Goal: Task Accomplishment & Management: Manage account settings

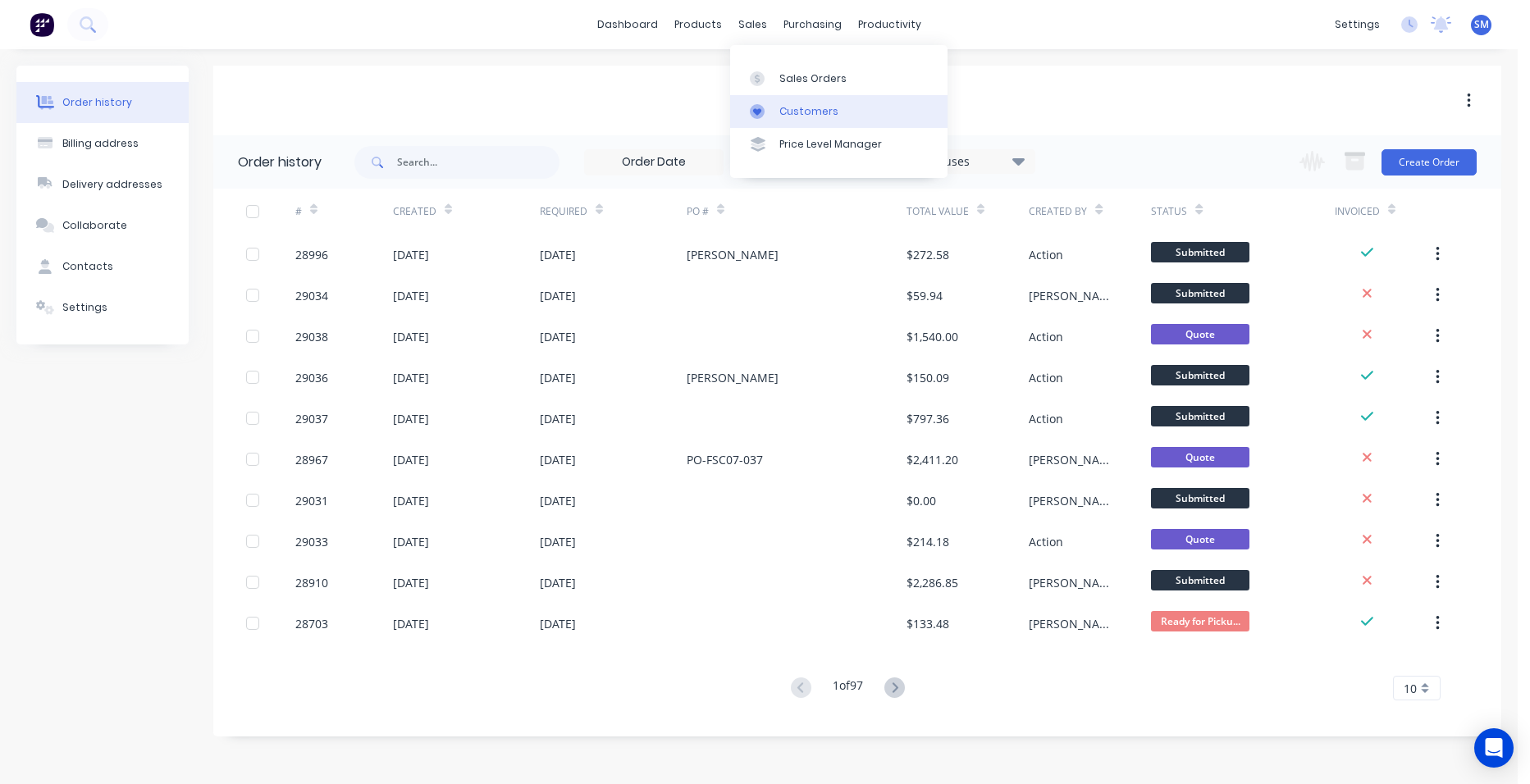
click at [780, 103] on link "Customers" at bounding box center [839, 111] width 218 height 33
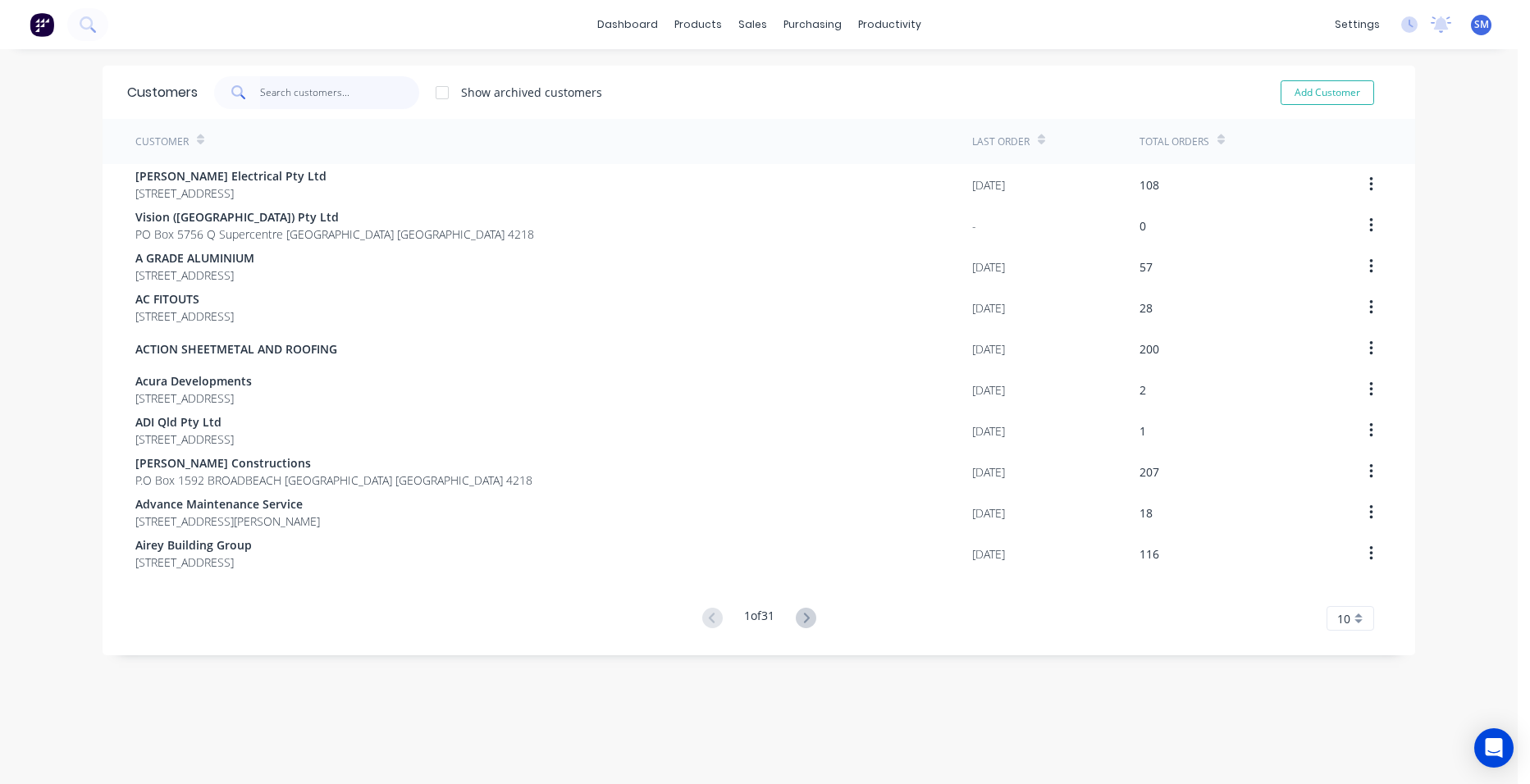
click at [342, 94] on input "text" at bounding box center [340, 93] width 160 height 33
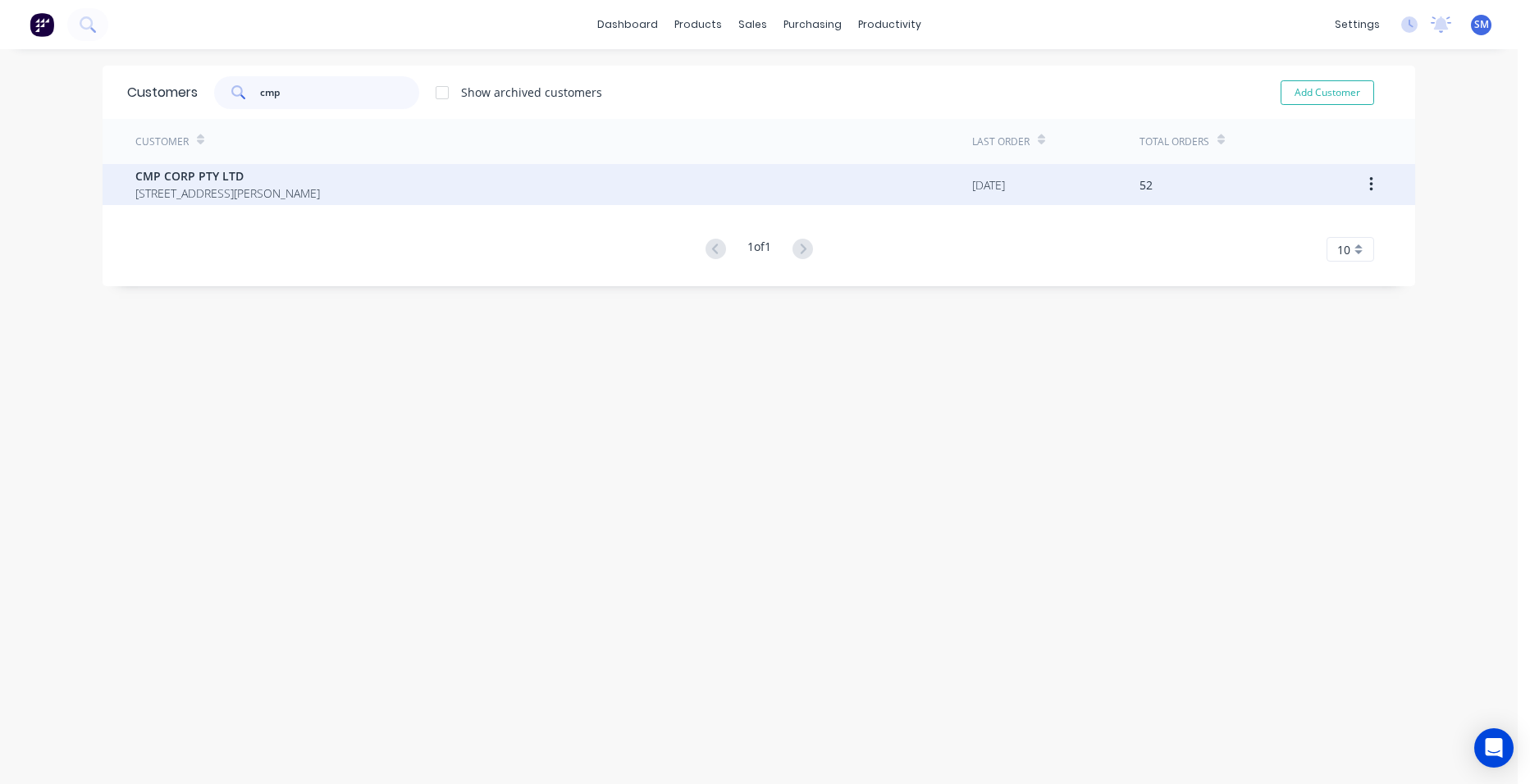
type input "cmp"
click at [181, 172] on span "CMP CORP PTY LTD" at bounding box center [228, 176] width 185 height 17
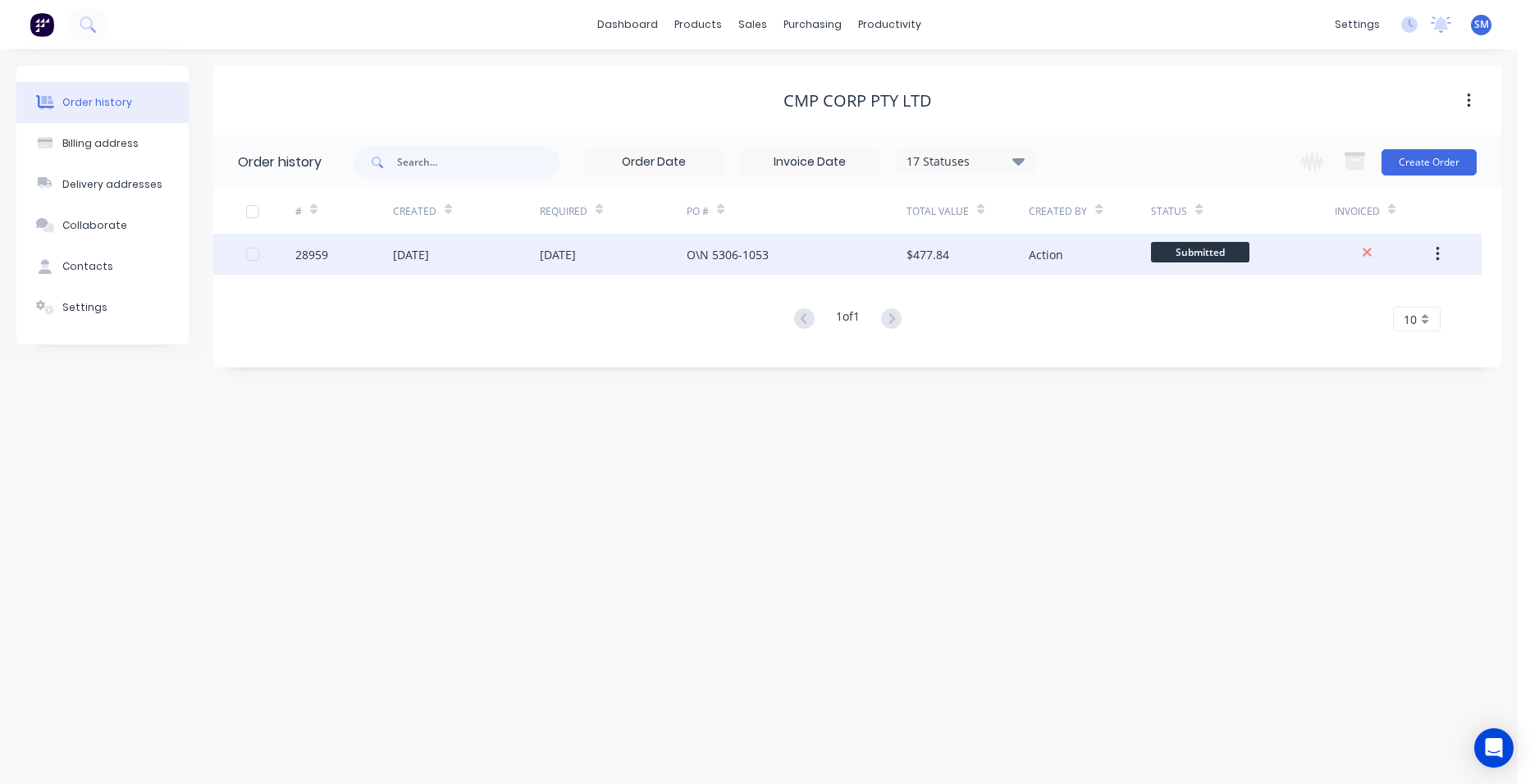
click at [874, 258] on div "O\N 5306-1053" at bounding box center [796, 254] width 220 height 41
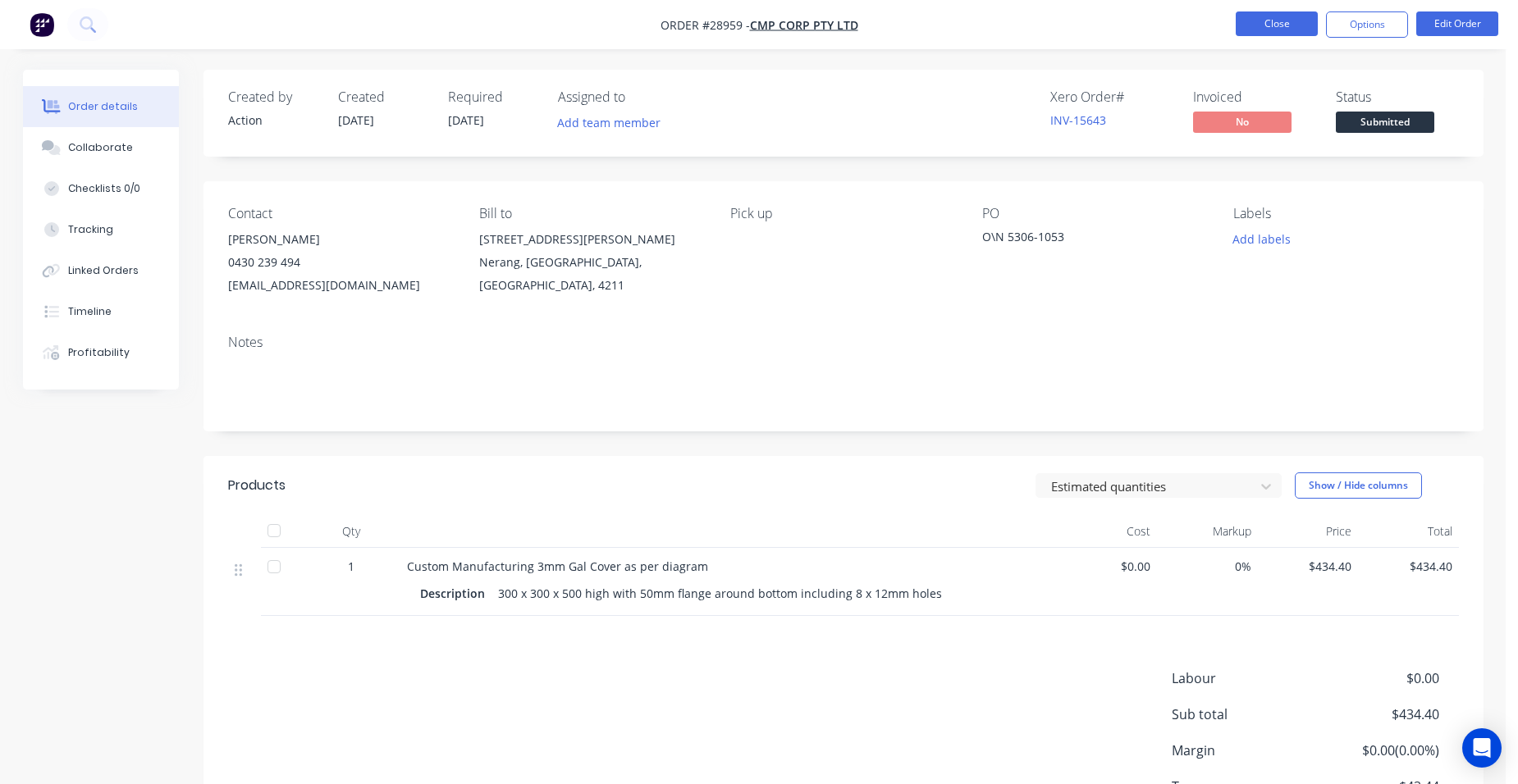
click at [1248, 19] on button "Close" at bounding box center [1277, 23] width 82 height 24
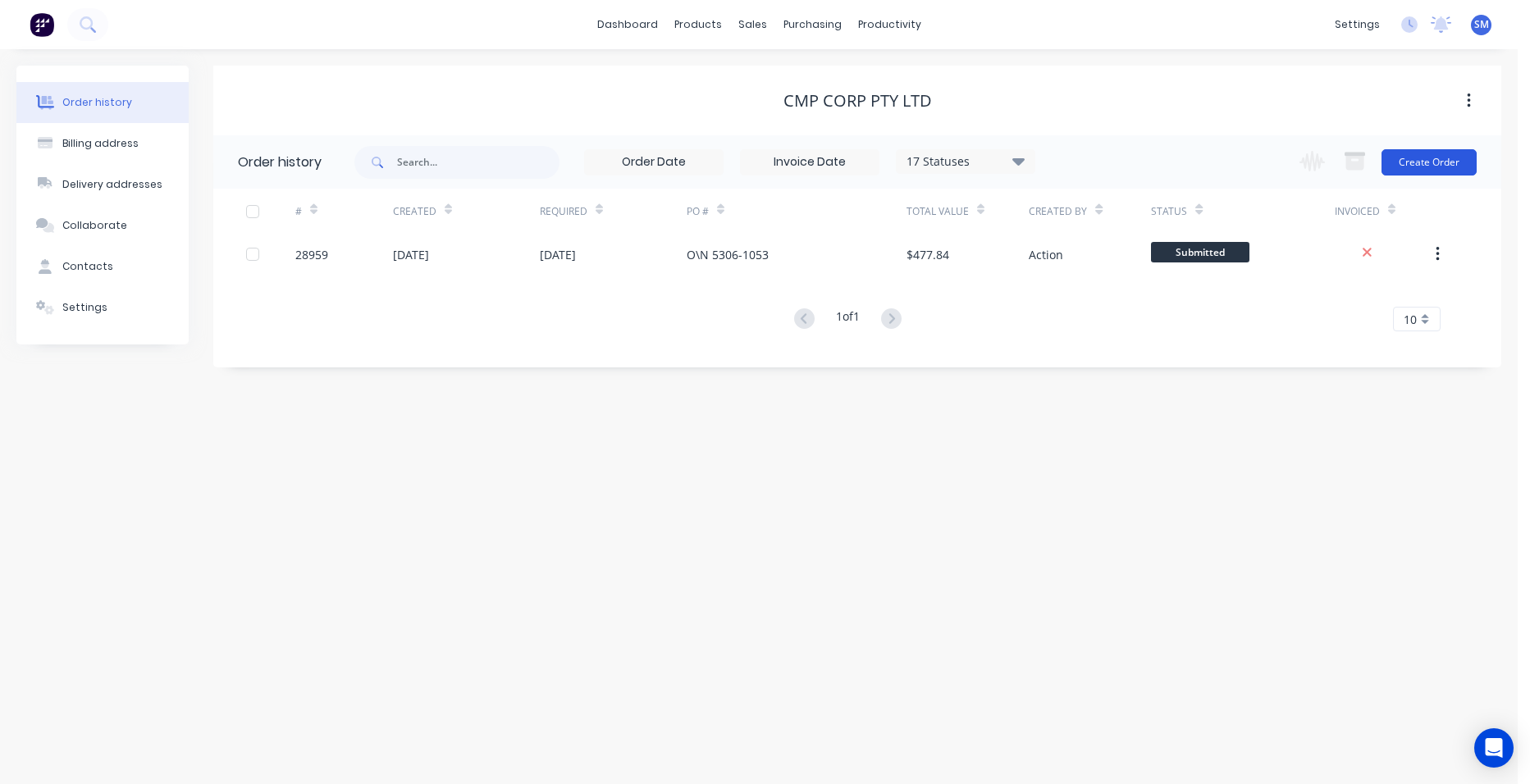
click at [1446, 152] on button "Create Order" at bounding box center [1428, 163] width 95 height 26
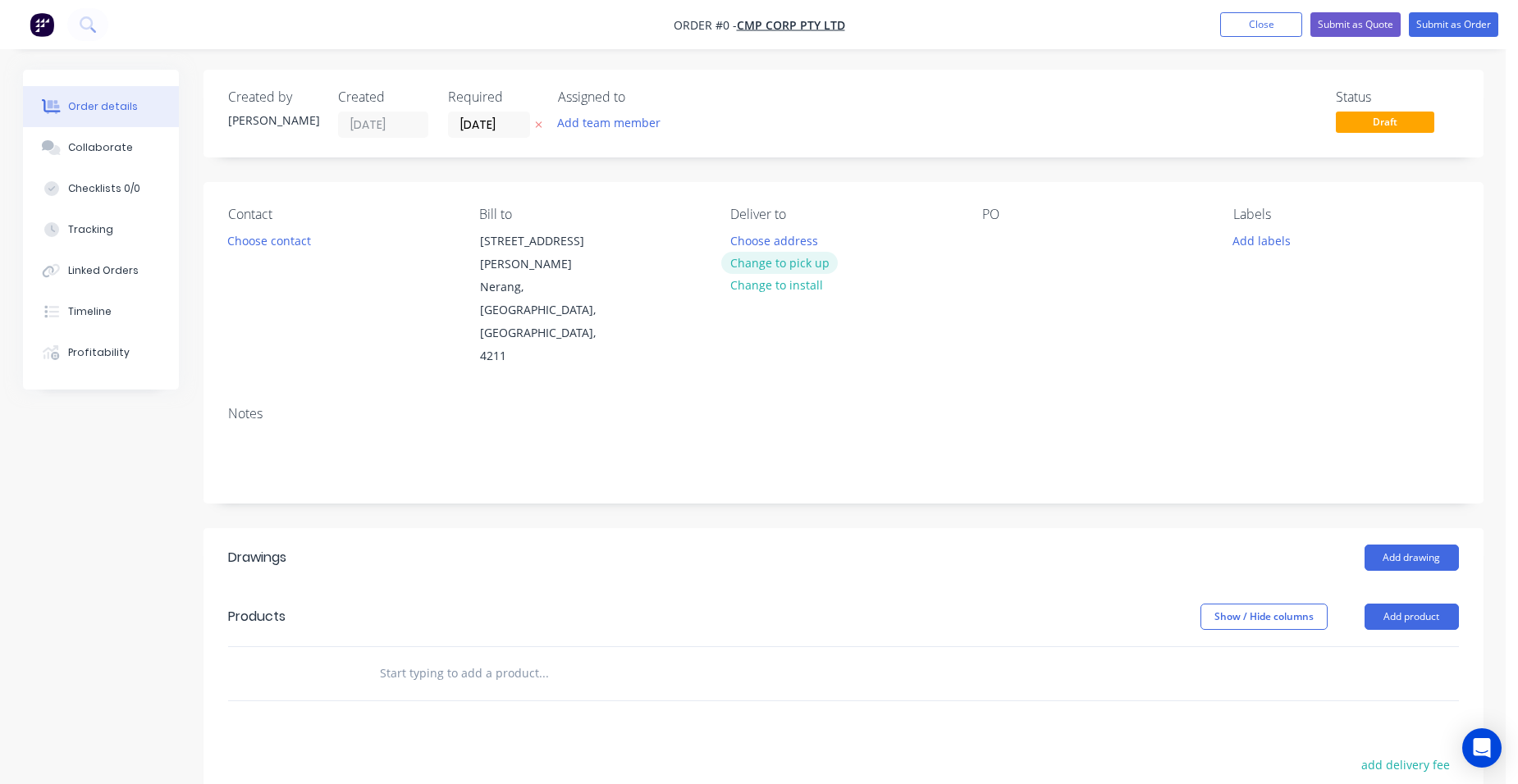
click at [818, 265] on button "Change to pick up" at bounding box center [780, 262] width 117 height 22
click at [1383, 604] on button "Add product" at bounding box center [1412, 617] width 94 height 26
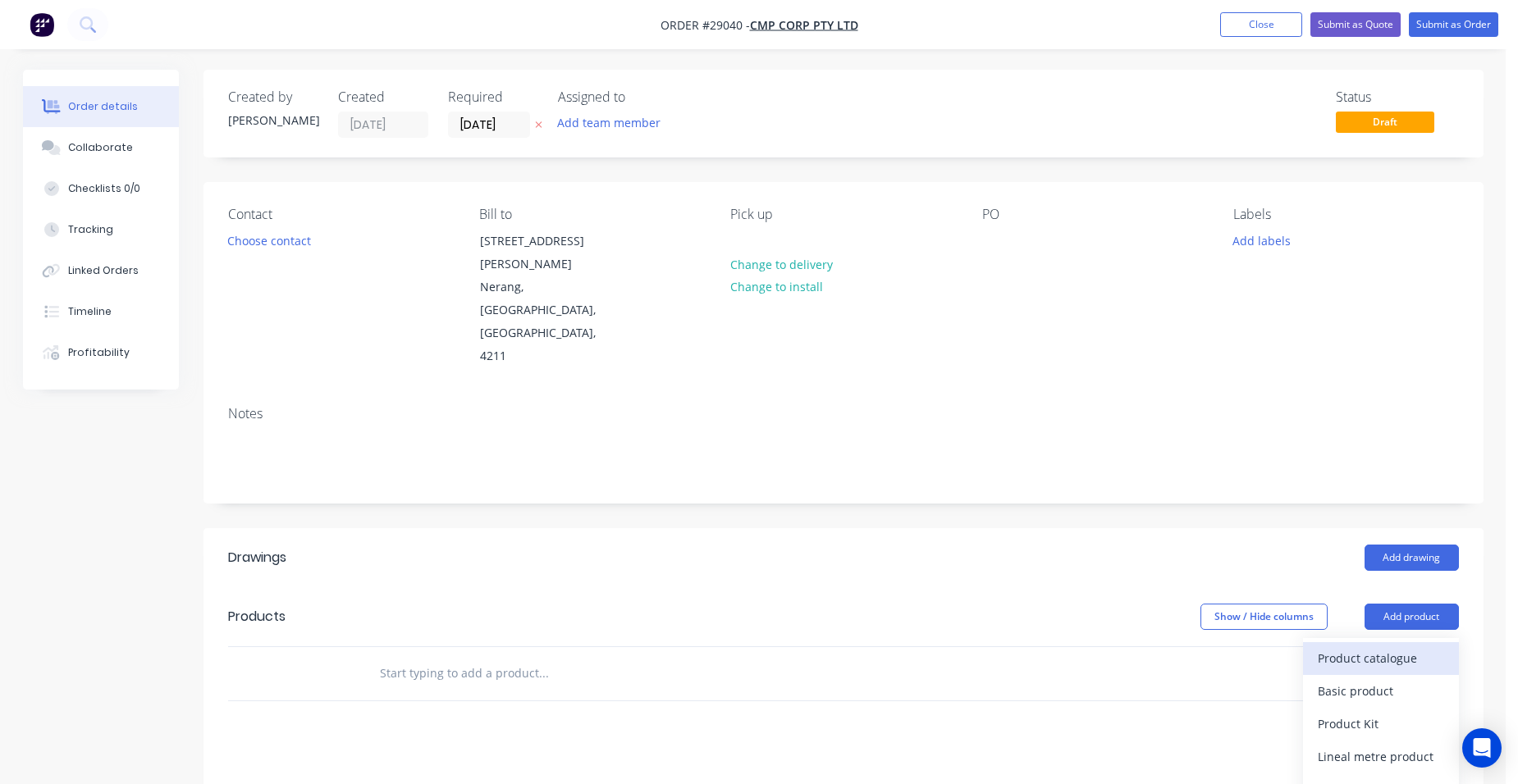
click at [1341, 647] on div "Product catalogue" at bounding box center [1380, 658] width 126 height 23
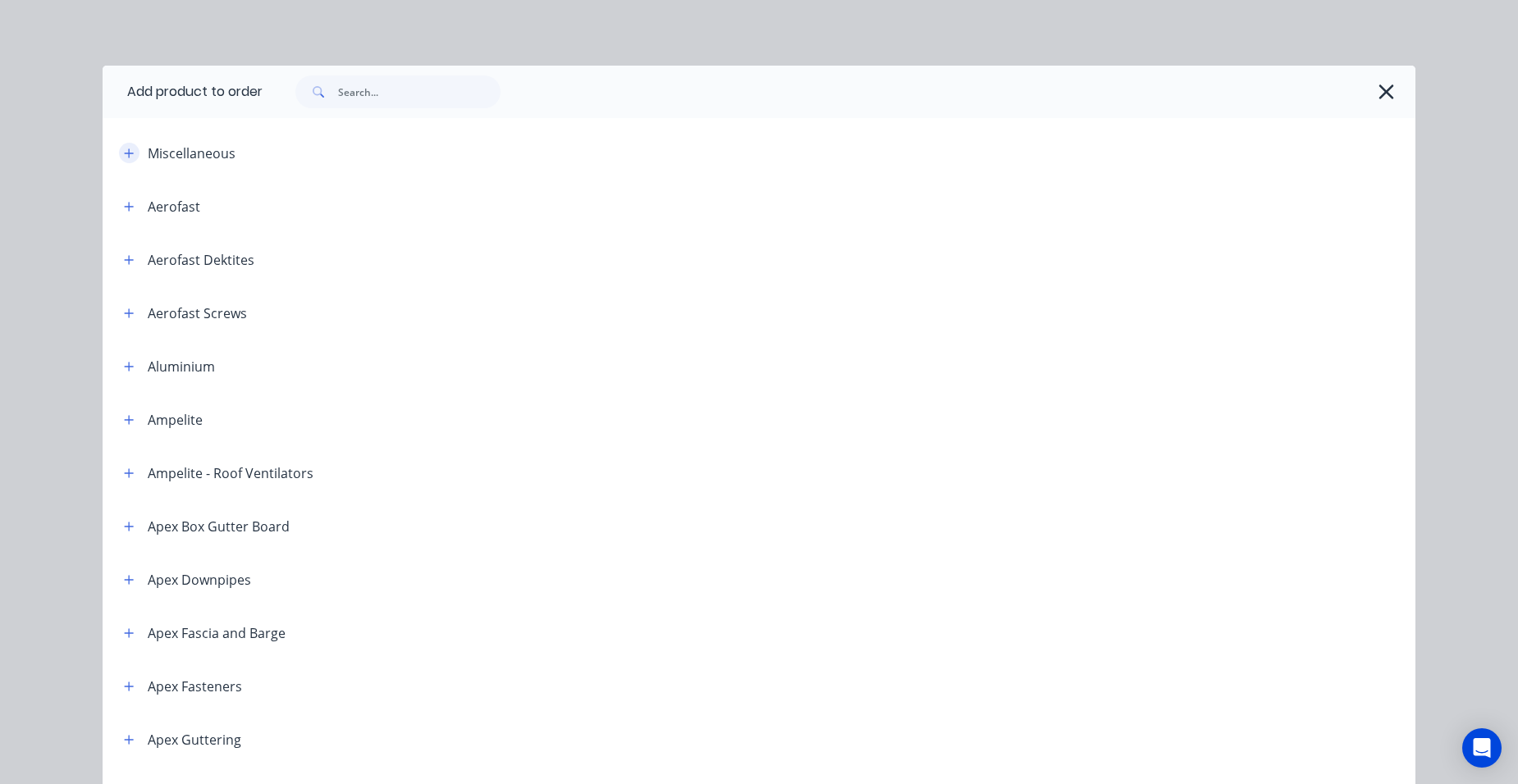
click at [126, 155] on icon "button" at bounding box center [128, 153] width 10 height 11
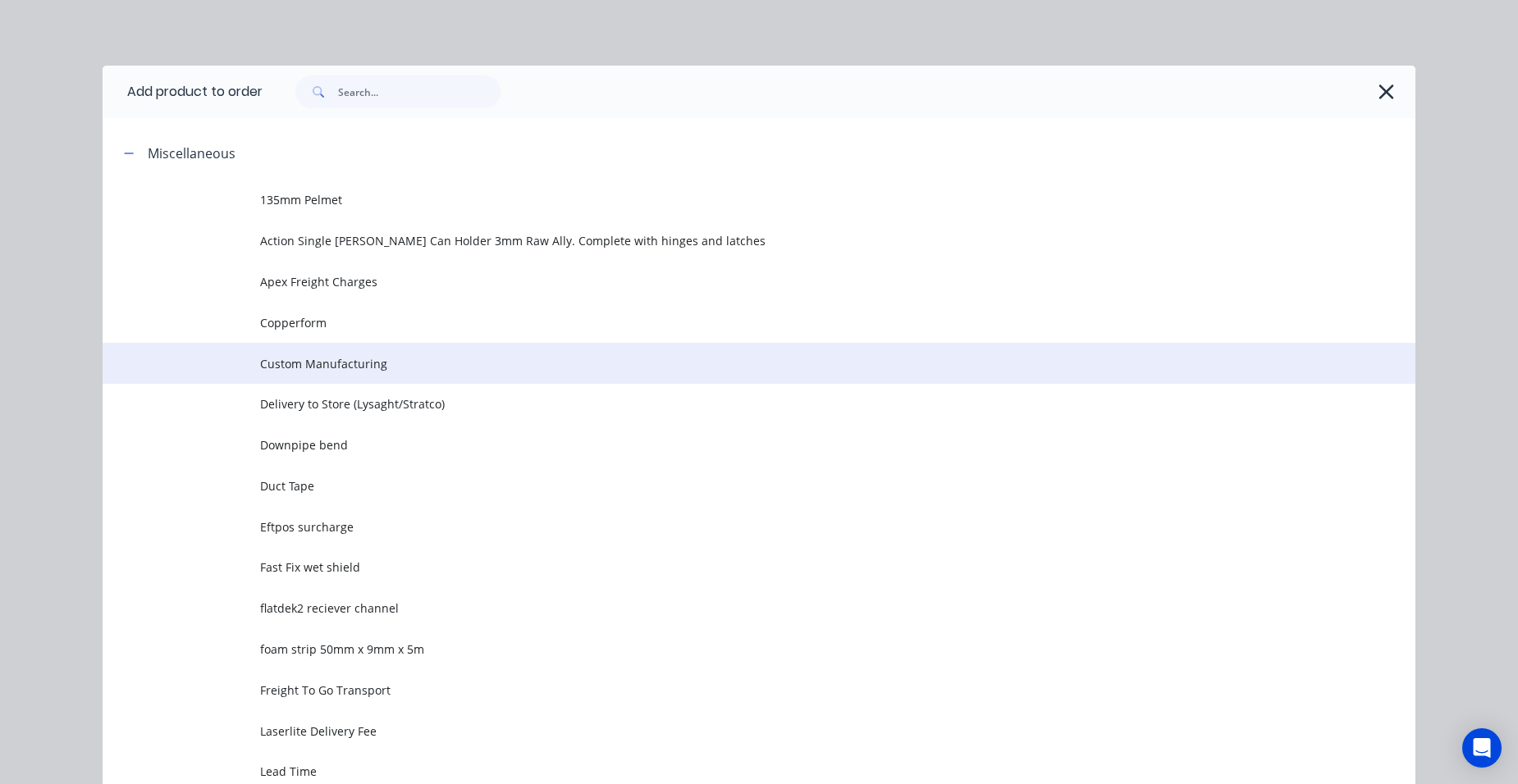
click at [336, 357] on span "Custom Manufacturing" at bounding box center [722, 364] width 924 height 17
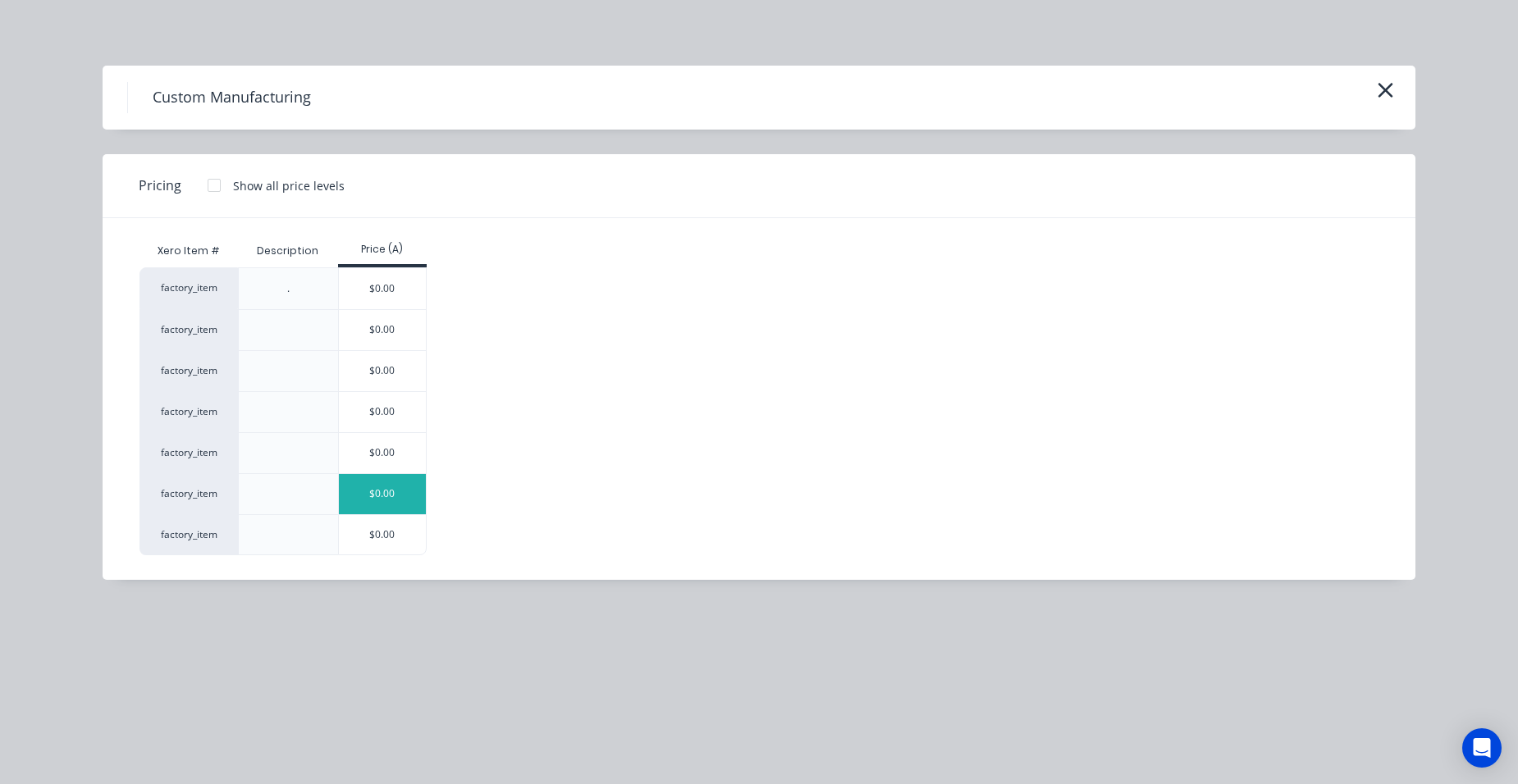
click at [375, 502] on div "$0.00" at bounding box center [382, 494] width 88 height 40
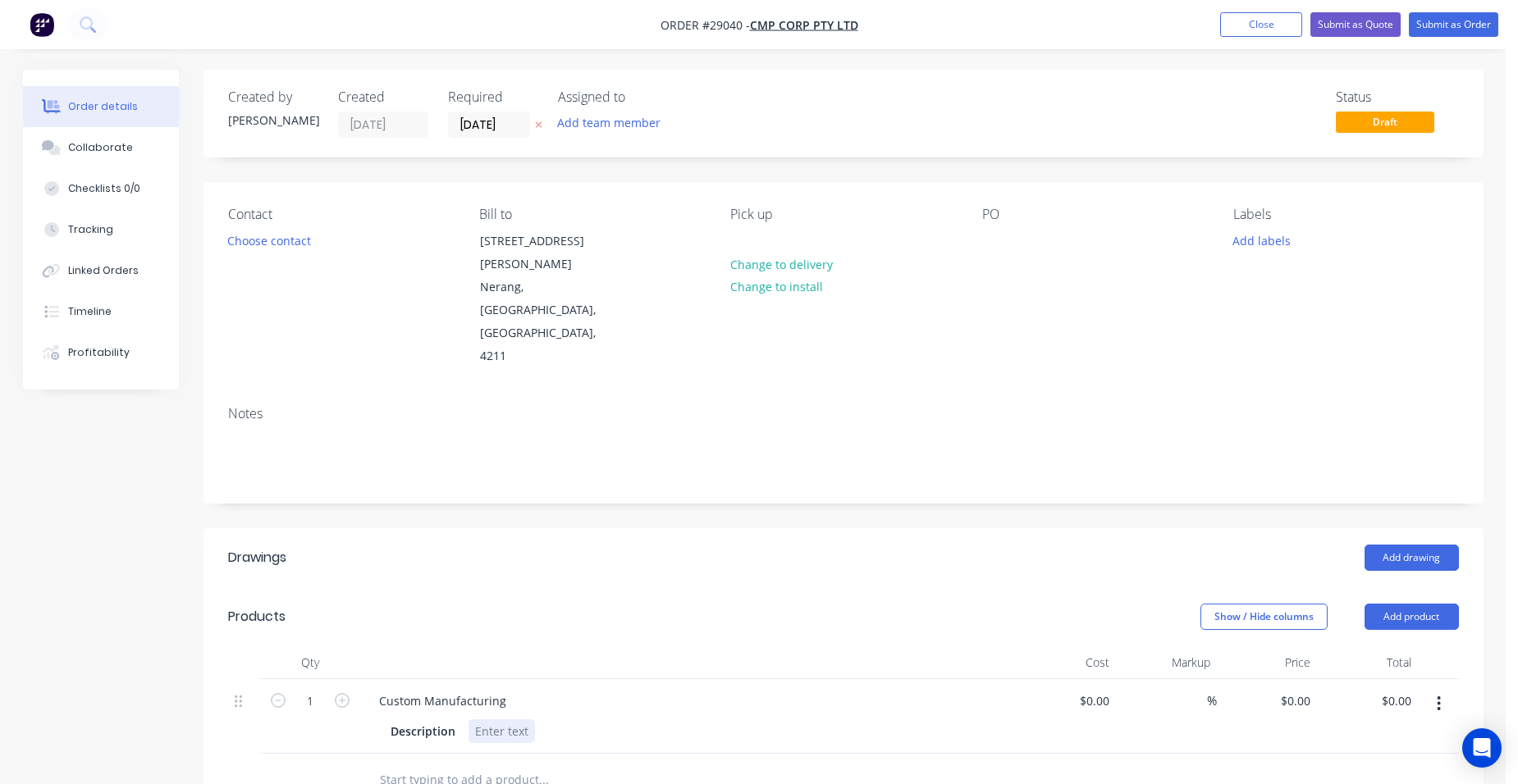
click at [528, 720] on div at bounding box center [501, 731] width 66 height 23
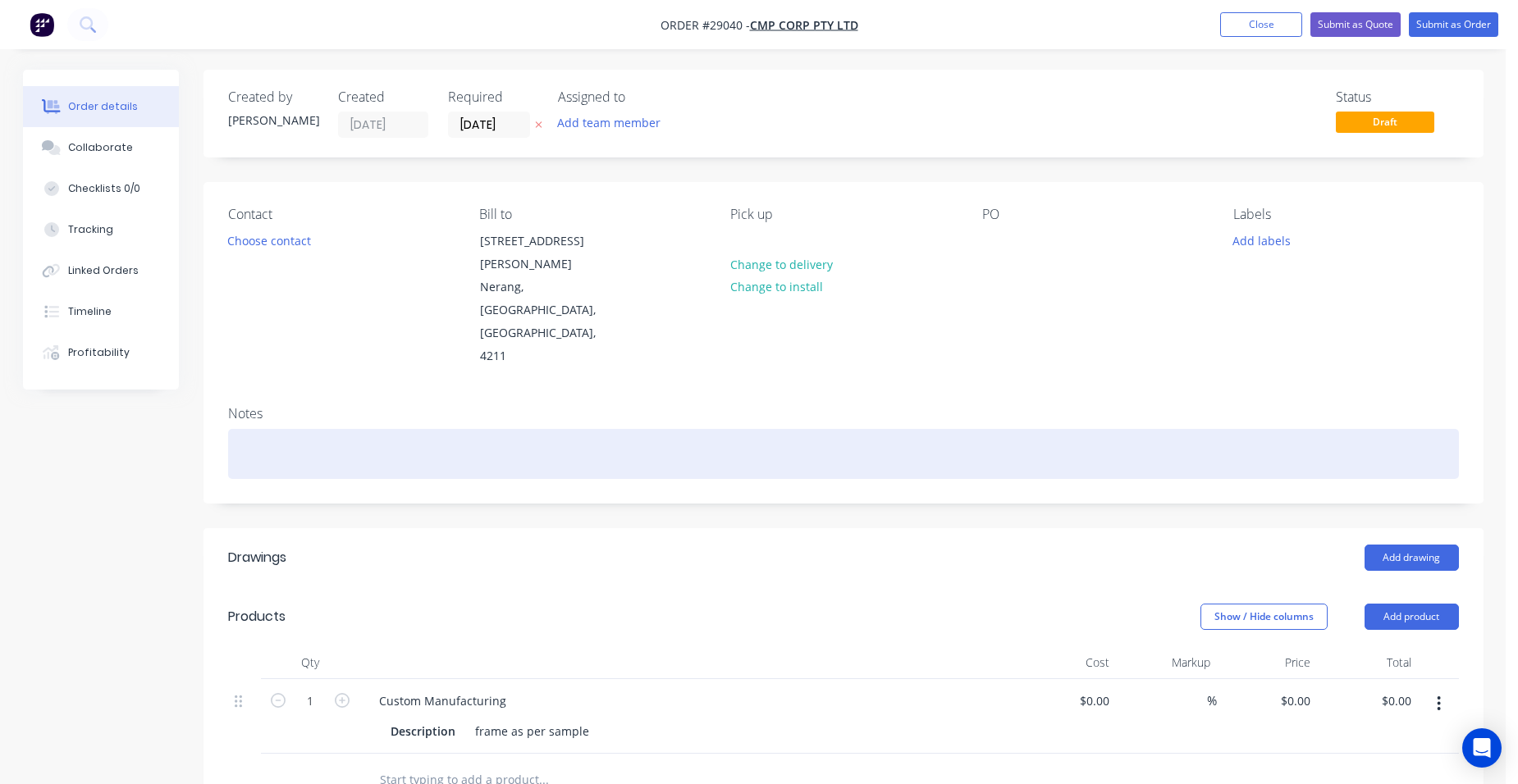
click at [279, 429] on div at bounding box center [843, 454] width 1231 height 50
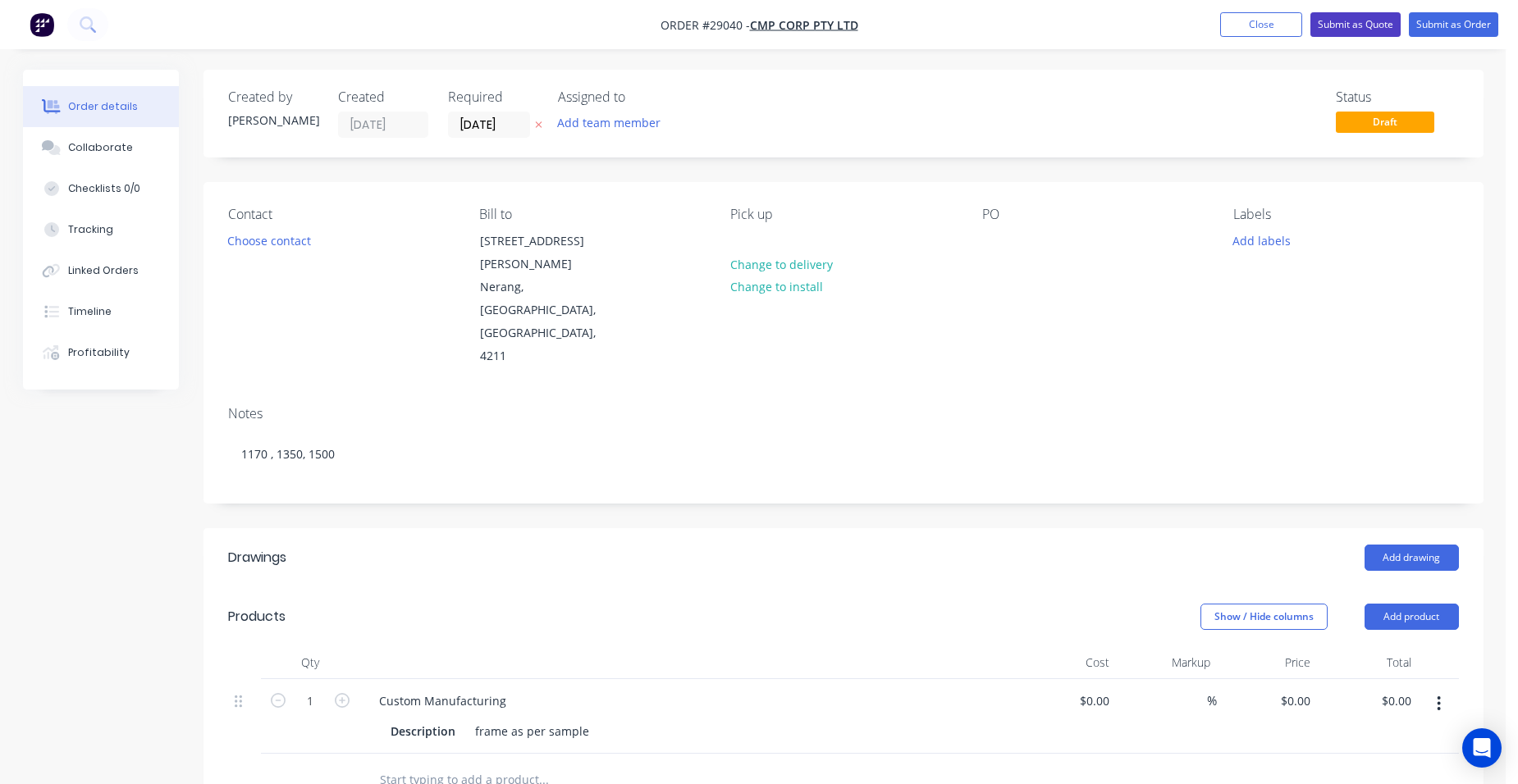
click at [1345, 19] on button "Submit as Quote" at bounding box center [1355, 24] width 91 height 24
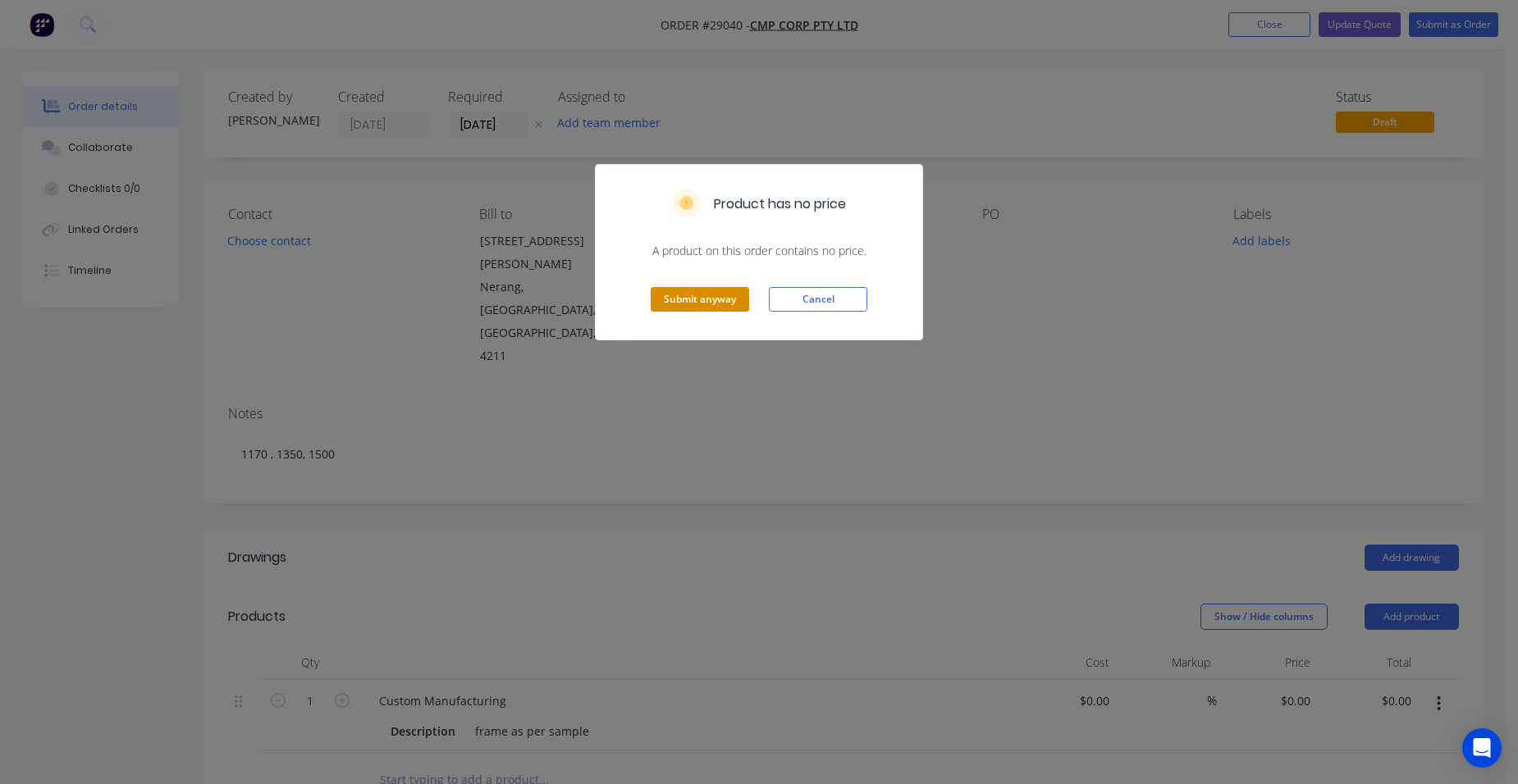
click at [710, 303] on button "Submit anyway" at bounding box center [700, 299] width 98 height 24
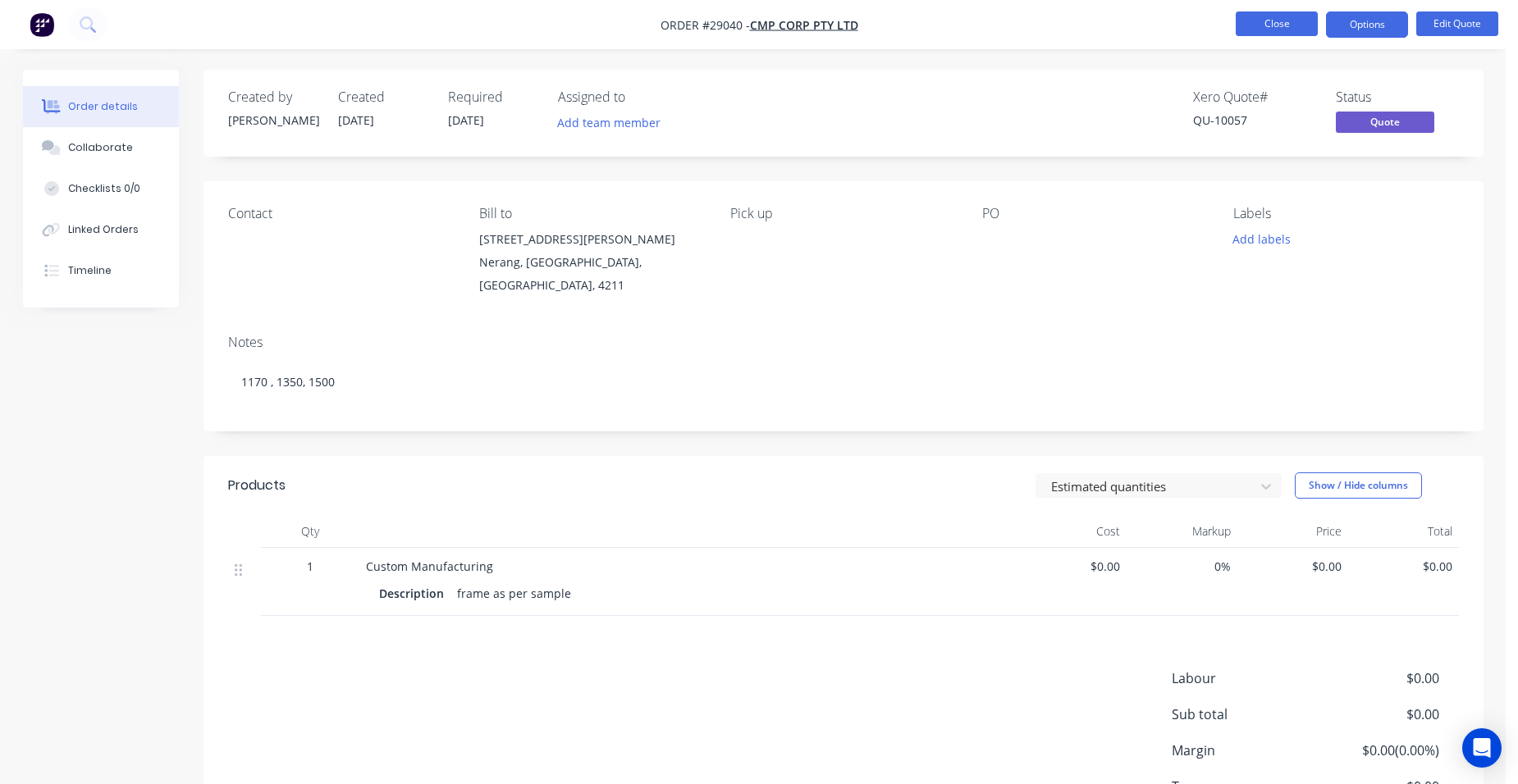
click at [1286, 28] on button "Close" at bounding box center [1277, 23] width 82 height 24
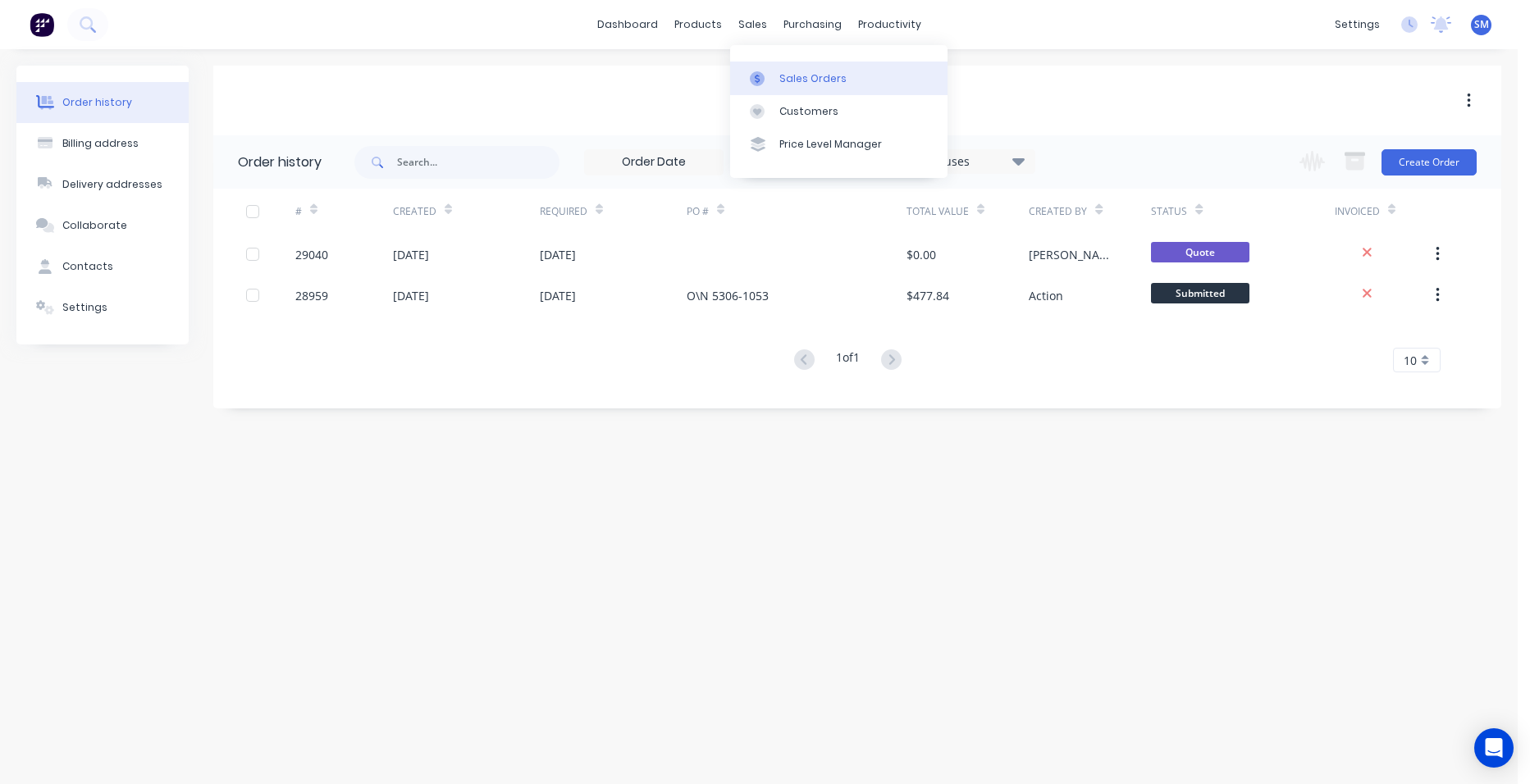
click at [794, 79] on div "Sales Orders" at bounding box center [813, 78] width 67 height 15
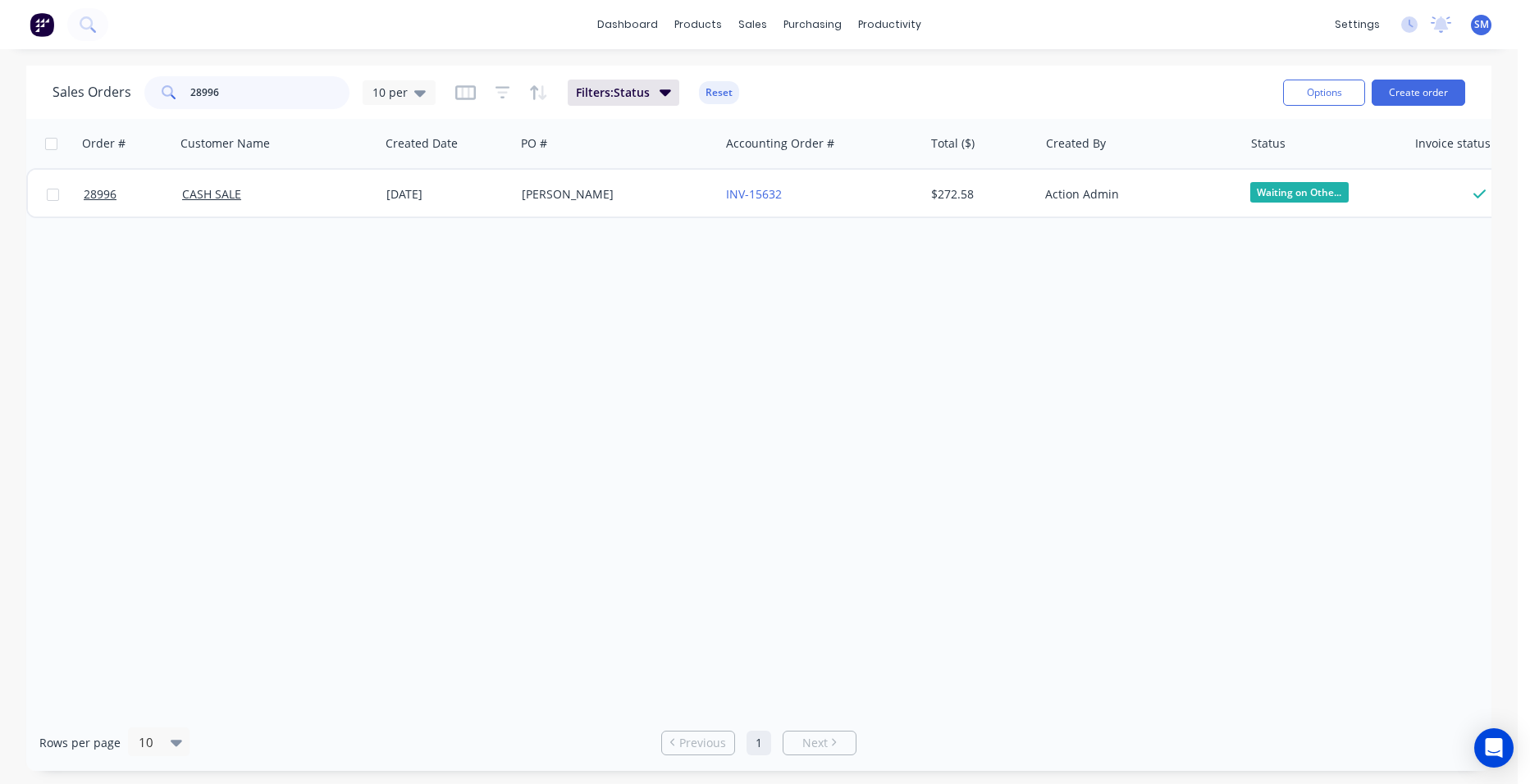
drag, startPoint x: 235, startPoint y: 86, endPoint x: 145, endPoint y: 83, distance: 90.0
click at [145, 83] on div "28996" at bounding box center [247, 93] width 205 height 33
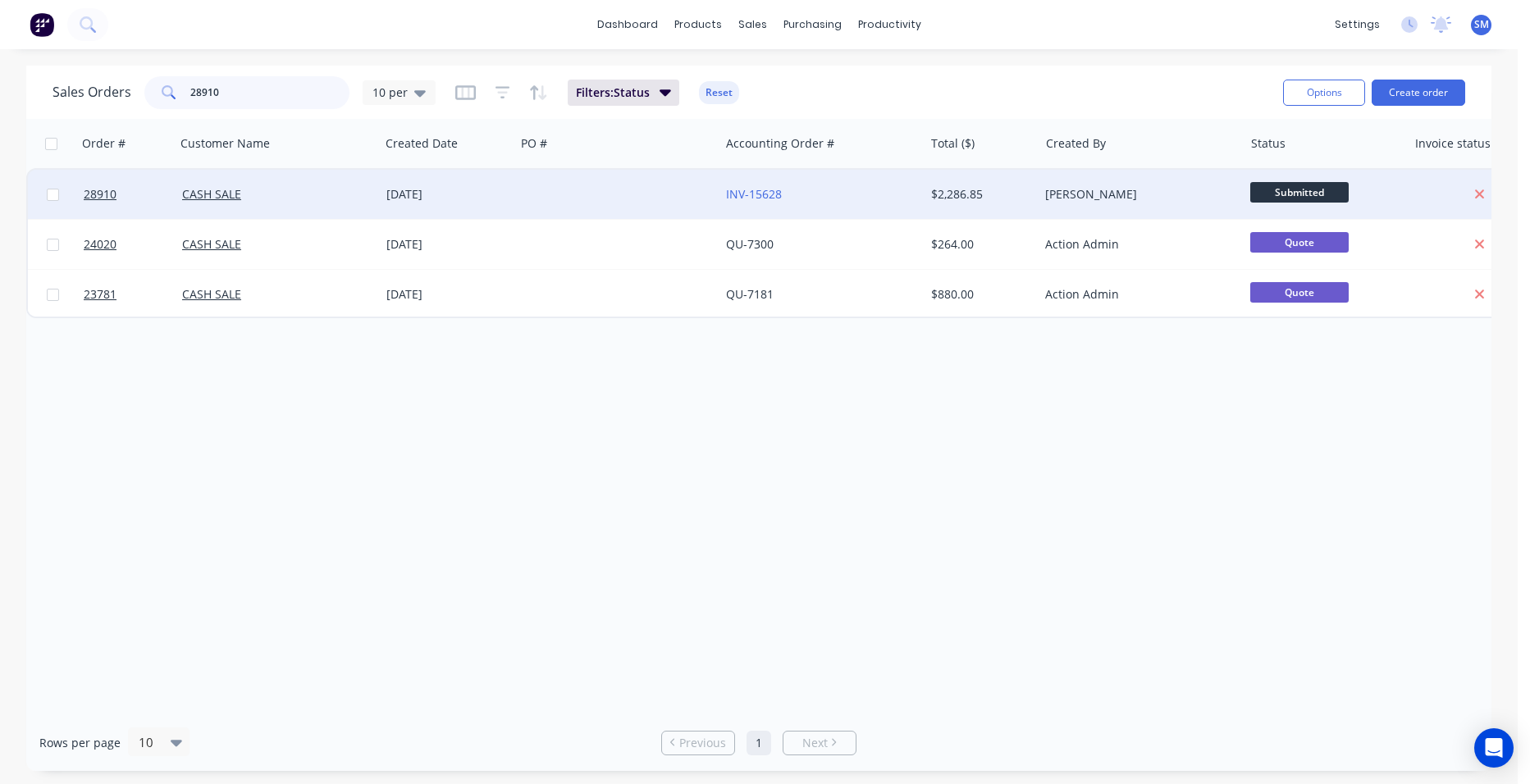
type input "28910"
click at [840, 187] on div "INV-15628" at bounding box center [816, 194] width 182 height 17
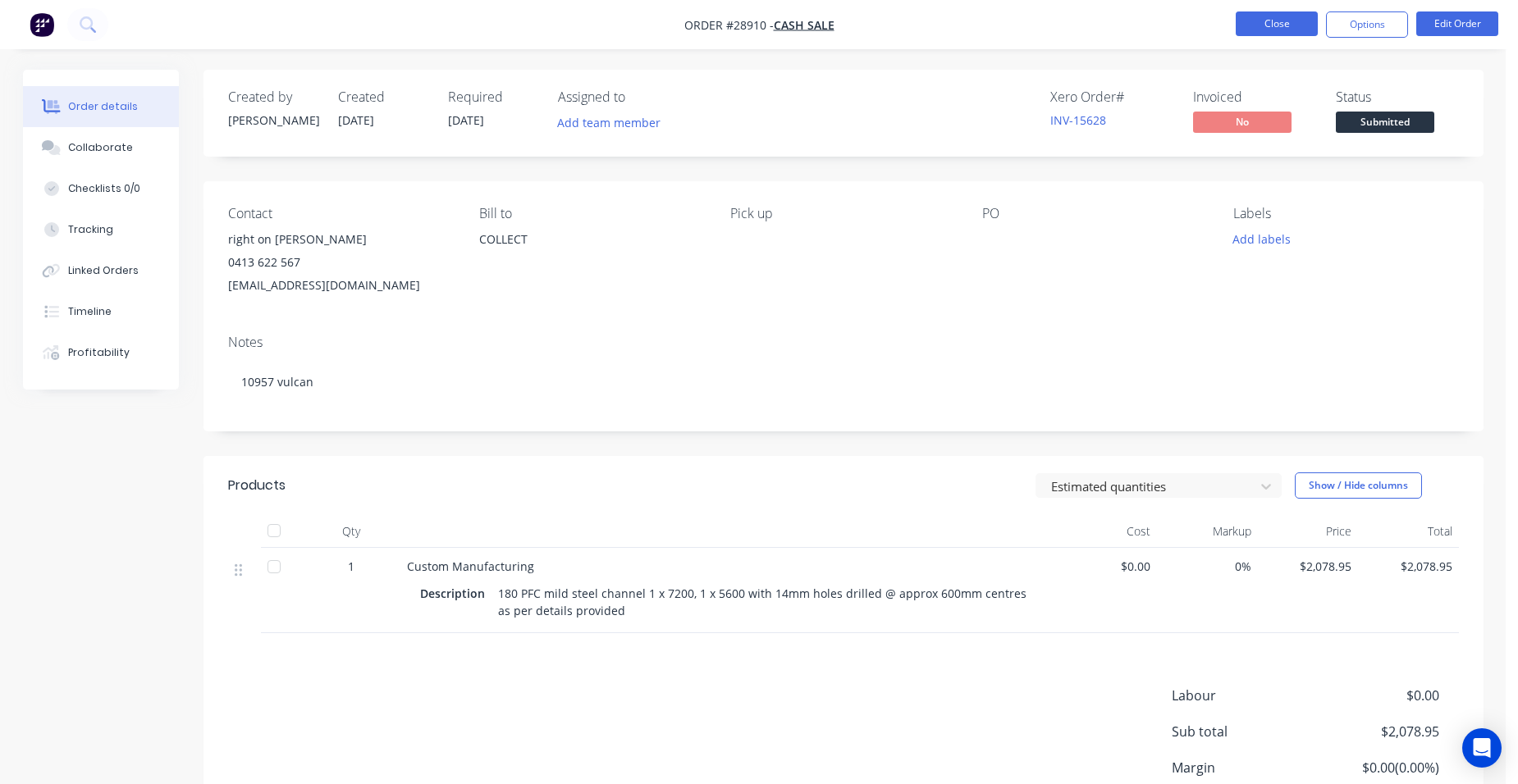
click at [1256, 11] on button "Close" at bounding box center [1277, 23] width 82 height 24
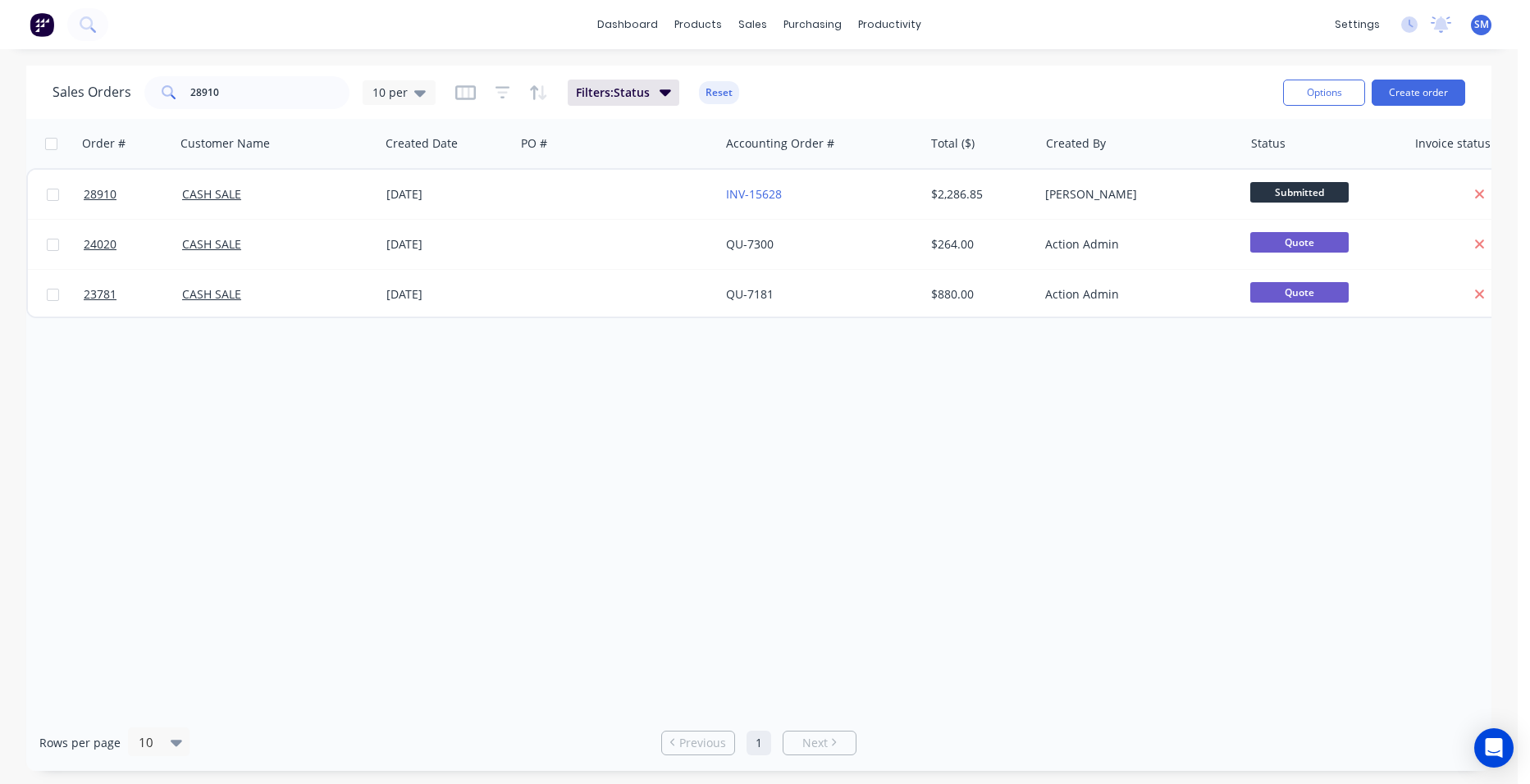
click at [189, 31] on div "dashboard products sales purchasing productivity dashboard products Product Cat…" at bounding box center [759, 24] width 1518 height 50
drag, startPoint x: 240, startPoint y: 94, endPoint x: 138, endPoint y: 93, distance: 102.0
click at [138, 93] on div "Sales Orders 28910 10 per" at bounding box center [244, 93] width 383 height 33
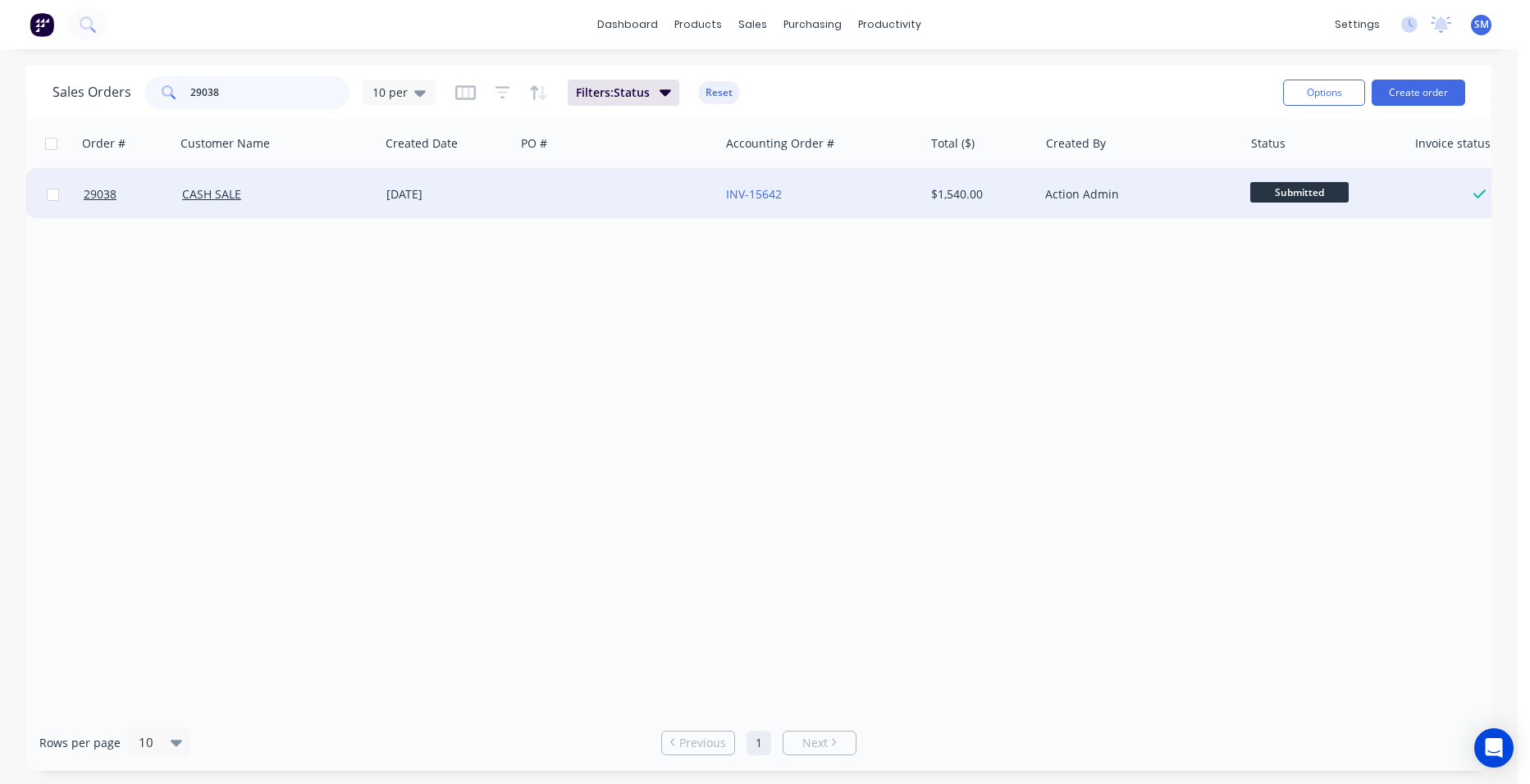
type input "29038"
click at [644, 184] on div at bounding box center [617, 194] width 205 height 50
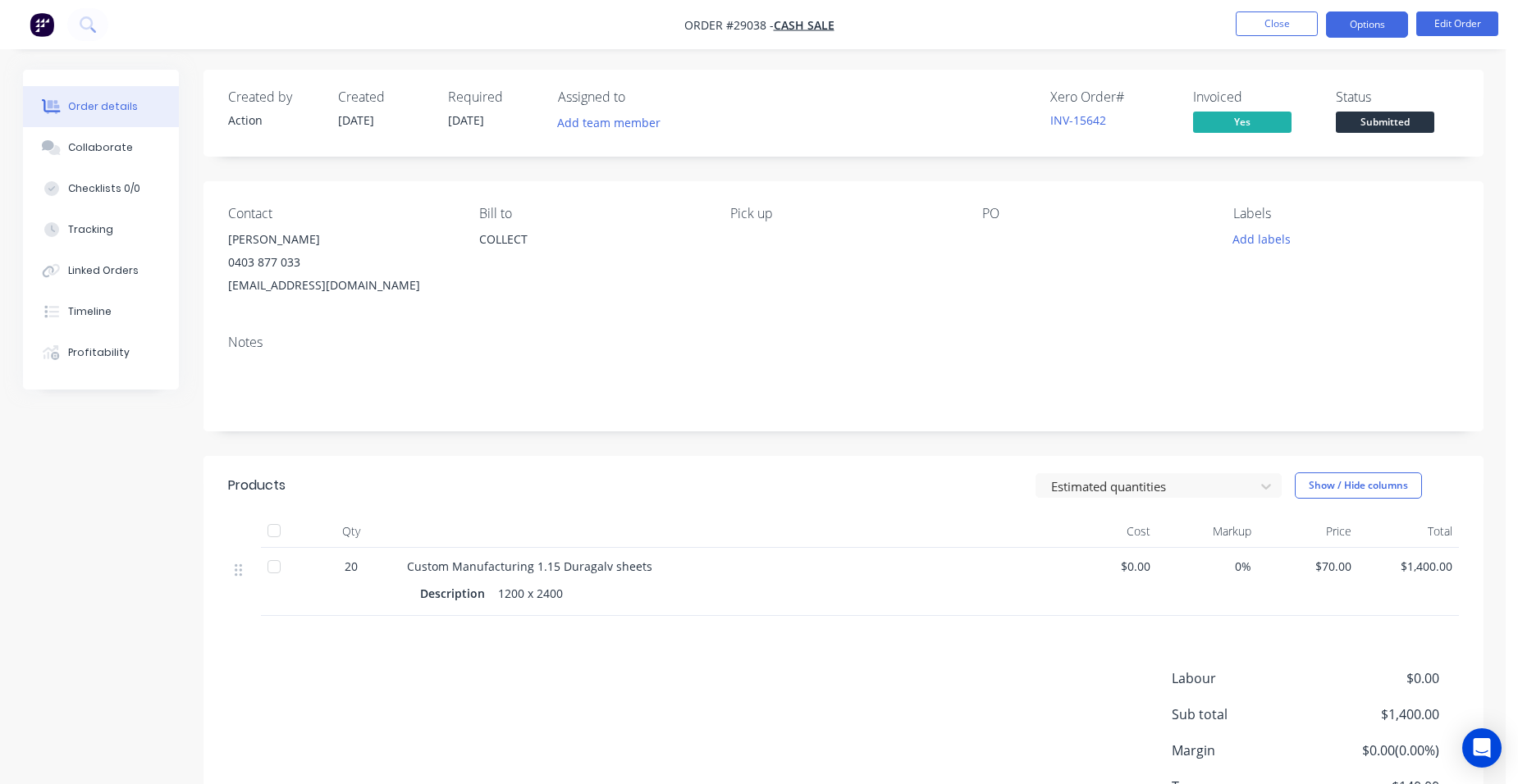
click at [1344, 21] on button "Options" at bounding box center [1367, 24] width 82 height 26
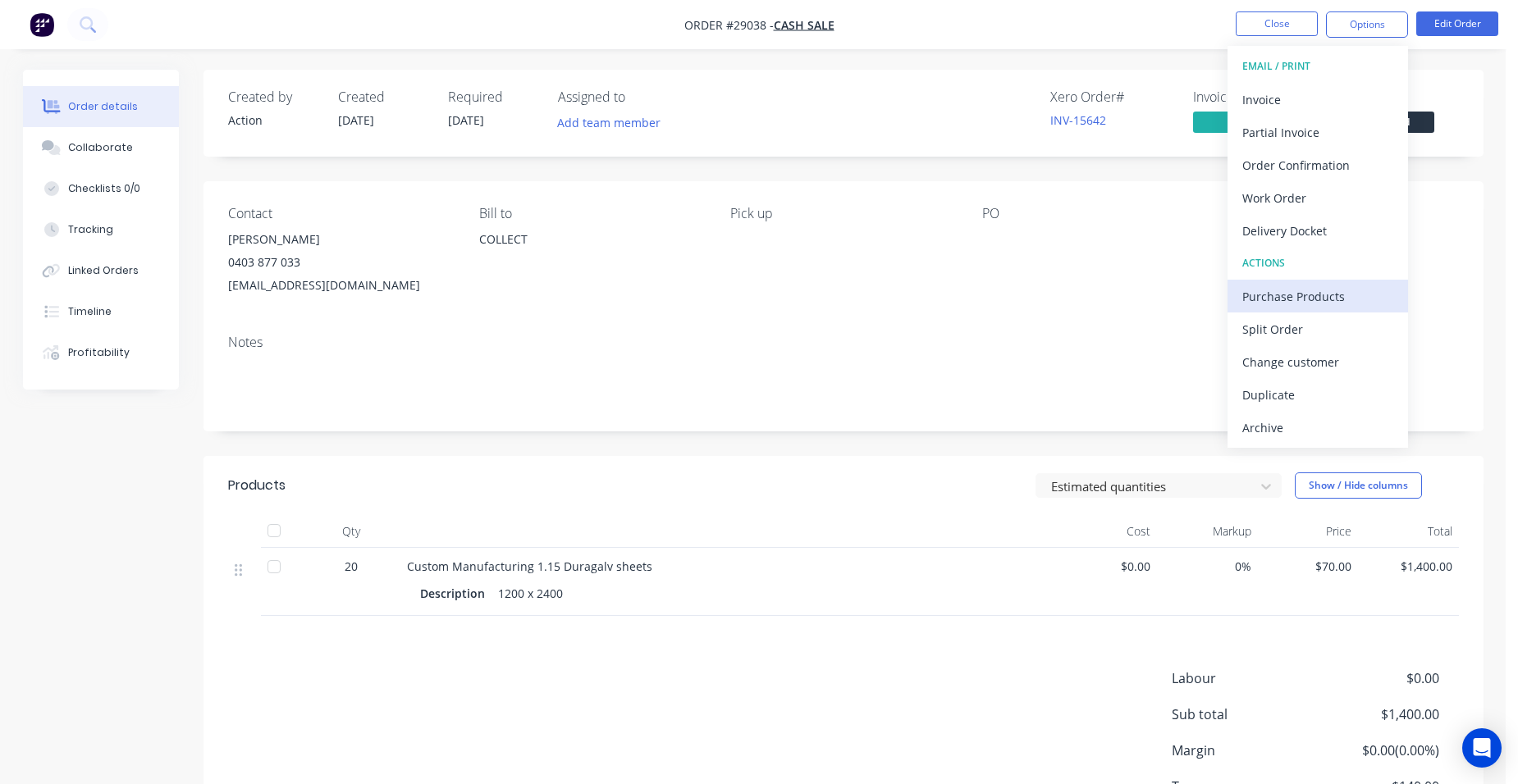
click at [1309, 282] on button "Purchase Products" at bounding box center [1317, 296] width 180 height 33
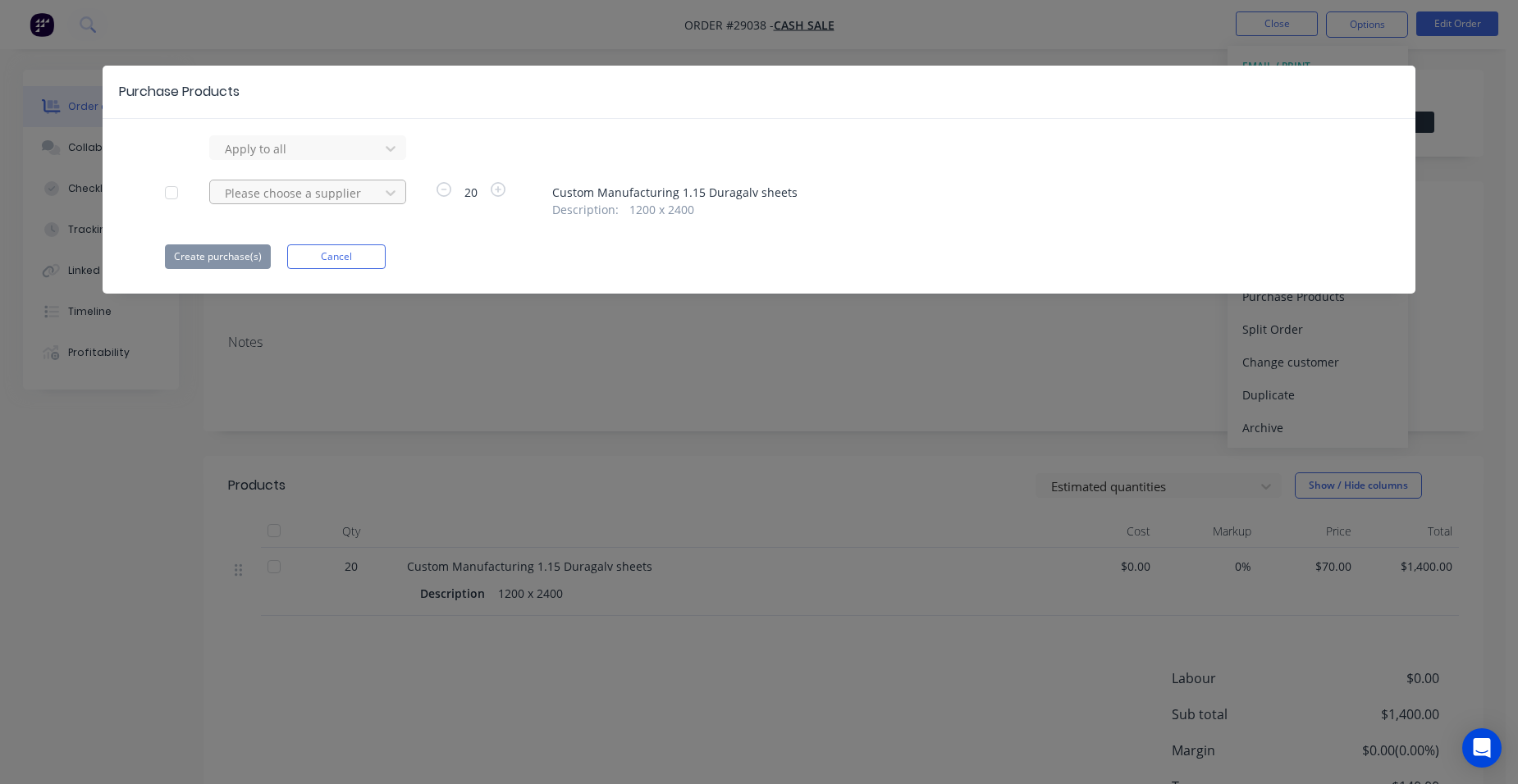
click at [266, 192] on div at bounding box center [297, 193] width 148 height 21
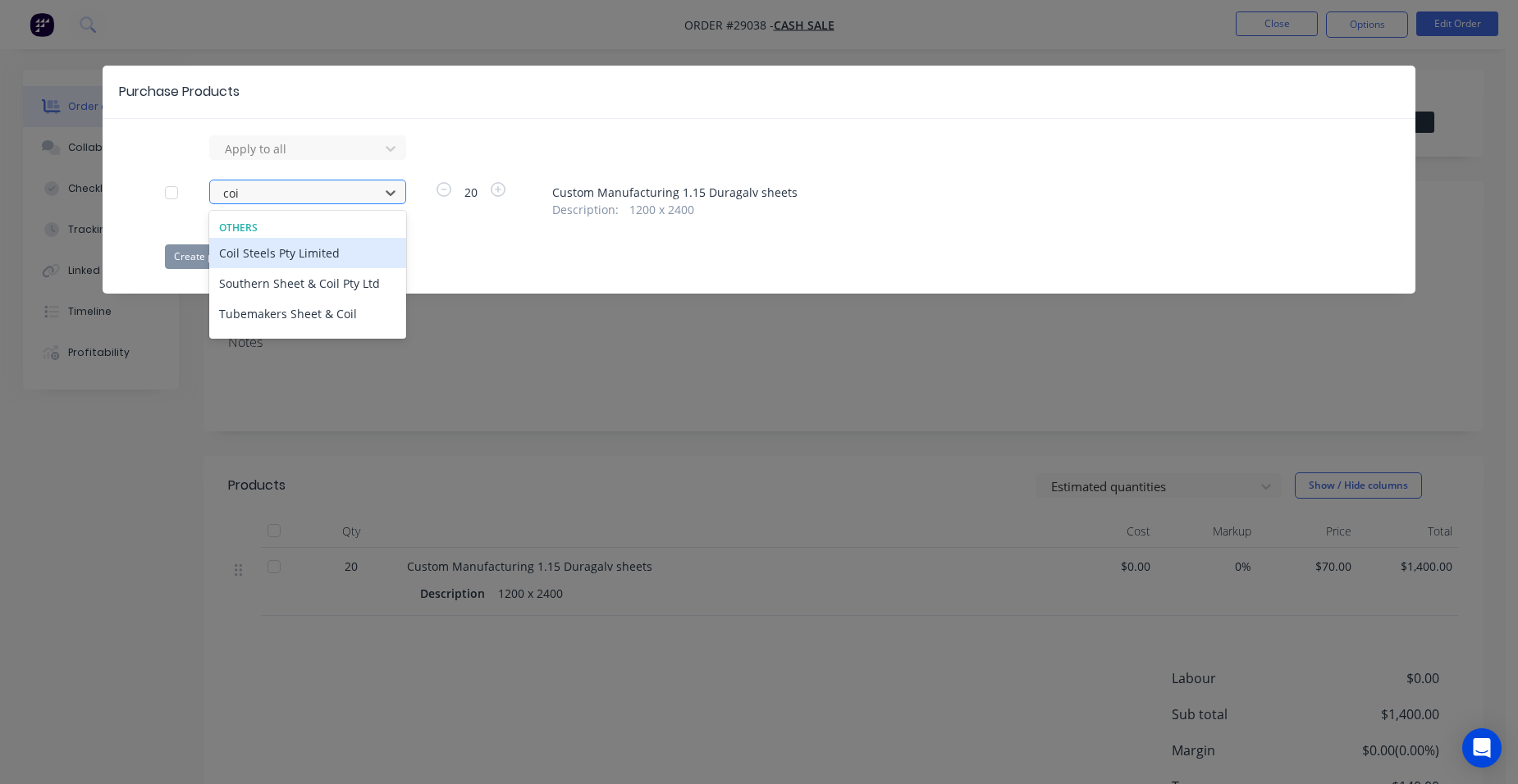
type input "coil"
click at [342, 247] on div "Coil Steels Pty Limited" at bounding box center [307, 252] width 197 height 30
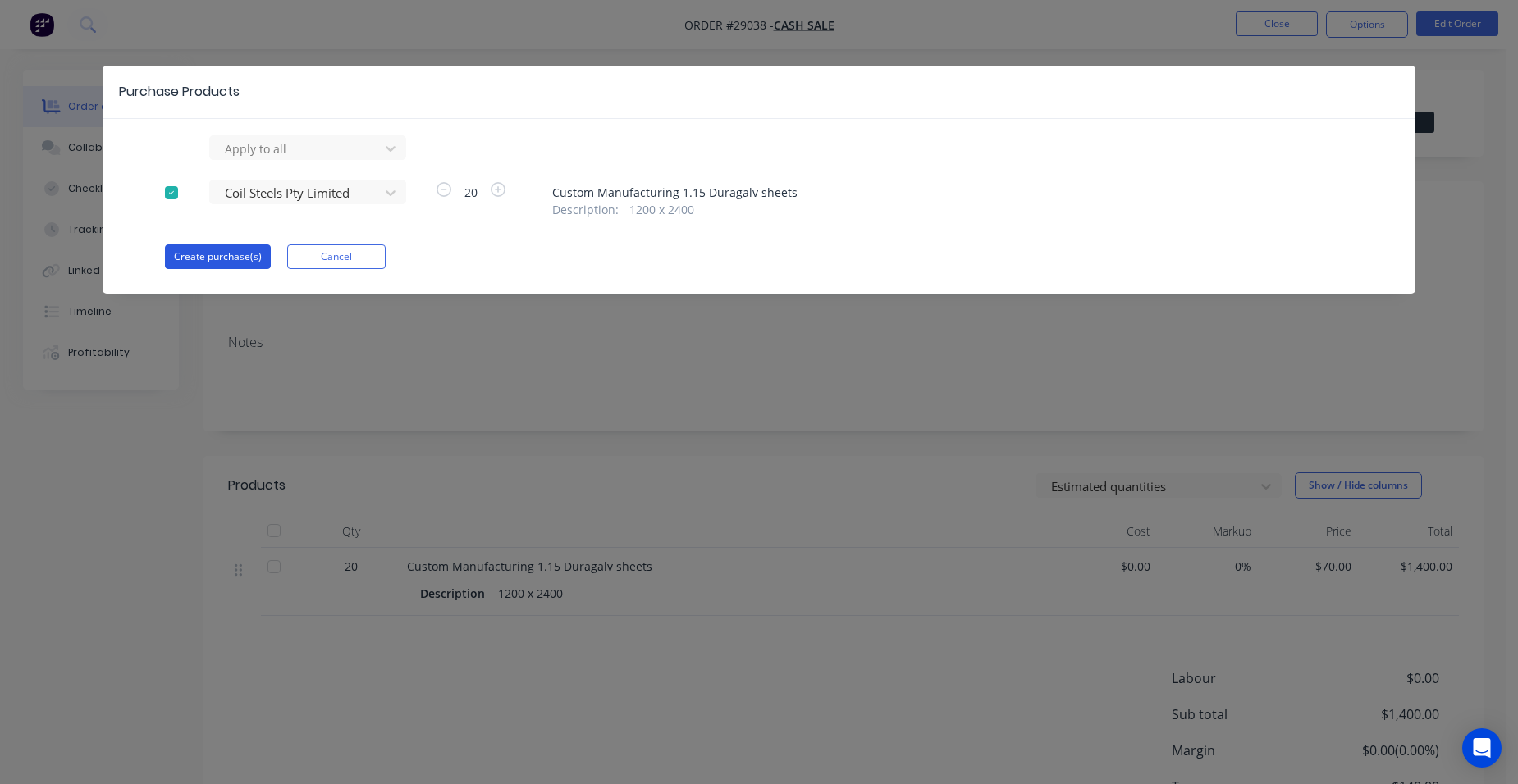
click at [196, 251] on button "Create purchase(s)" at bounding box center [218, 257] width 106 height 24
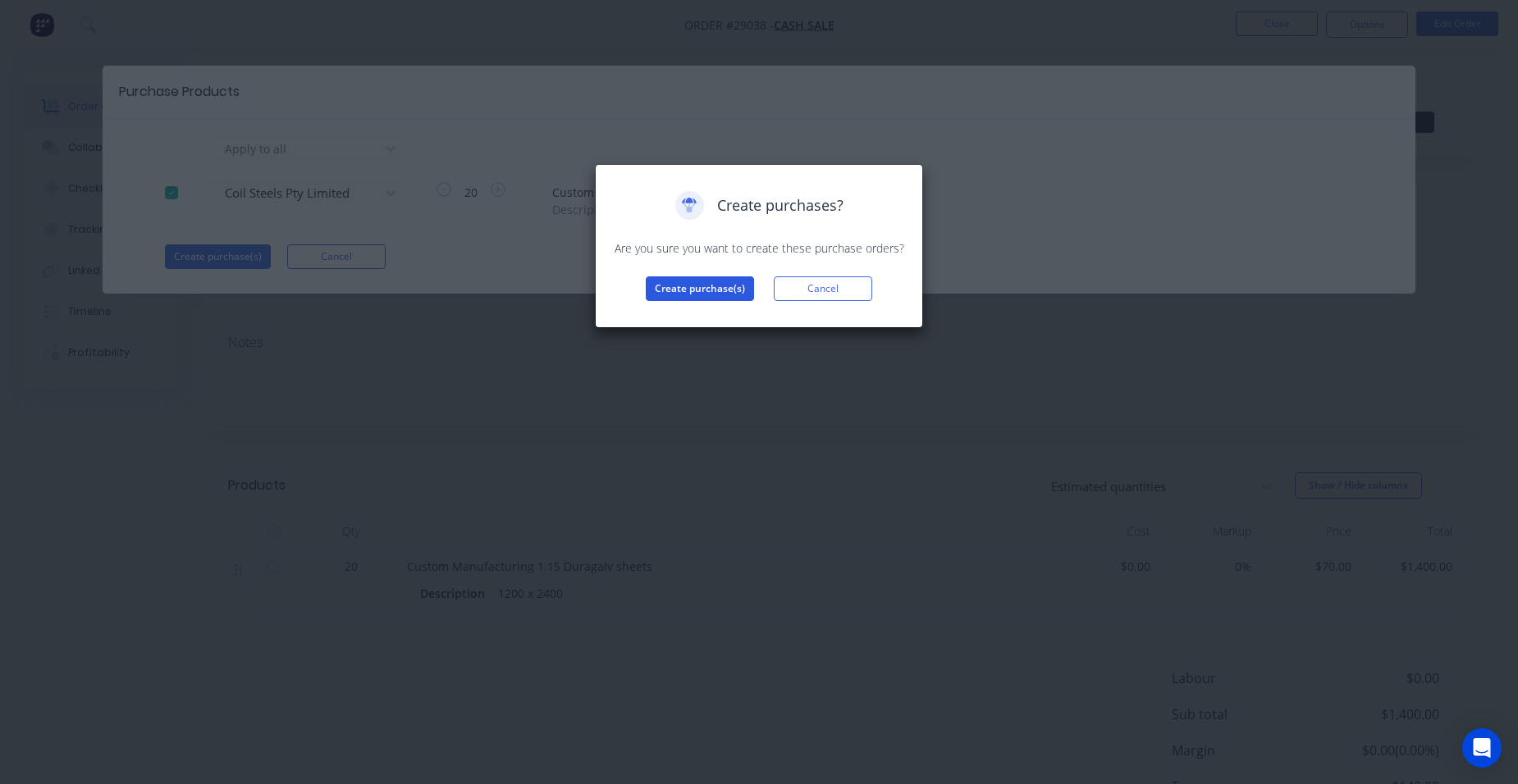
click at [669, 285] on button "Create purchase(s)" at bounding box center [700, 289] width 108 height 24
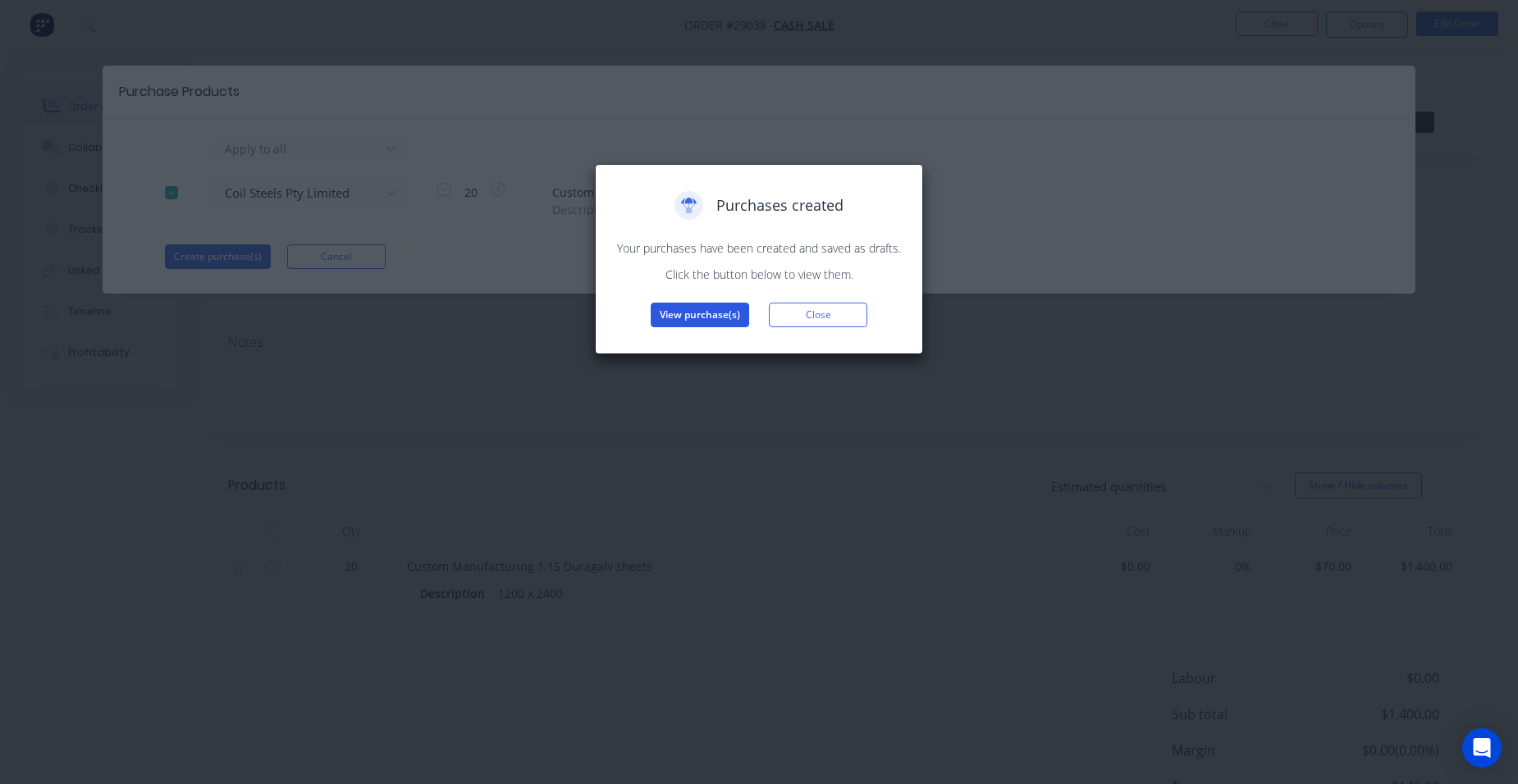
click at [675, 309] on button "View purchase(s)" at bounding box center [700, 315] width 98 height 24
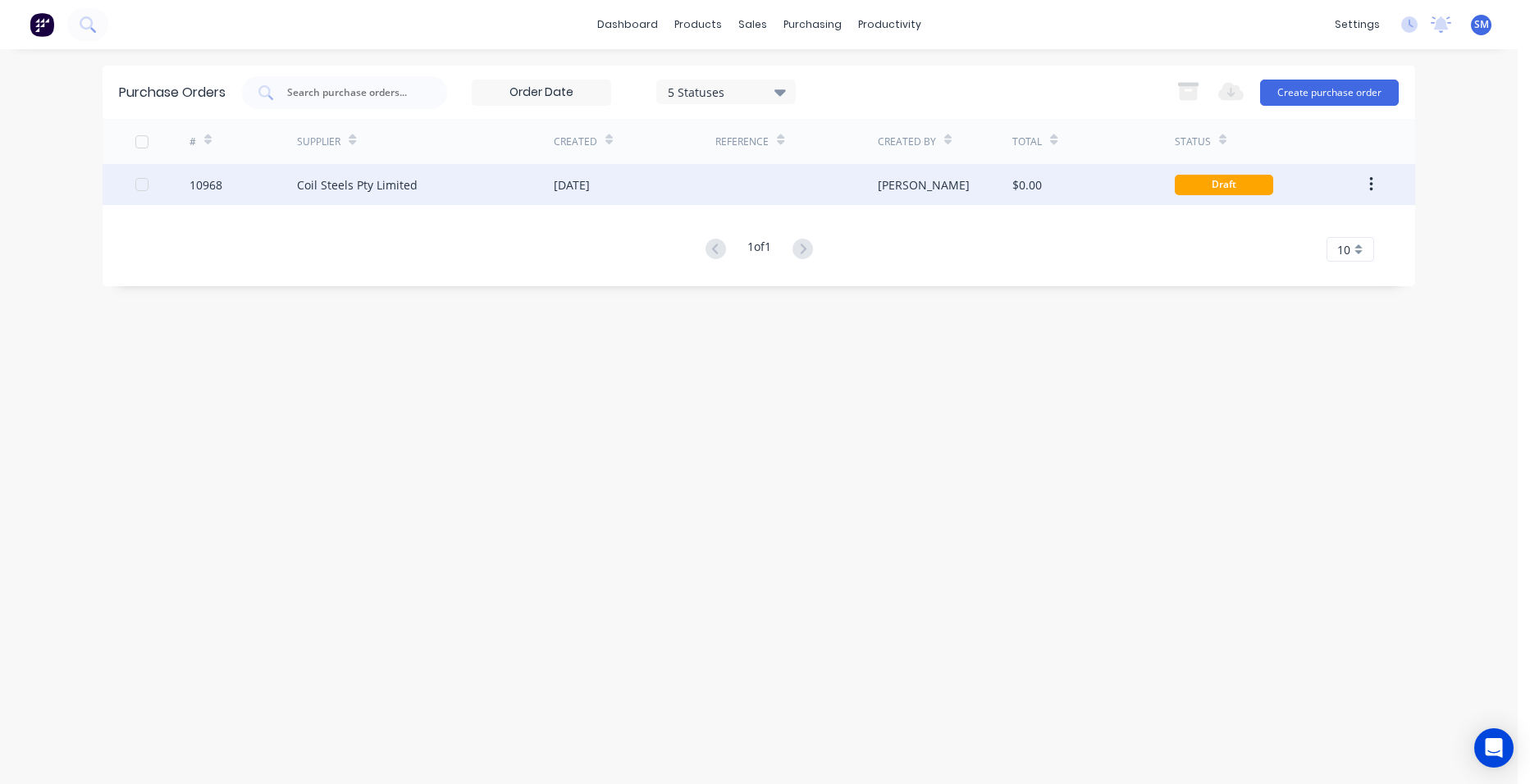
click at [626, 178] on div "[DATE]" at bounding box center [634, 184] width 162 height 41
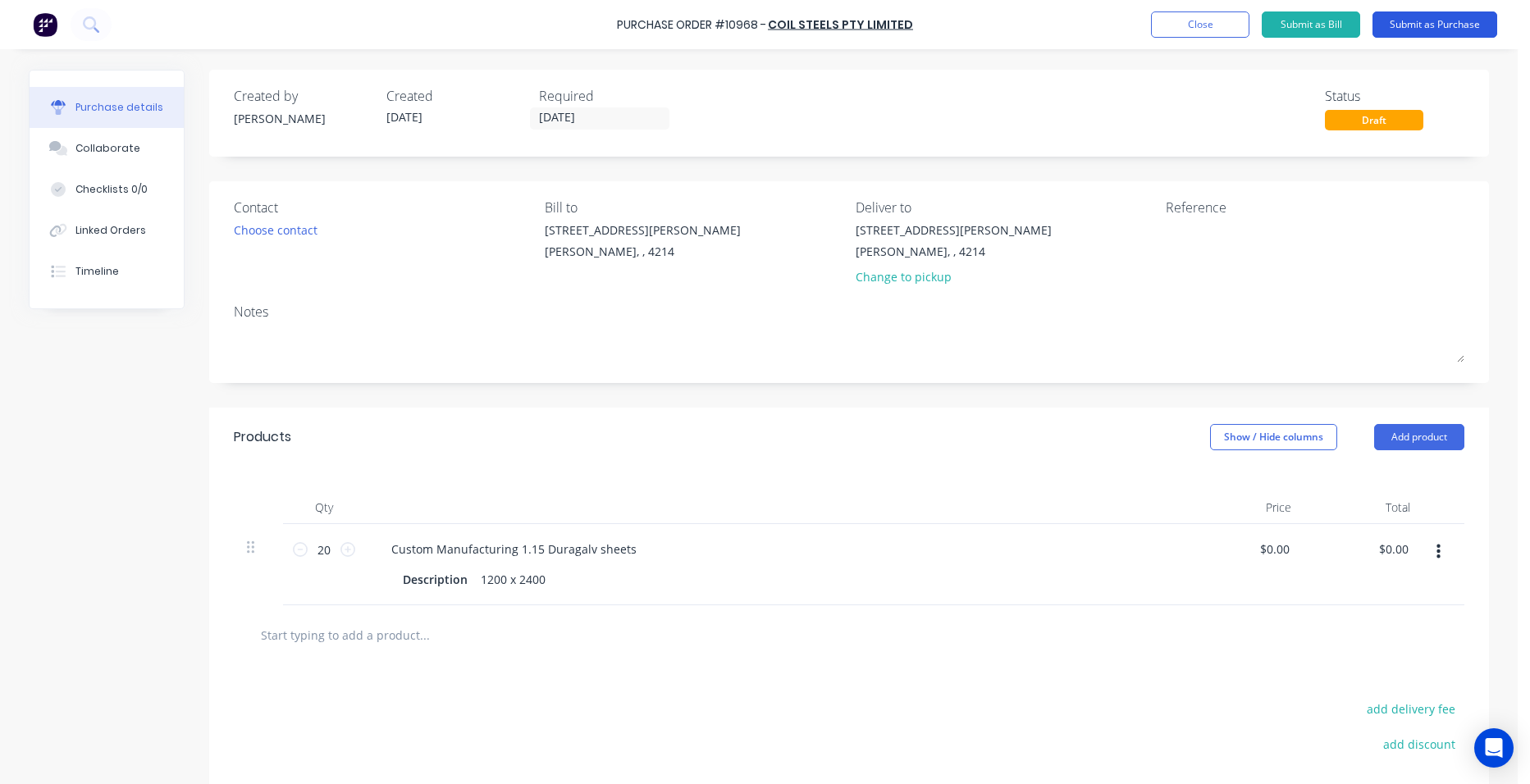
click at [1426, 26] on button "Submit as Purchase" at bounding box center [1434, 24] width 124 height 26
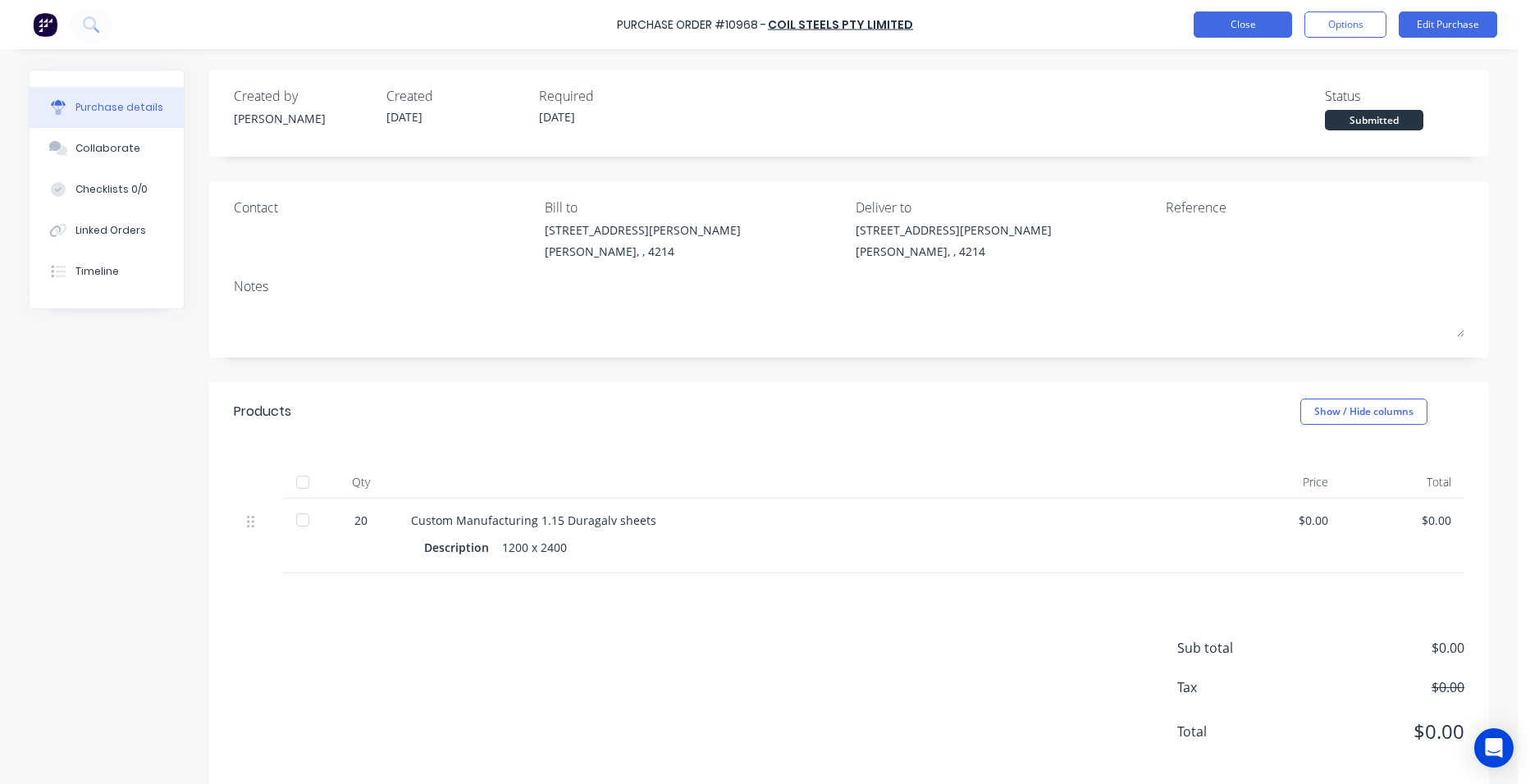
click at [1231, 30] on button "Close" at bounding box center [1243, 24] width 98 height 26
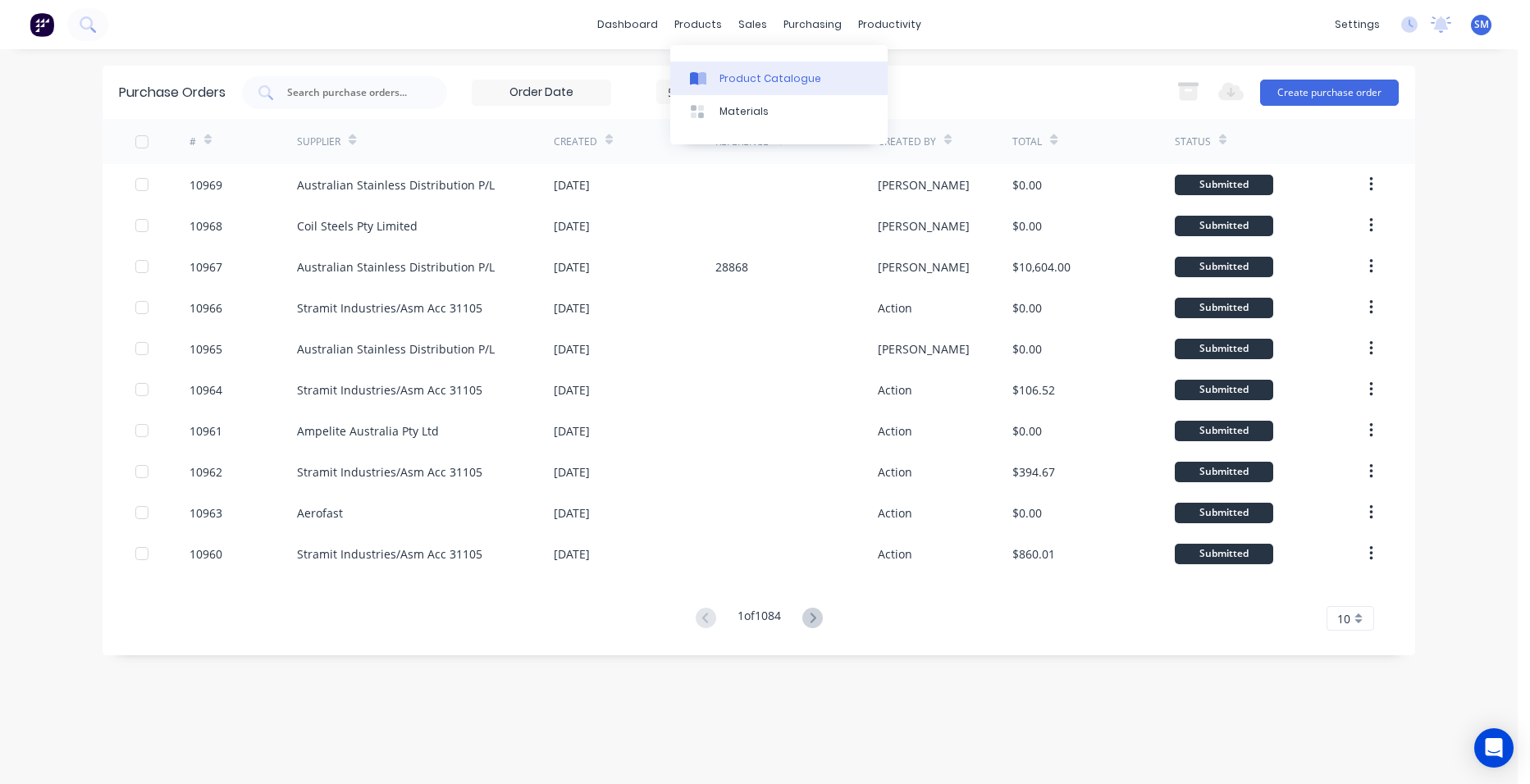
click at [737, 84] on div "Product Catalogue" at bounding box center [770, 78] width 102 height 15
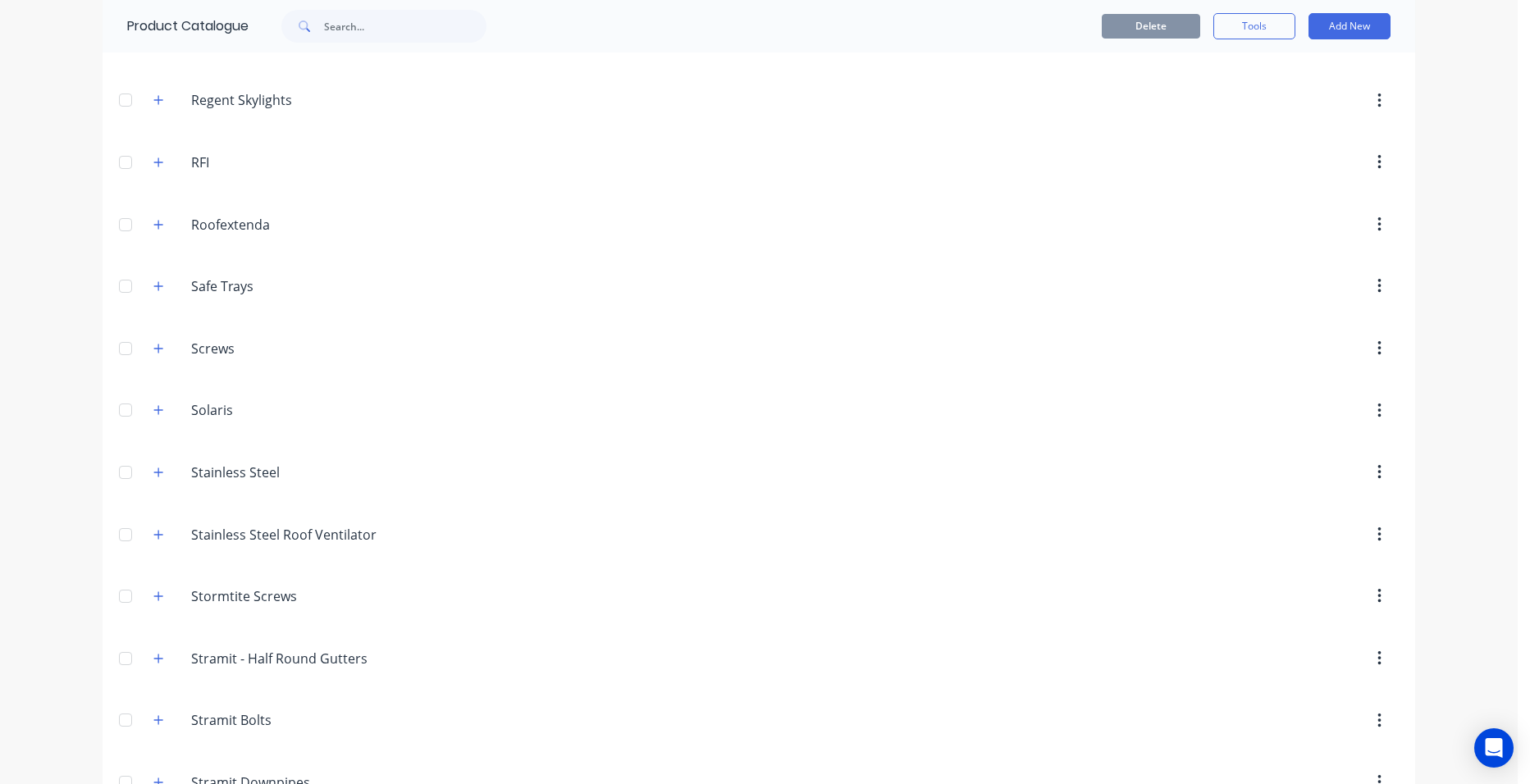
scroll to position [2379, 0]
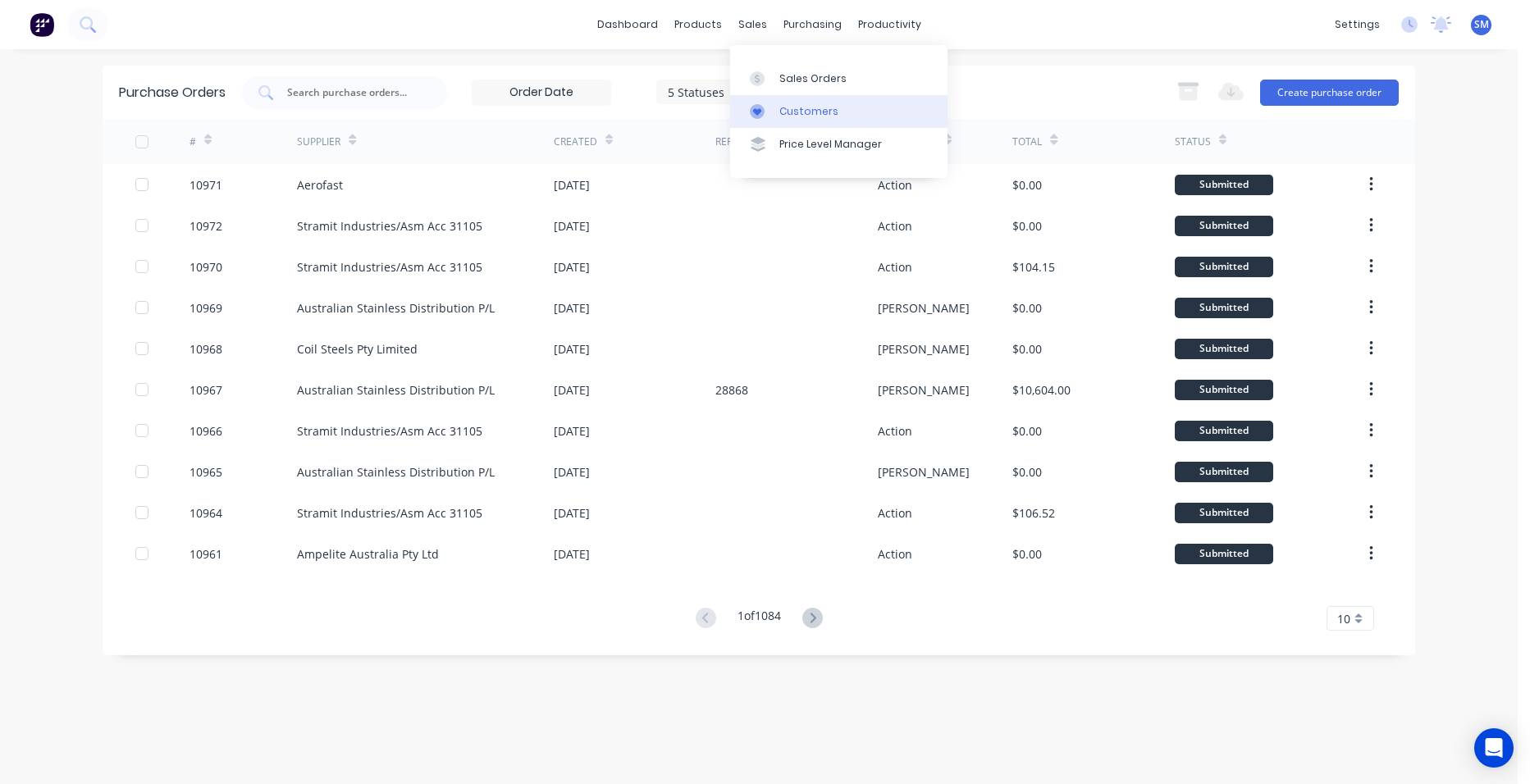
click at [787, 104] on div "Customers" at bounding box center [809, 111] width 59 height 15
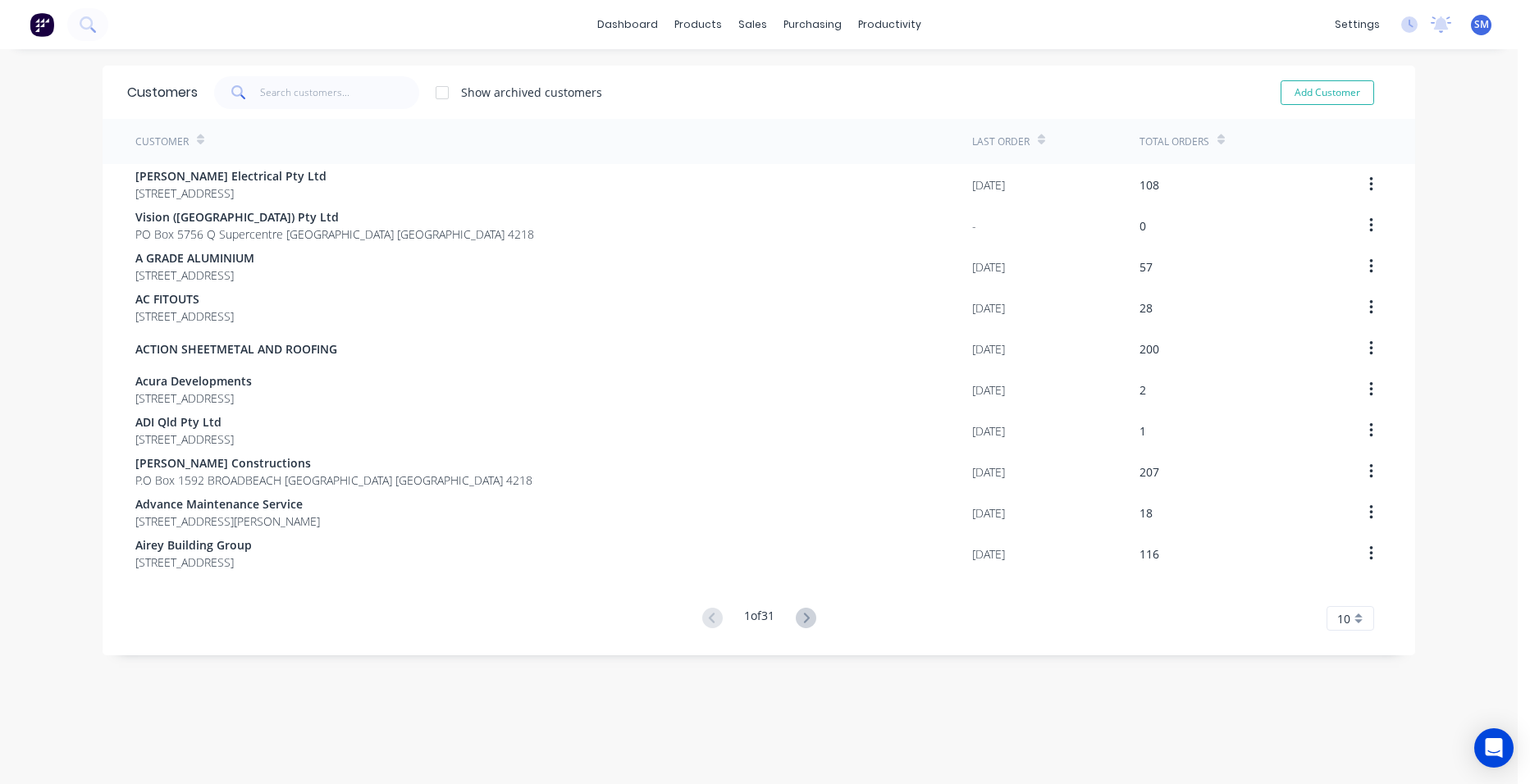
drag, startPoint x: 347, startPoint y: 109, endPoint x: 373, endPoint y: 98, distance: 28.2
click at [346, 109] on div "Customers Show archived customers Add Customer" at bounding box center [759, 91] width 1312 height 53
click at [744, 79] on div "Product Catalogue" at bounding box center [764, 78] width 102 height 15
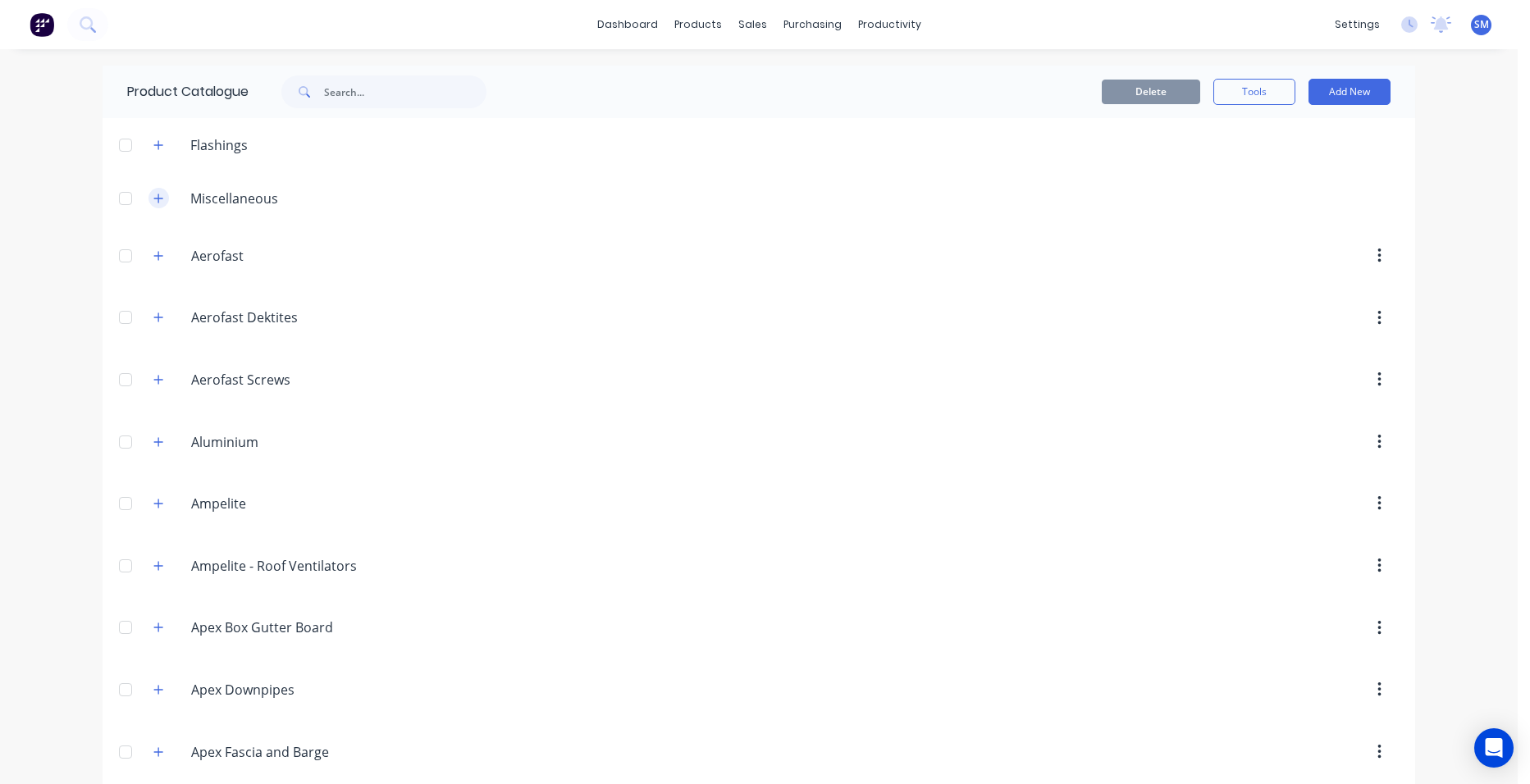
click at [154, 195] on icon "button" at bounding box center [158, 198] width 10 height 11
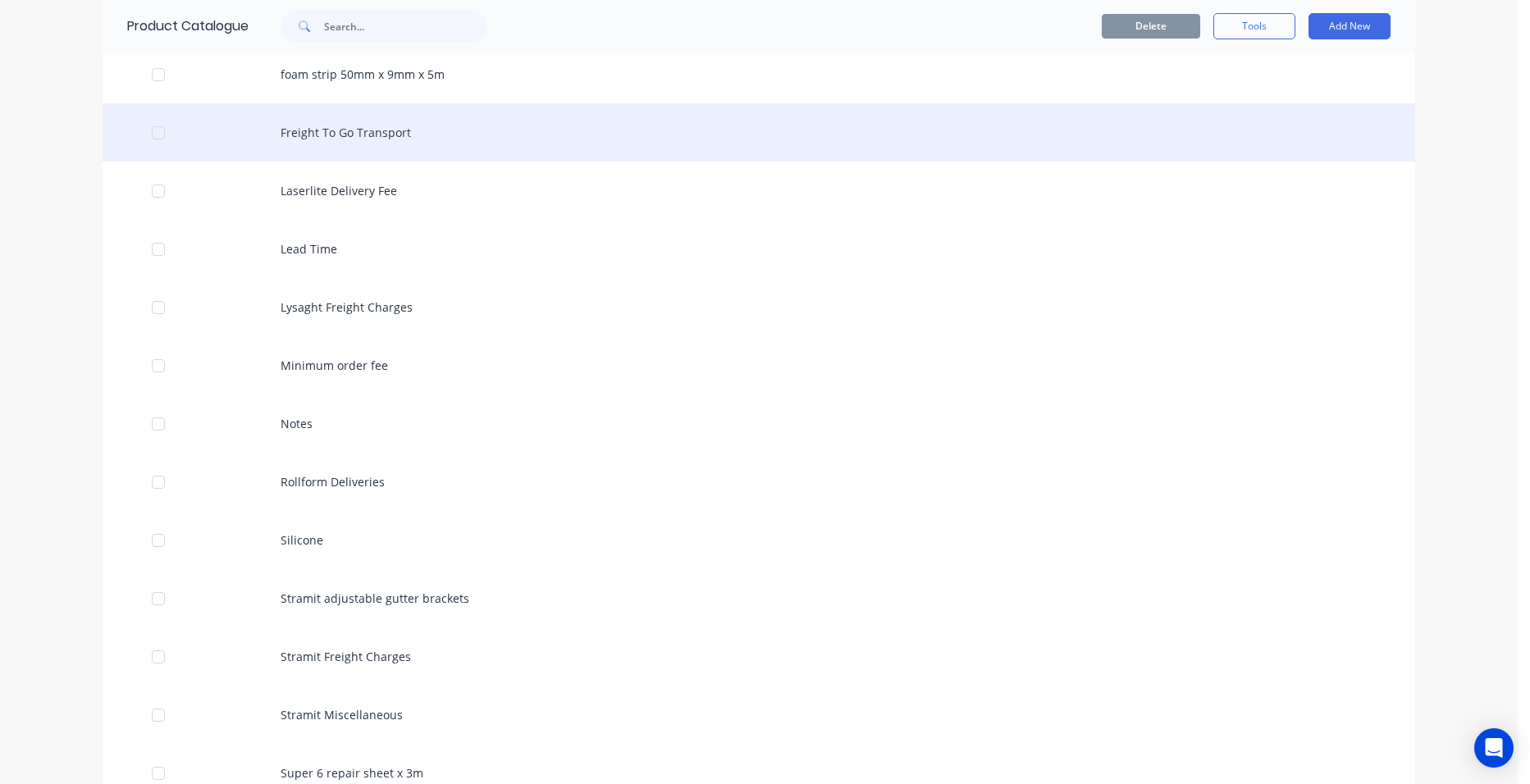
scroll to position [1395, 0]
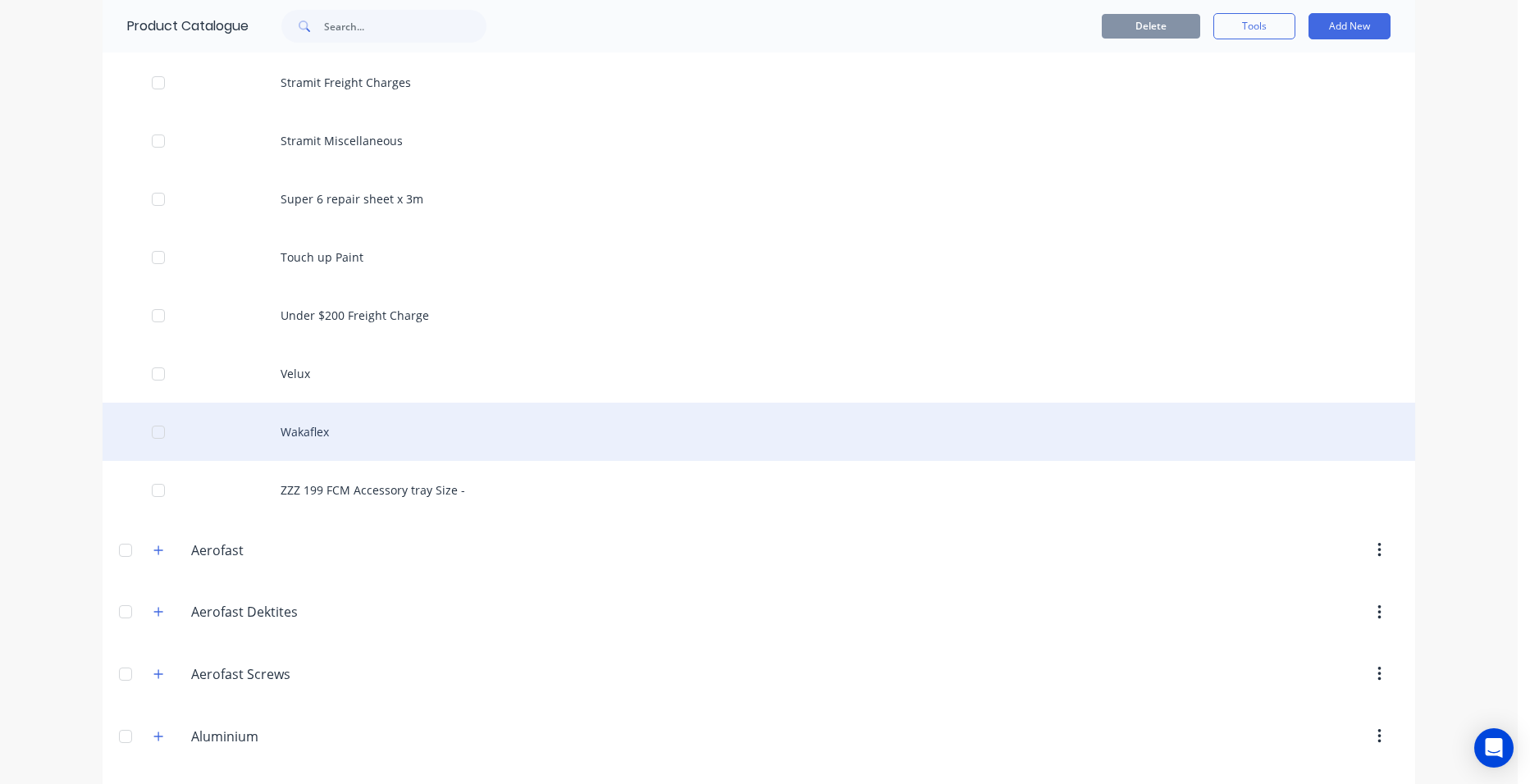
click at [316, 433] on div "Wakaflex" at bounding box center [759, 432] width 1312 height 58
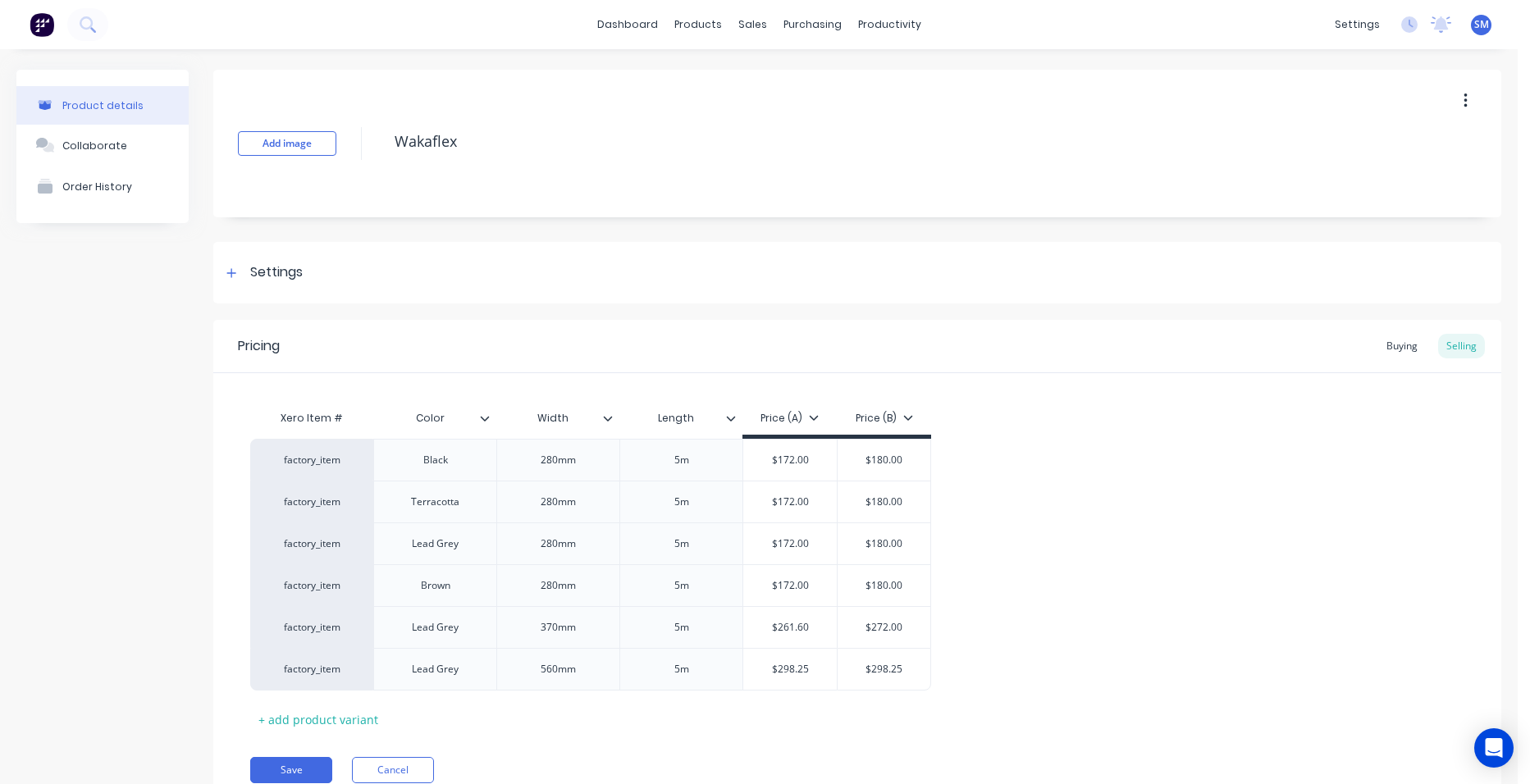
type textarea "x"
click at [780, 76] on div "Sales Orders" at bounding box center [807, 78] width 67 height 15
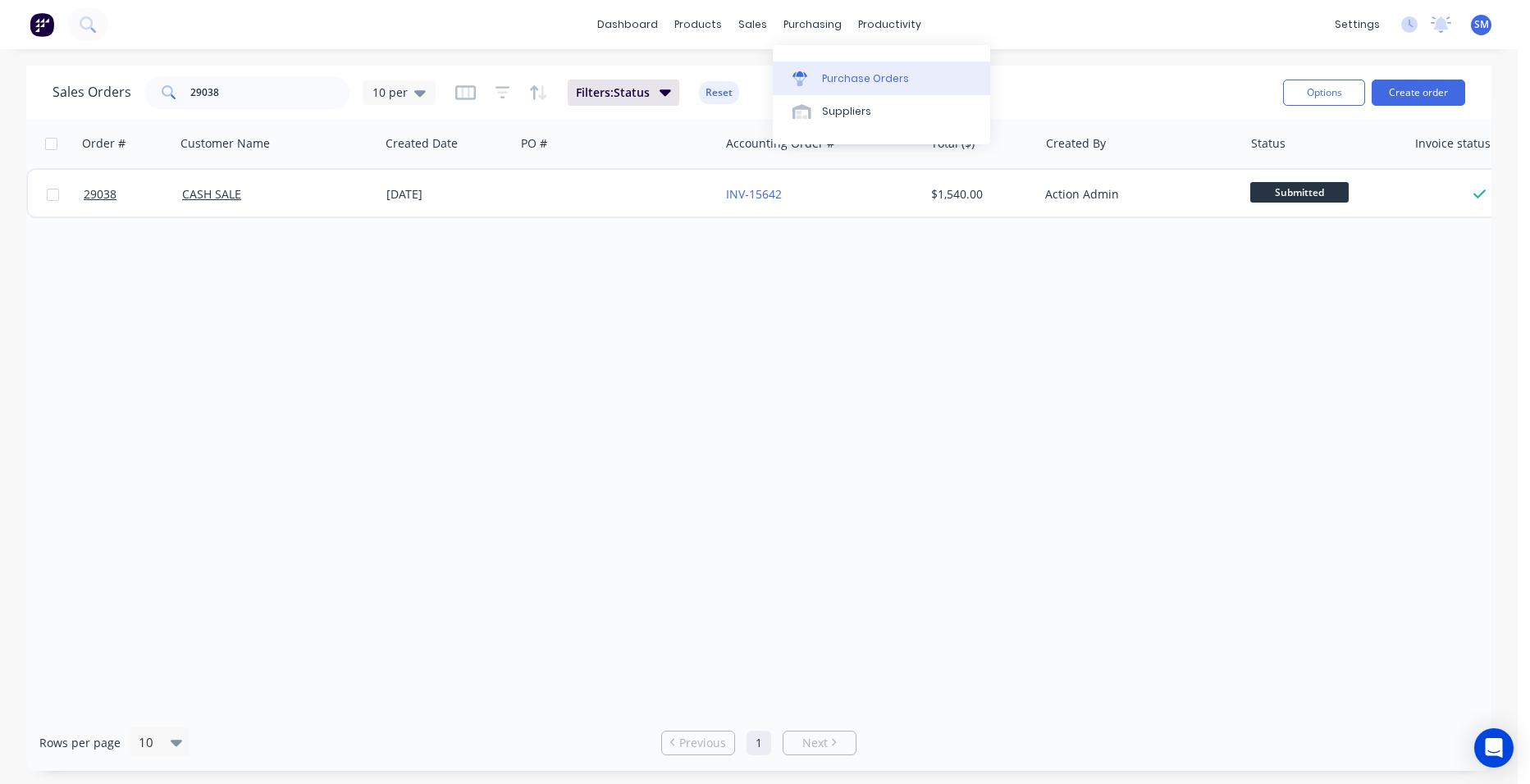
click at [821, 72] on link "Purchase Orders" at bounding box center [882, 78] width 218 height 33
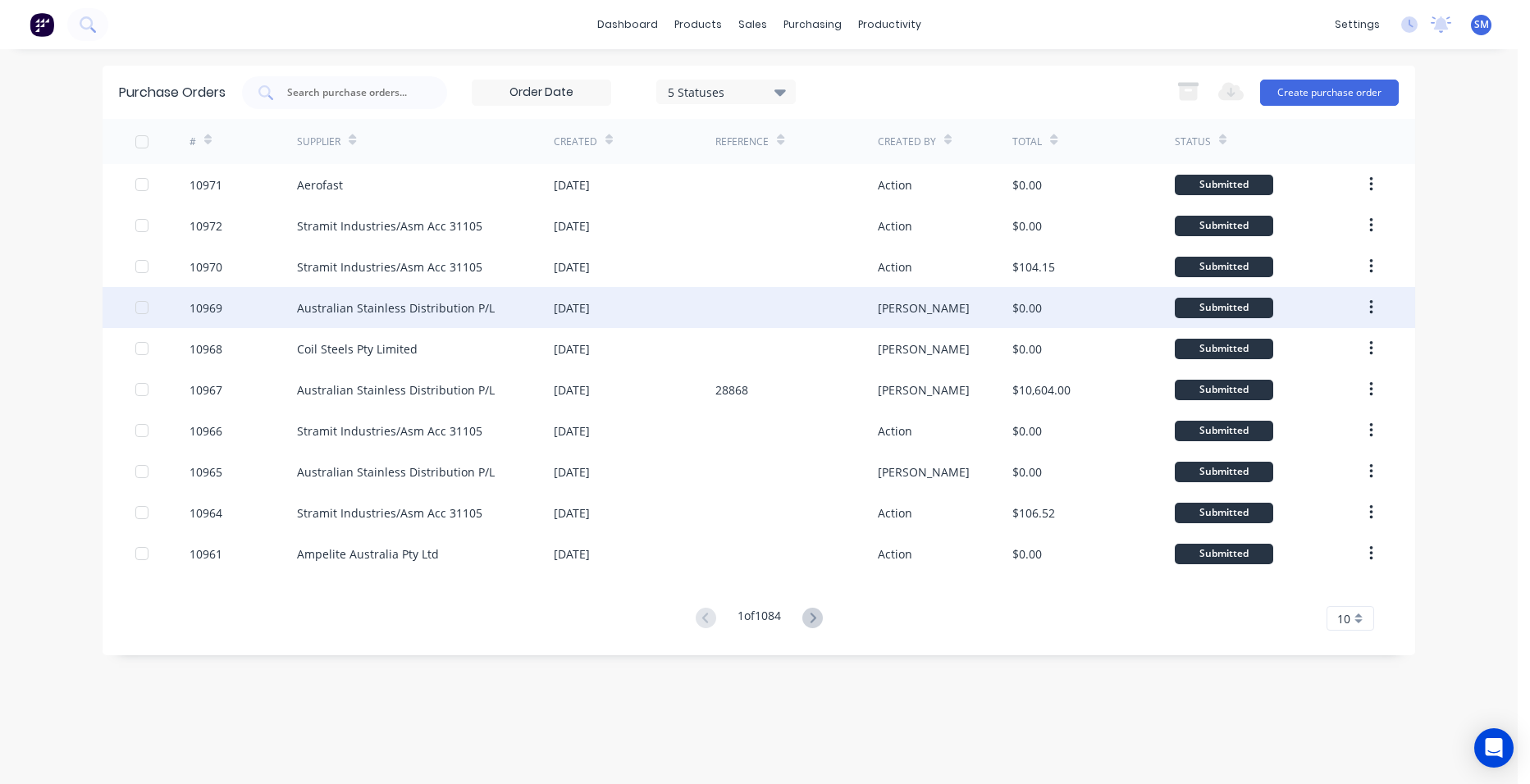
click at [626, 298] on div "[DATE]" at bounding box center [634, 307] width 162 height 41
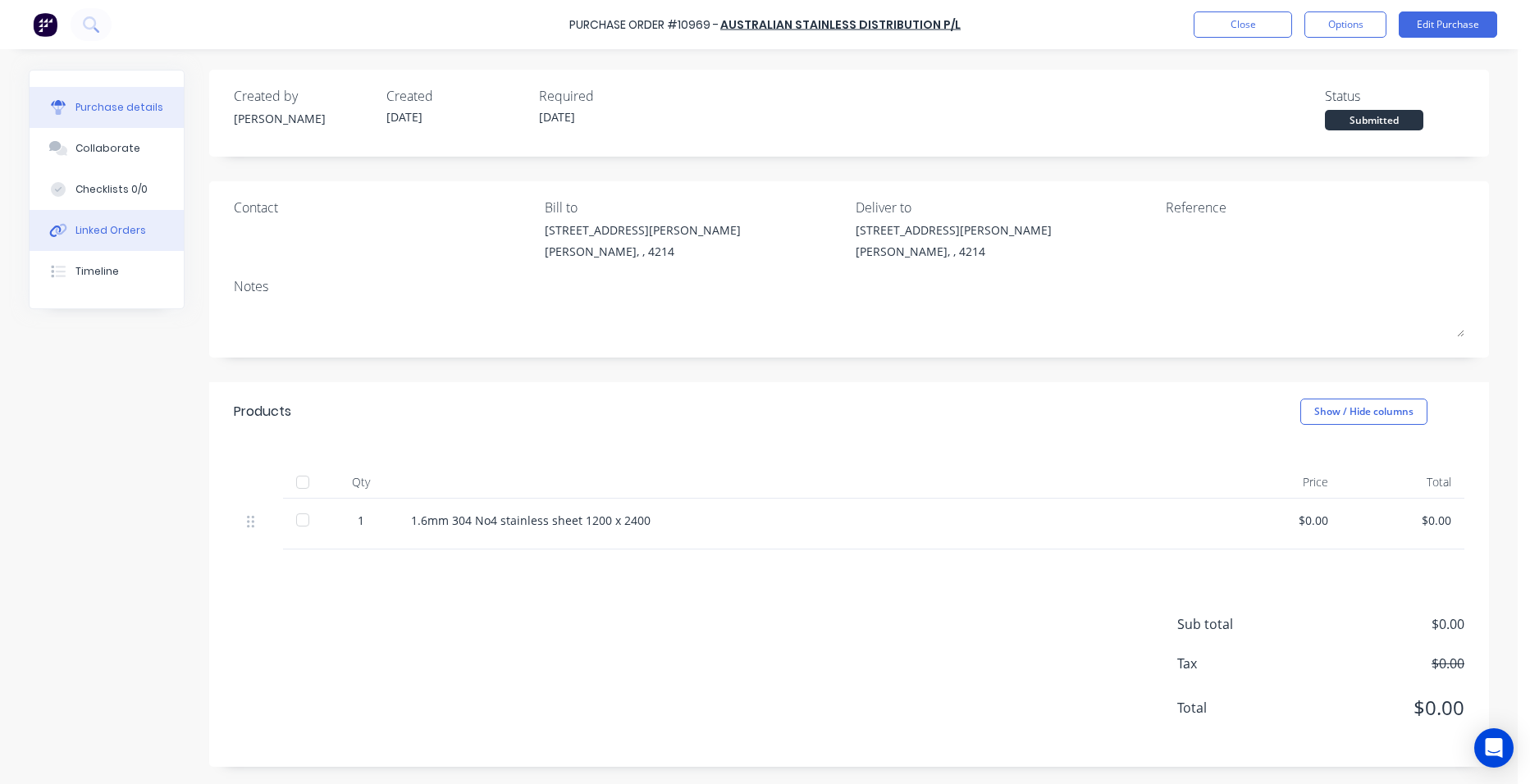
click at [147, 236] on button "Linked Orders" at bounding box center [106, 230] width 154 height 41
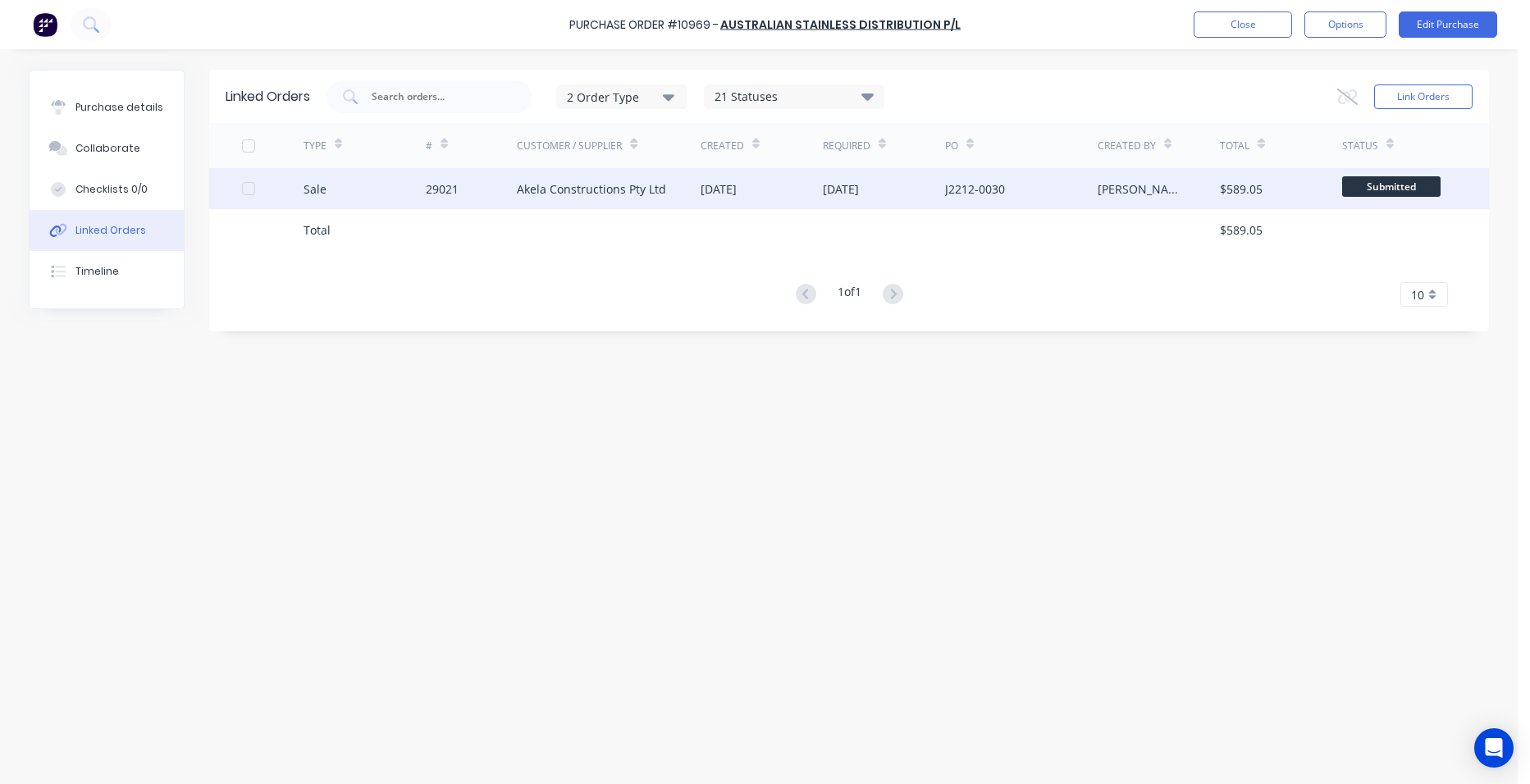
click at [465, 182] on div "29021" at bounding box center [472, 188] width 92 height 41
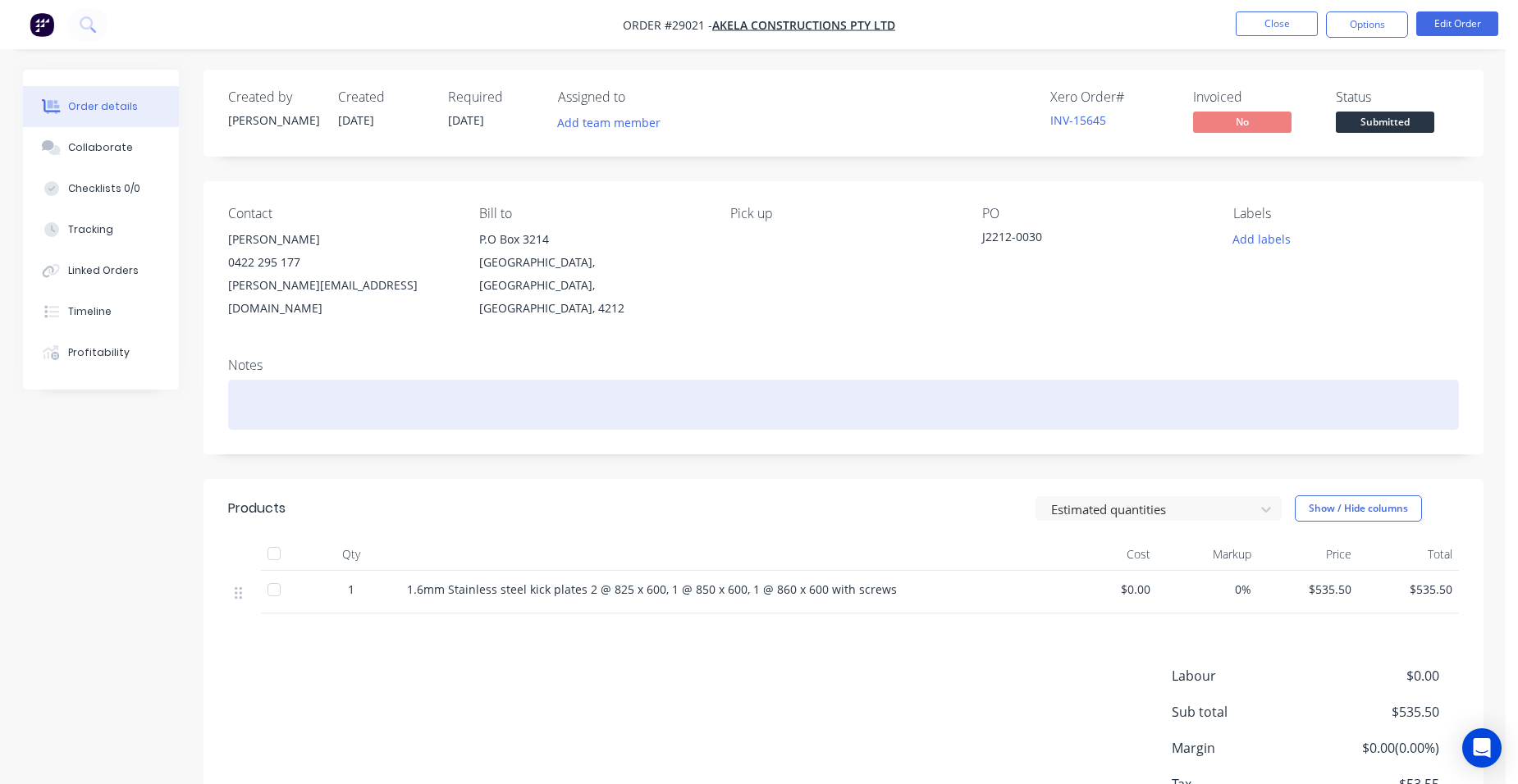
click at [279, 379] on div at bounding box center [843, 405] width 1231 height 50
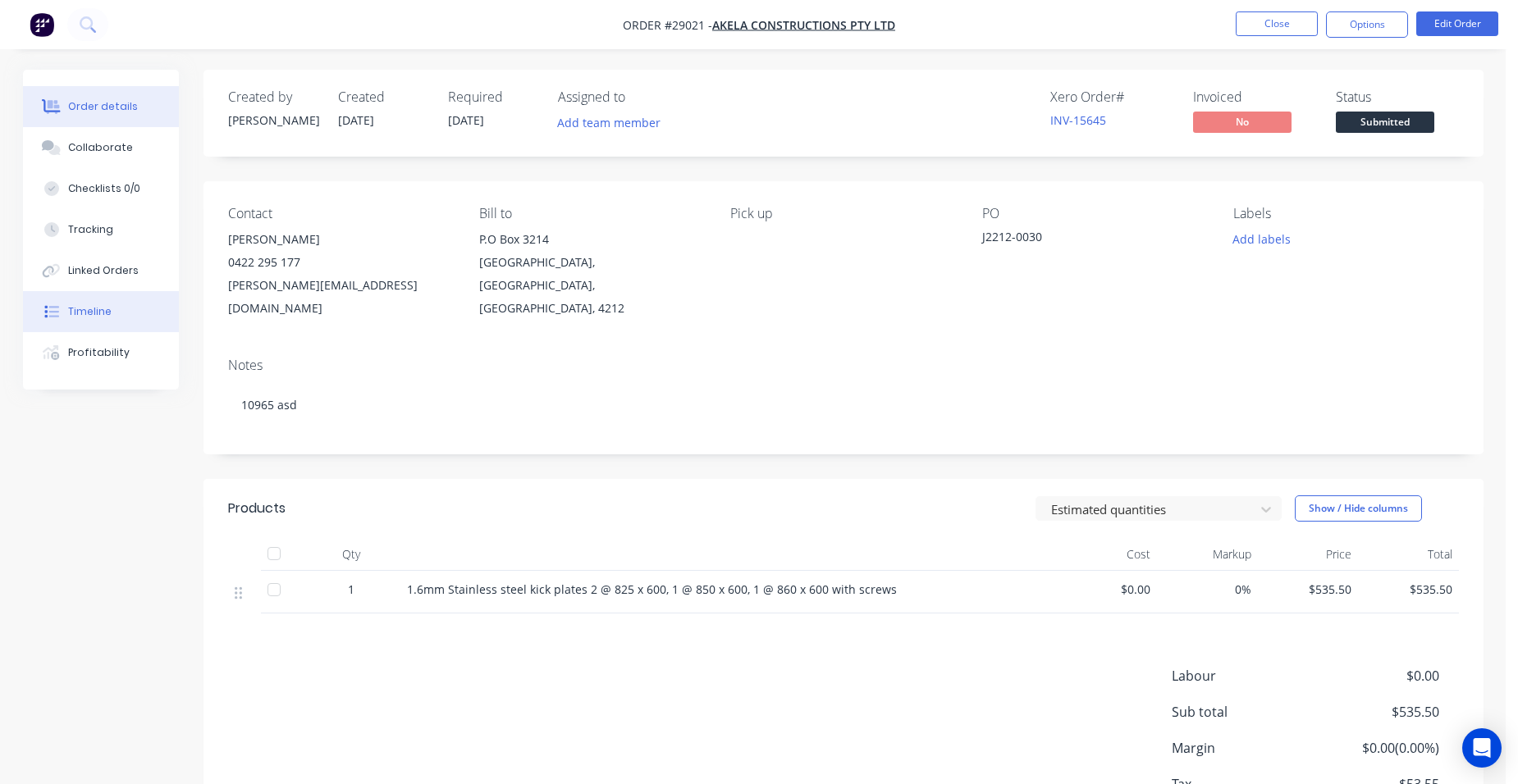
click at [98, 320] on button "Timeline" at bounding box center [100, 312] width 156 height 41
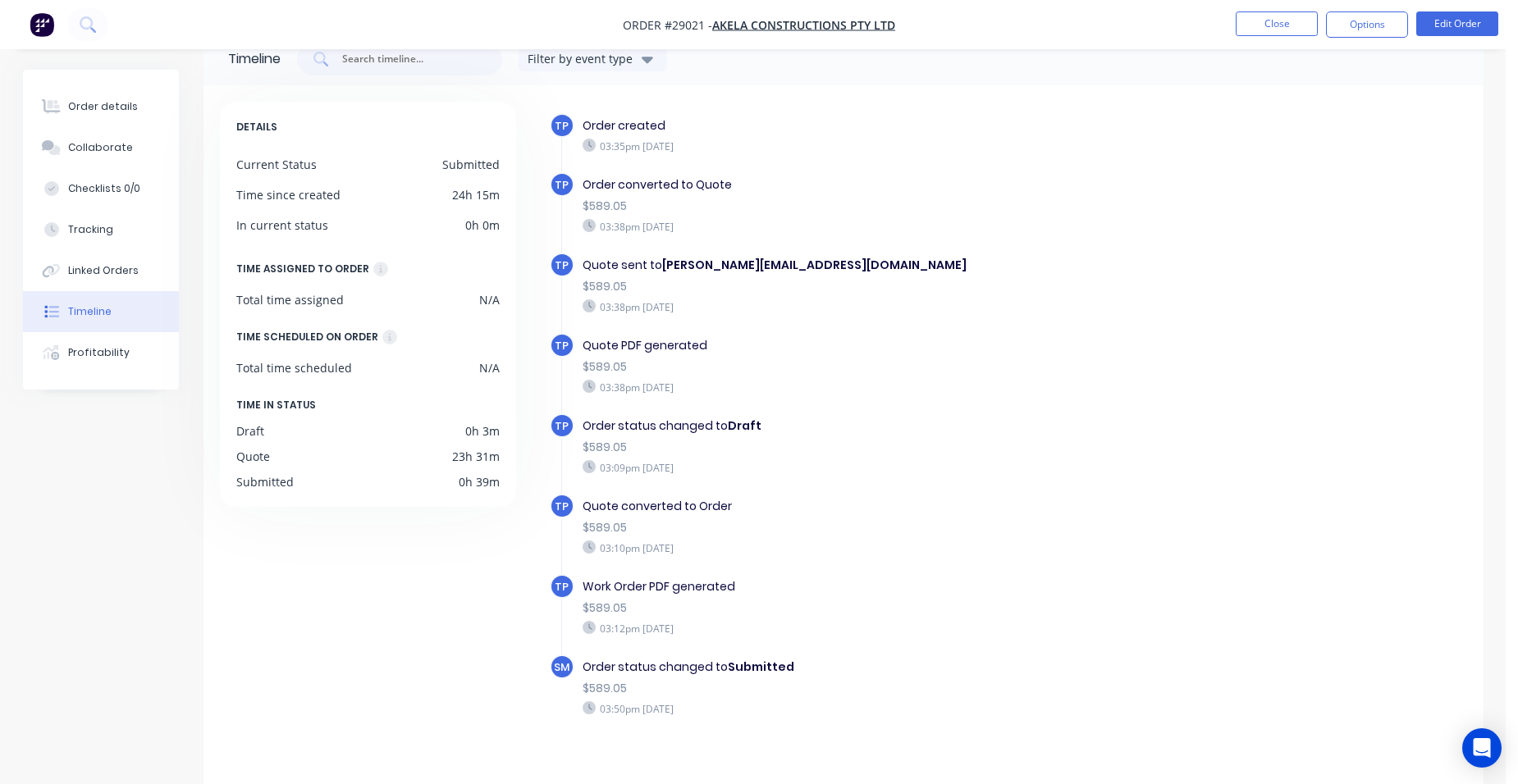
scroll to position [59, 0]
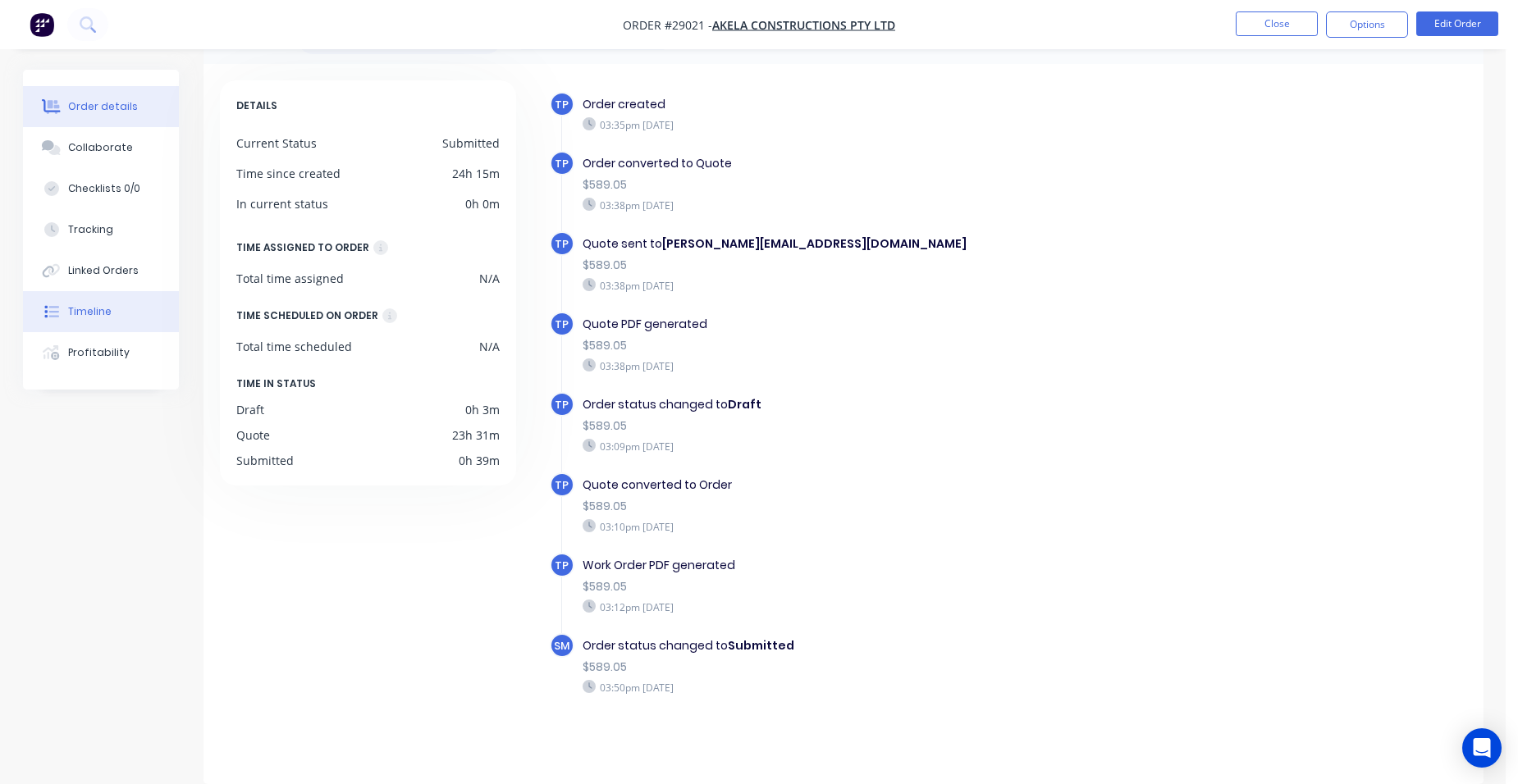
drag, startPoint x: 120, startPoint y: 106, endPoint x: 131, endPoint y: 102, distance: 11.7
click at [119, 105] on div "Order details" at bounding box center [103, 106] width 70 height 15
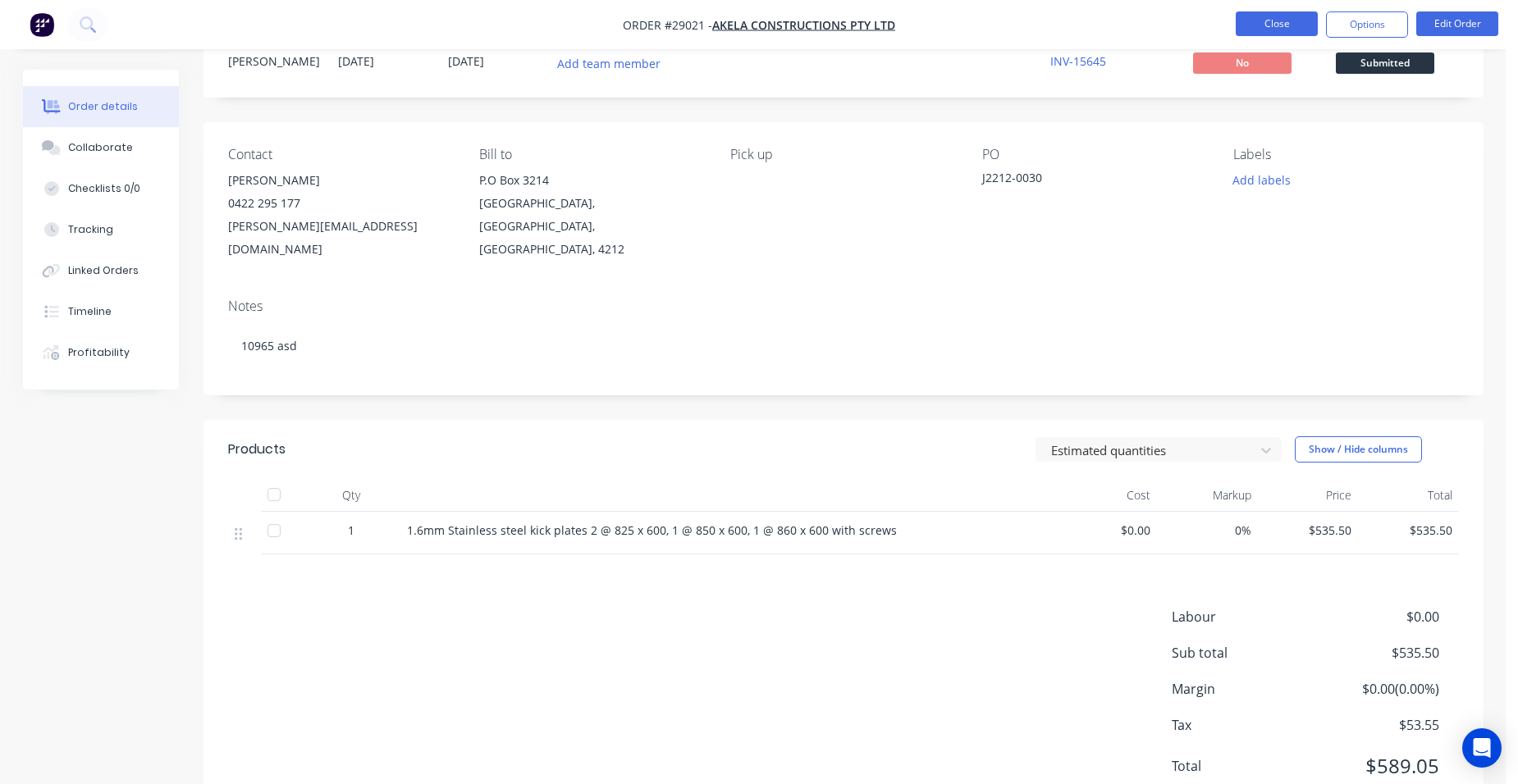
click at [1251, 25] on button "Close" at bounding box center [1277, 23] width 82 height 24
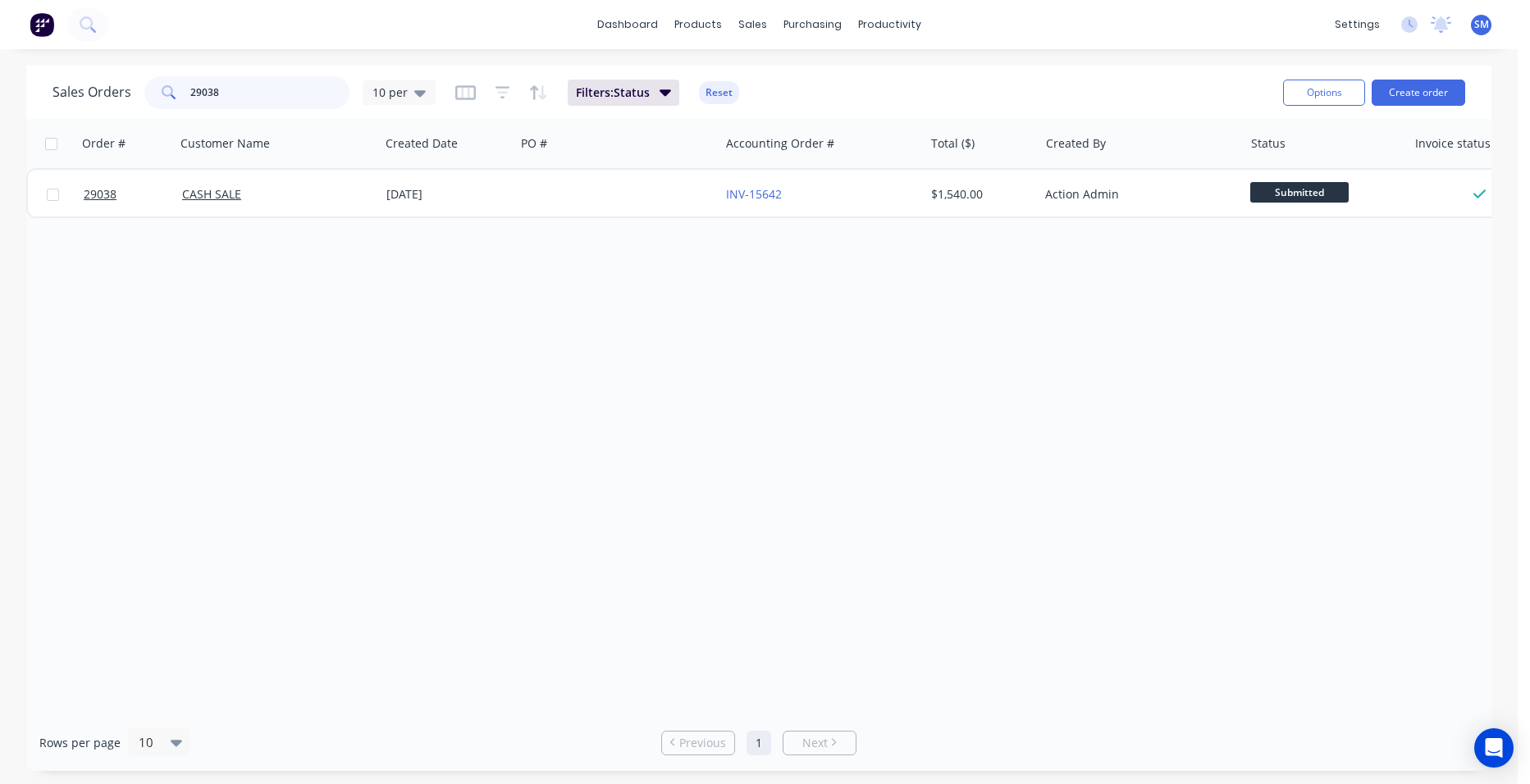
drag, startPoint x: 232, startPoint y: 87, endPoint x: 78, endPoint y: 69, distance: 155.0
click at [78, 69] on div "Sales Orders 29038 10 per Filters: Status Reset Options Create order" at bounding box center [759, 91] width 1466 height 53
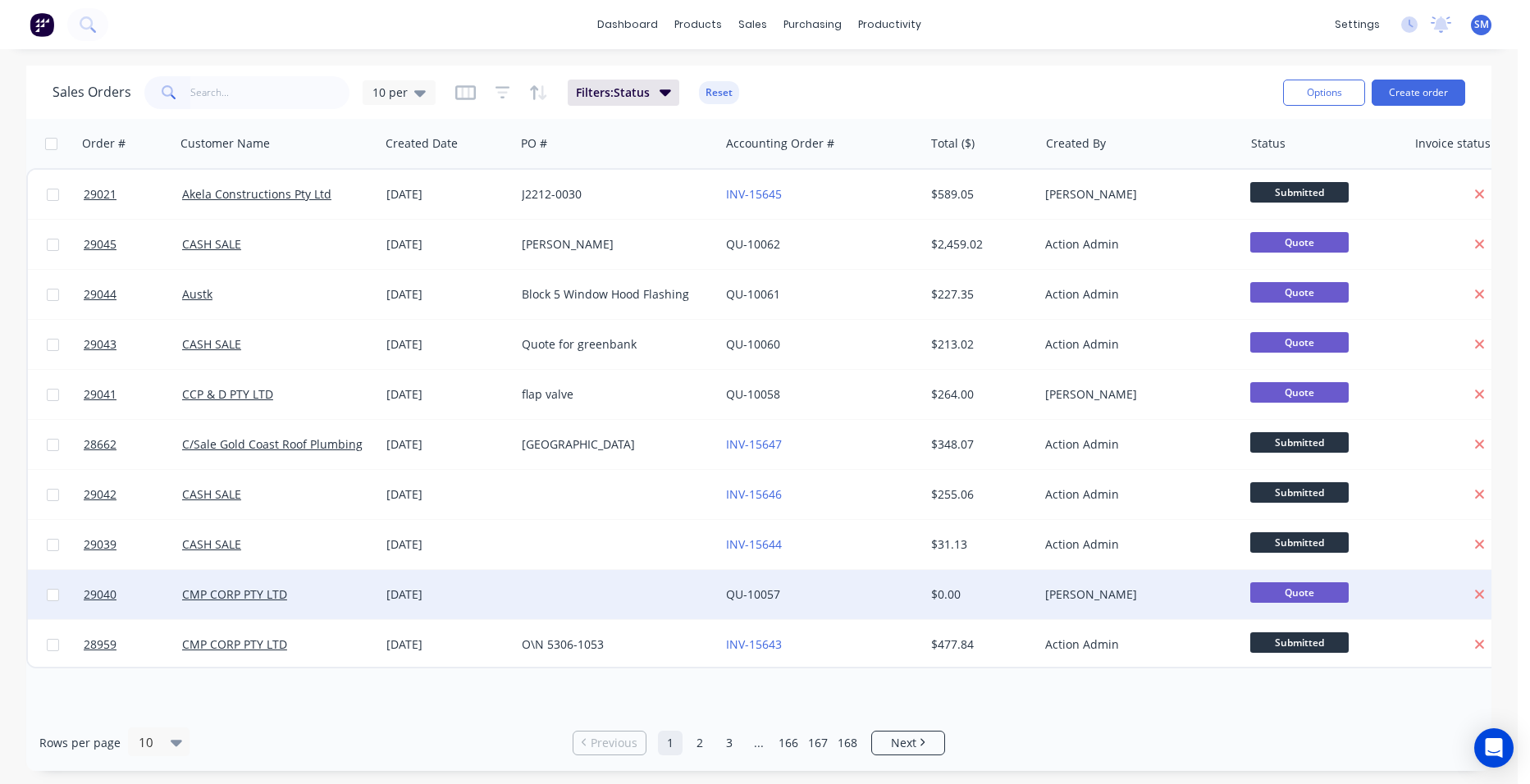
click at [467, 592] on div "[DATE]" at bounding box center [447, 594] width 122 height 17
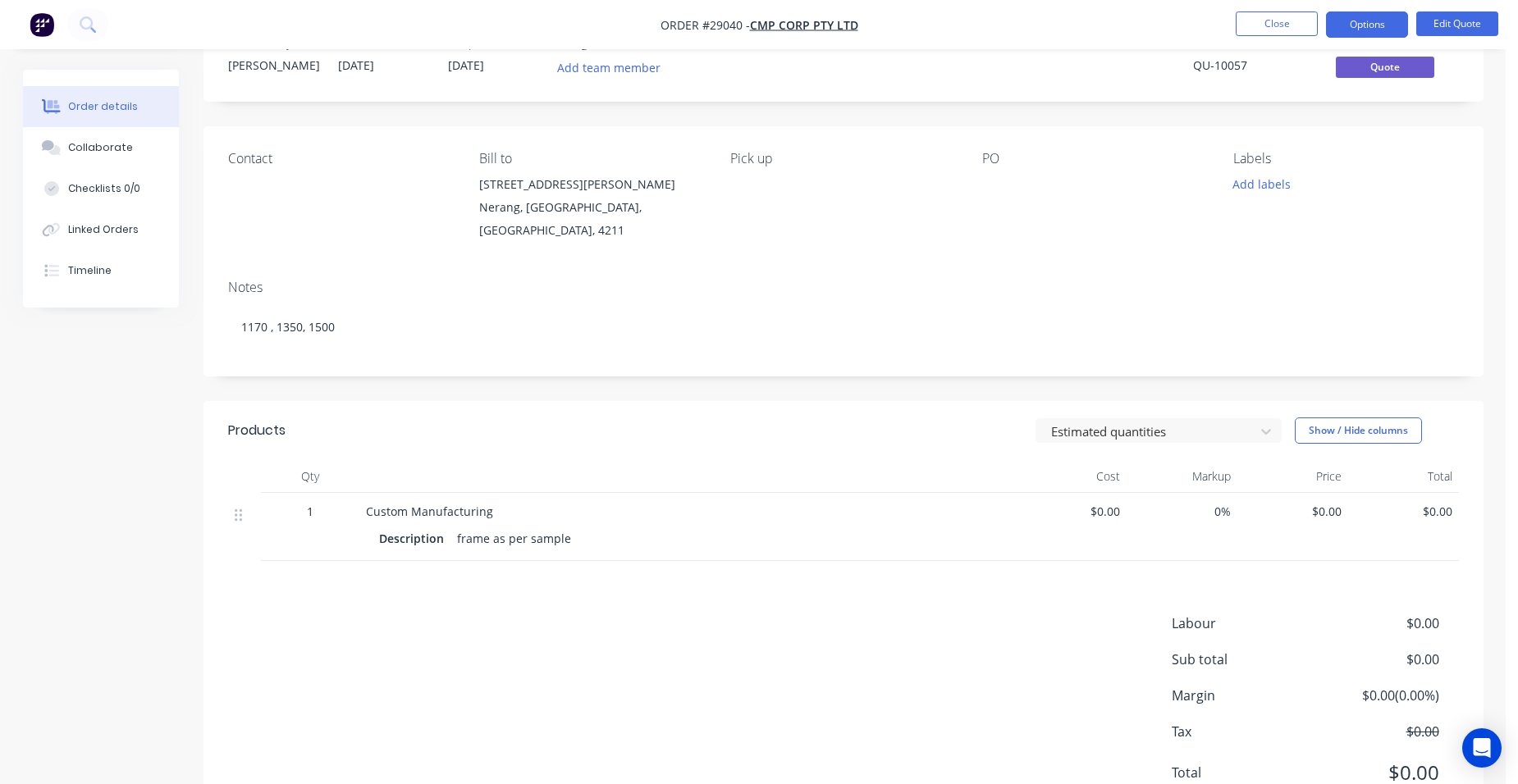
scroll to position [107, 0]
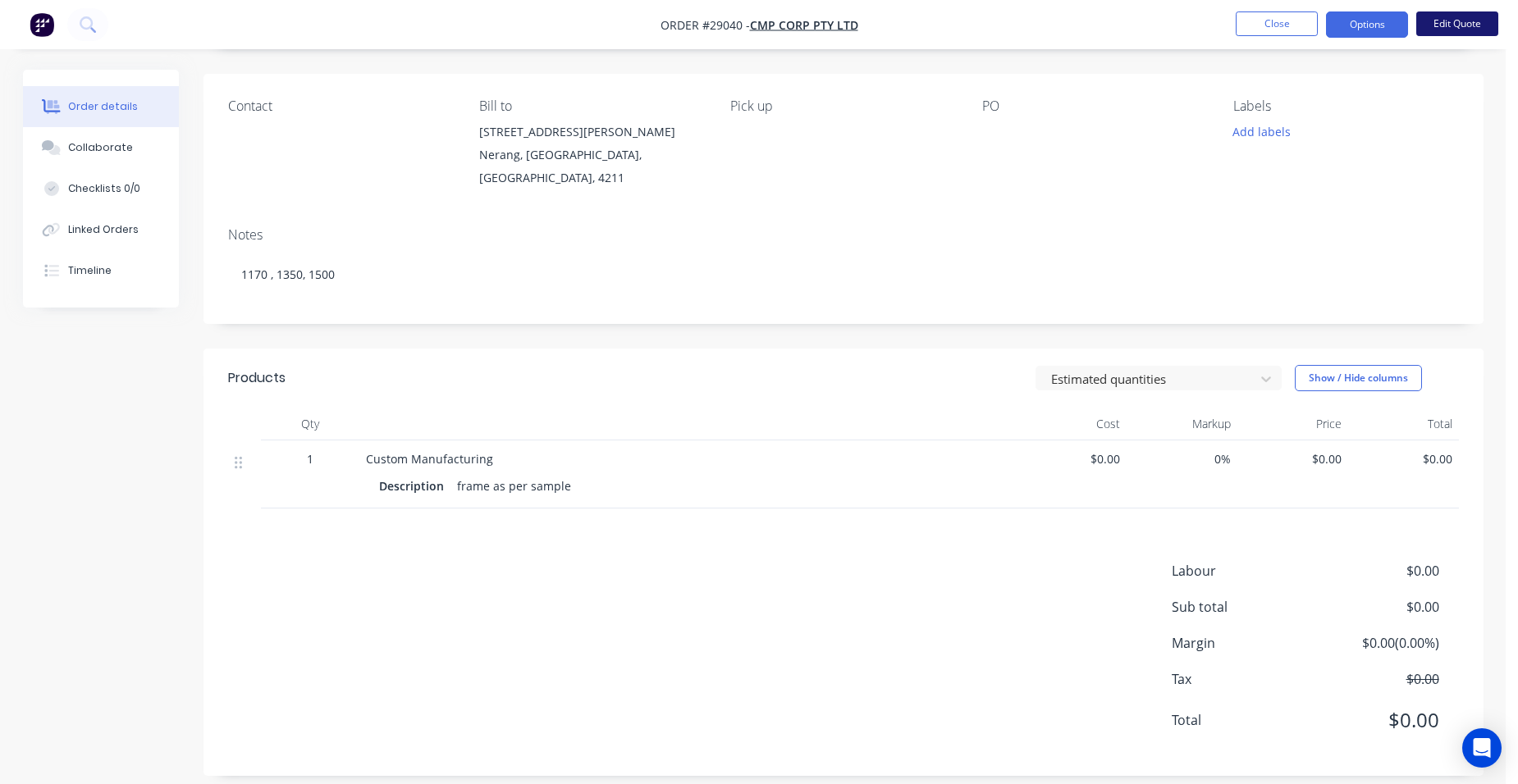
click at [1449, 28] on button "Edit Quote" at bounding box center [1457, 23] width 82 height 24
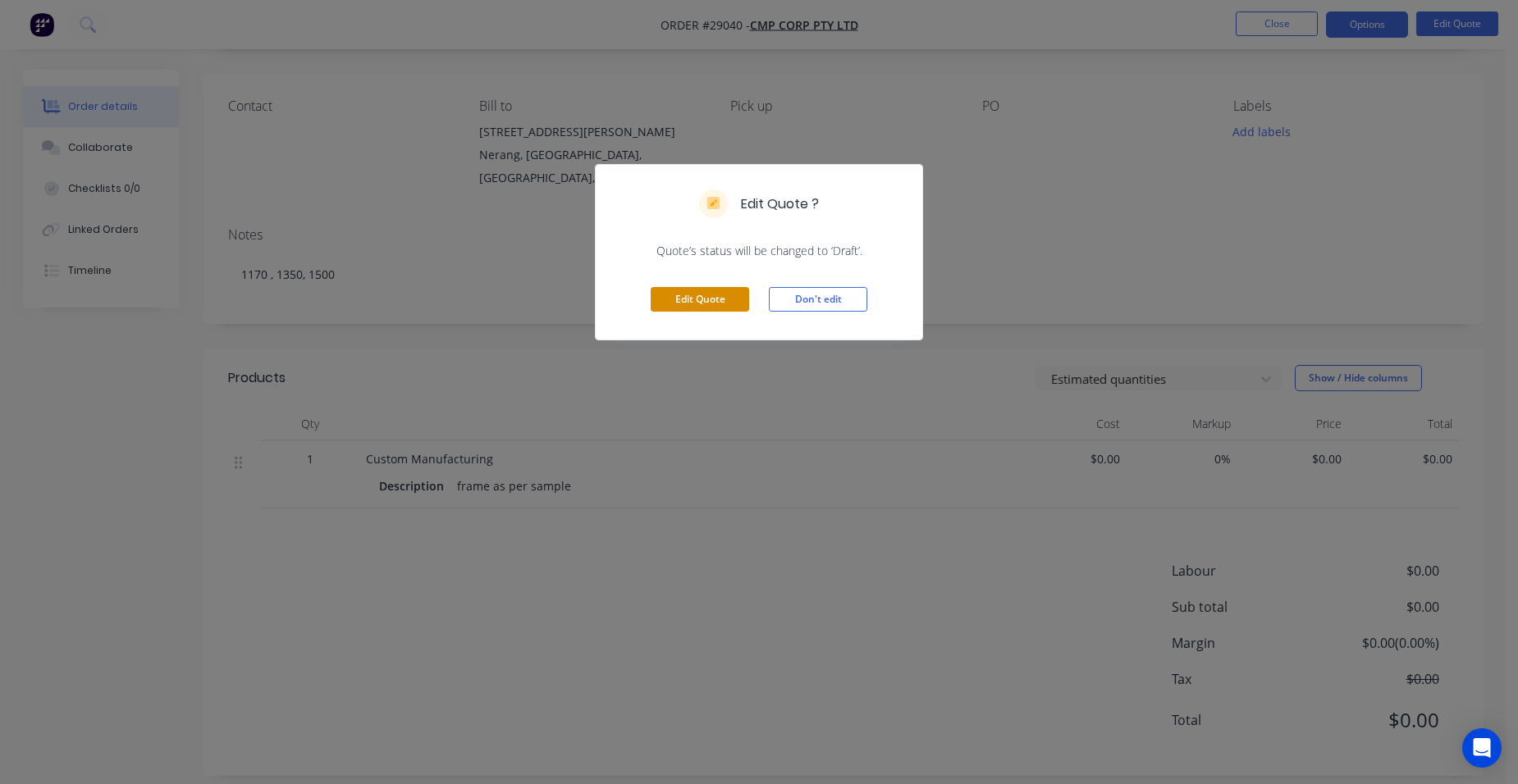
click at [673, 300] on button "Edit Quote" at bounding box center [700, 299] width 98 height 24
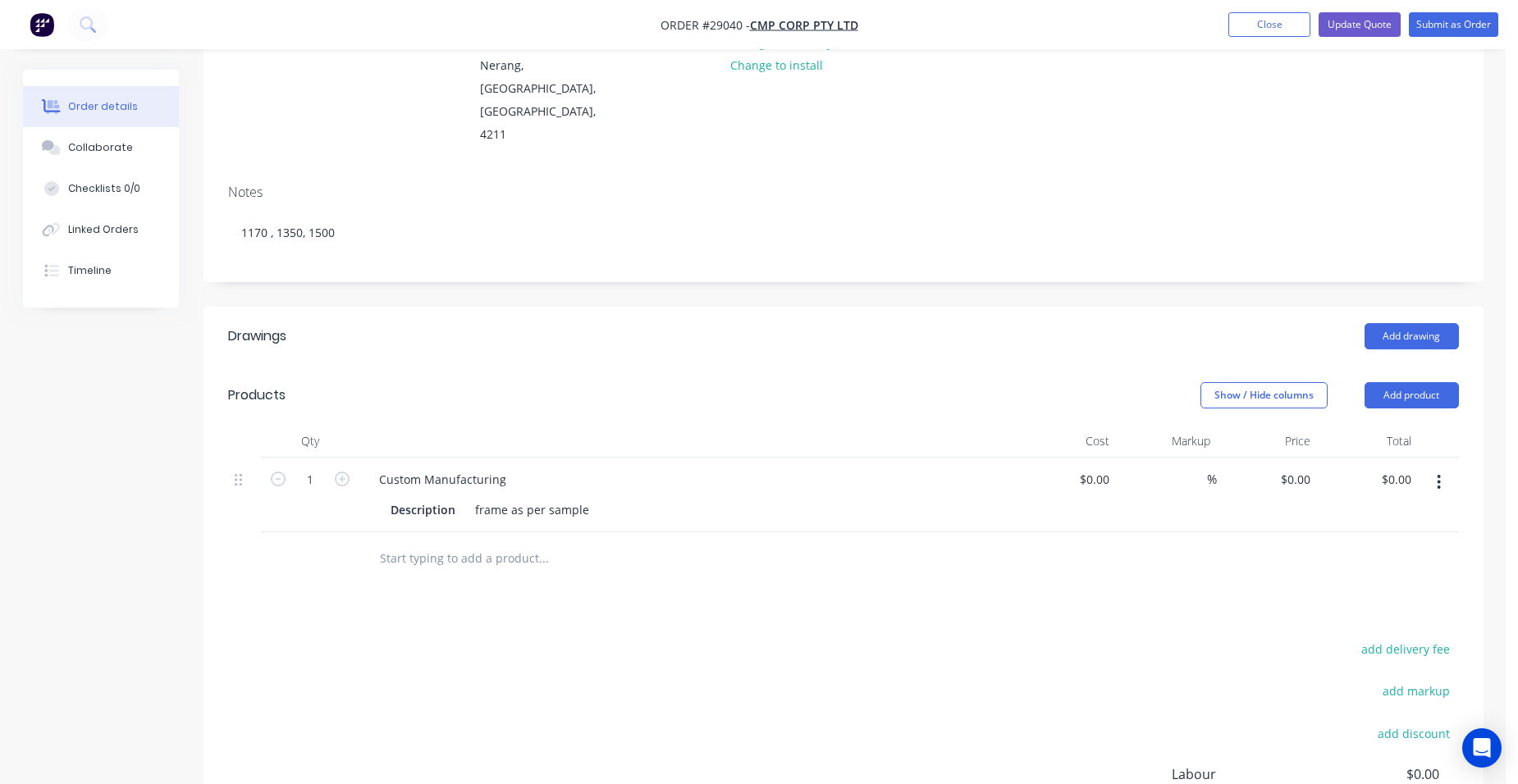
scroll to position [246, 0]
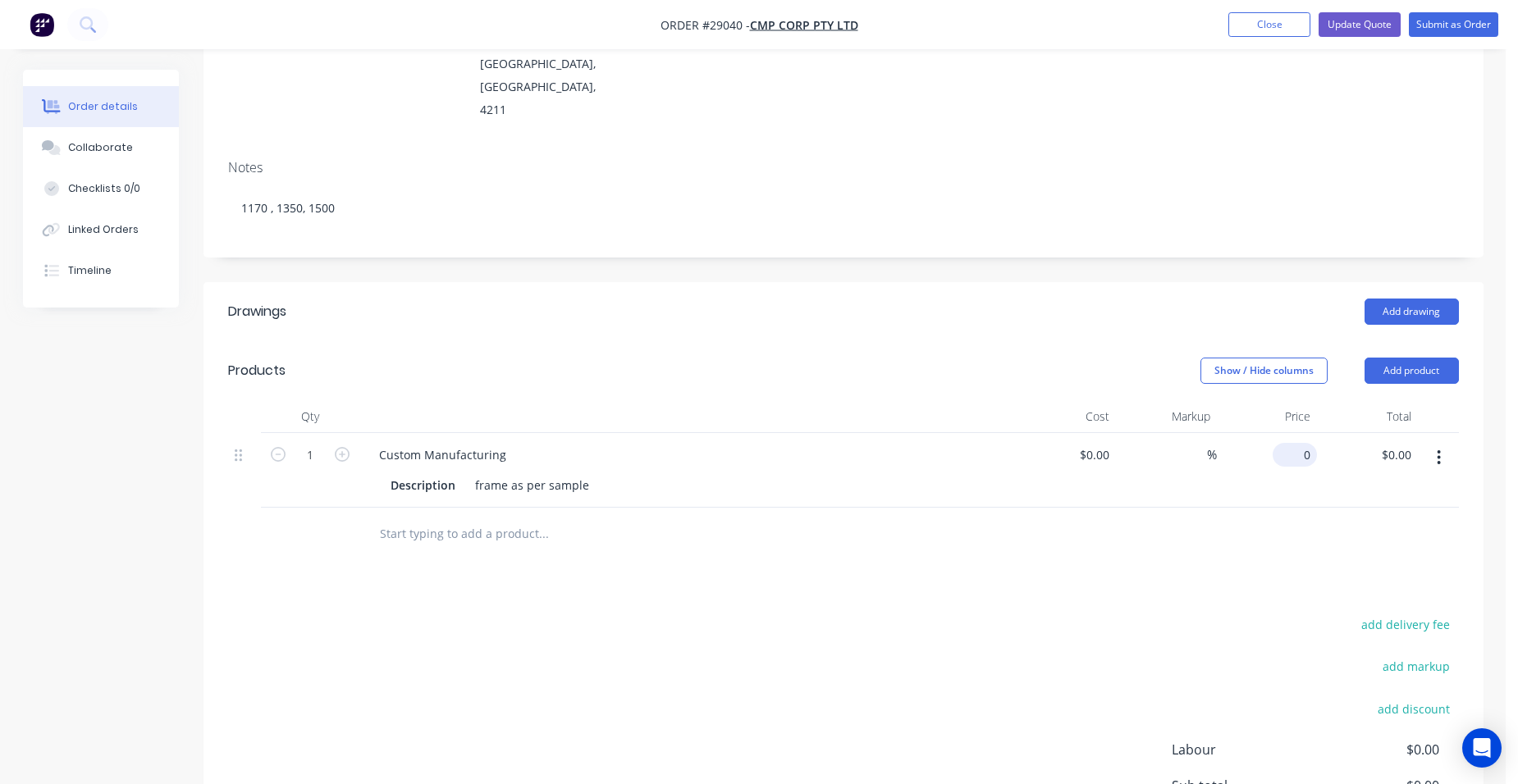
click at [1310, 443] on input "0" at bounding box center [1298, 454] width 37 height 23
click at [1313, 443] on input "1500" at bounding box center [1300, 454] width 35 height 23
type input "$1,500.00"
click at [468, 473] on div "frame as per sample" at bounding box center [532, 485] width 127 height 23
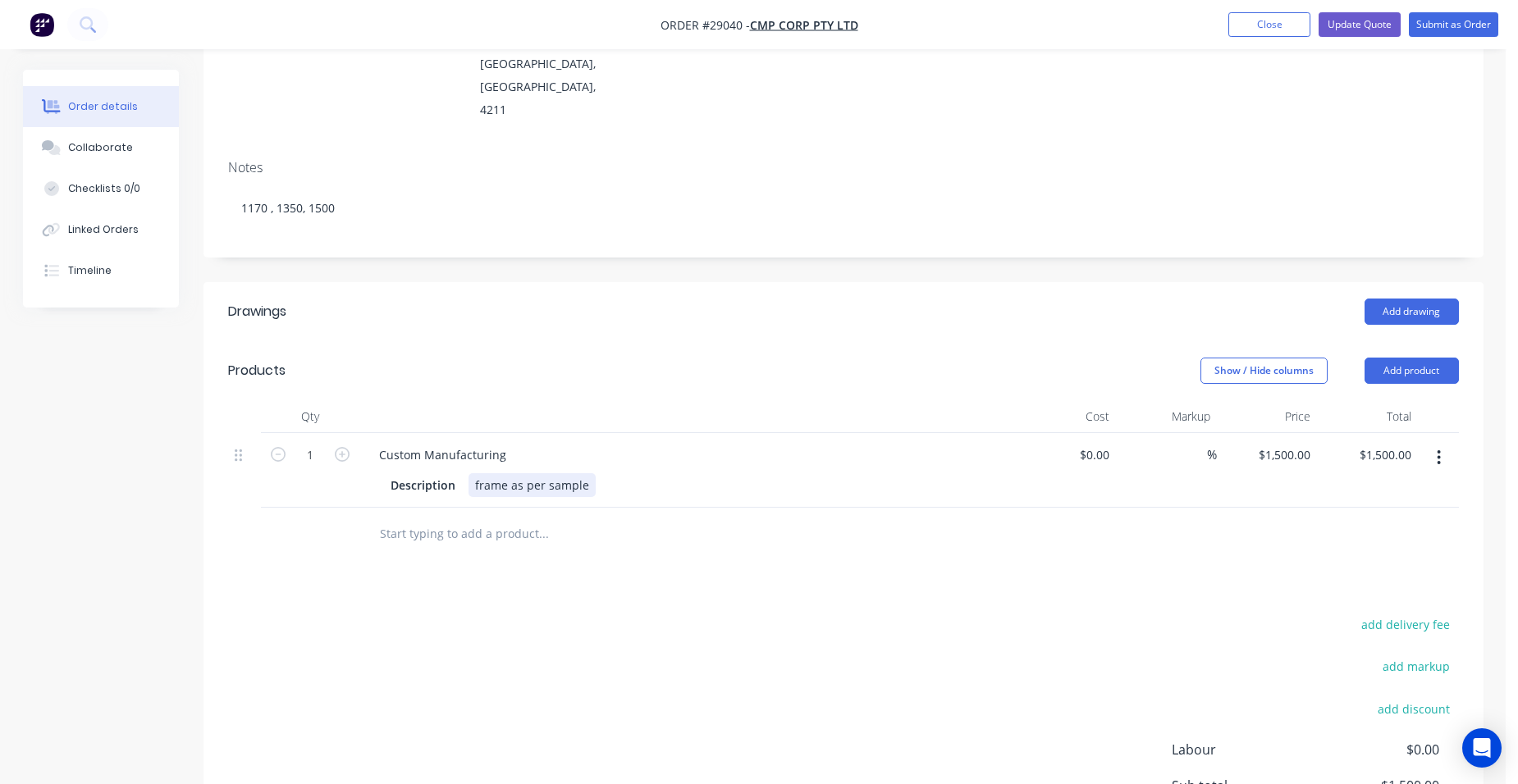
click at [472, 473] on div "frame as per sample" at bounding box center [532, 485] width 127 height 23
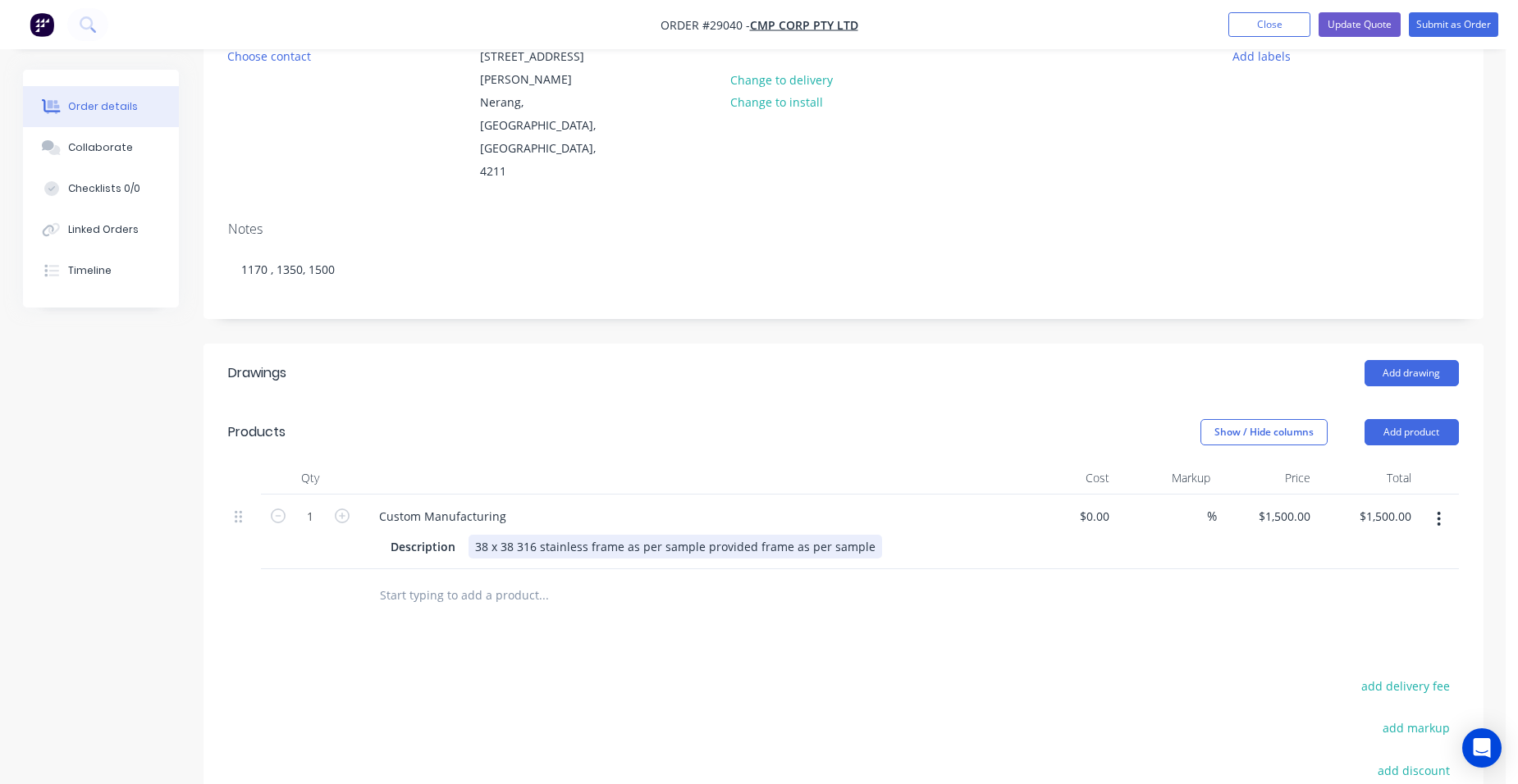
scroll to position [82, 0]
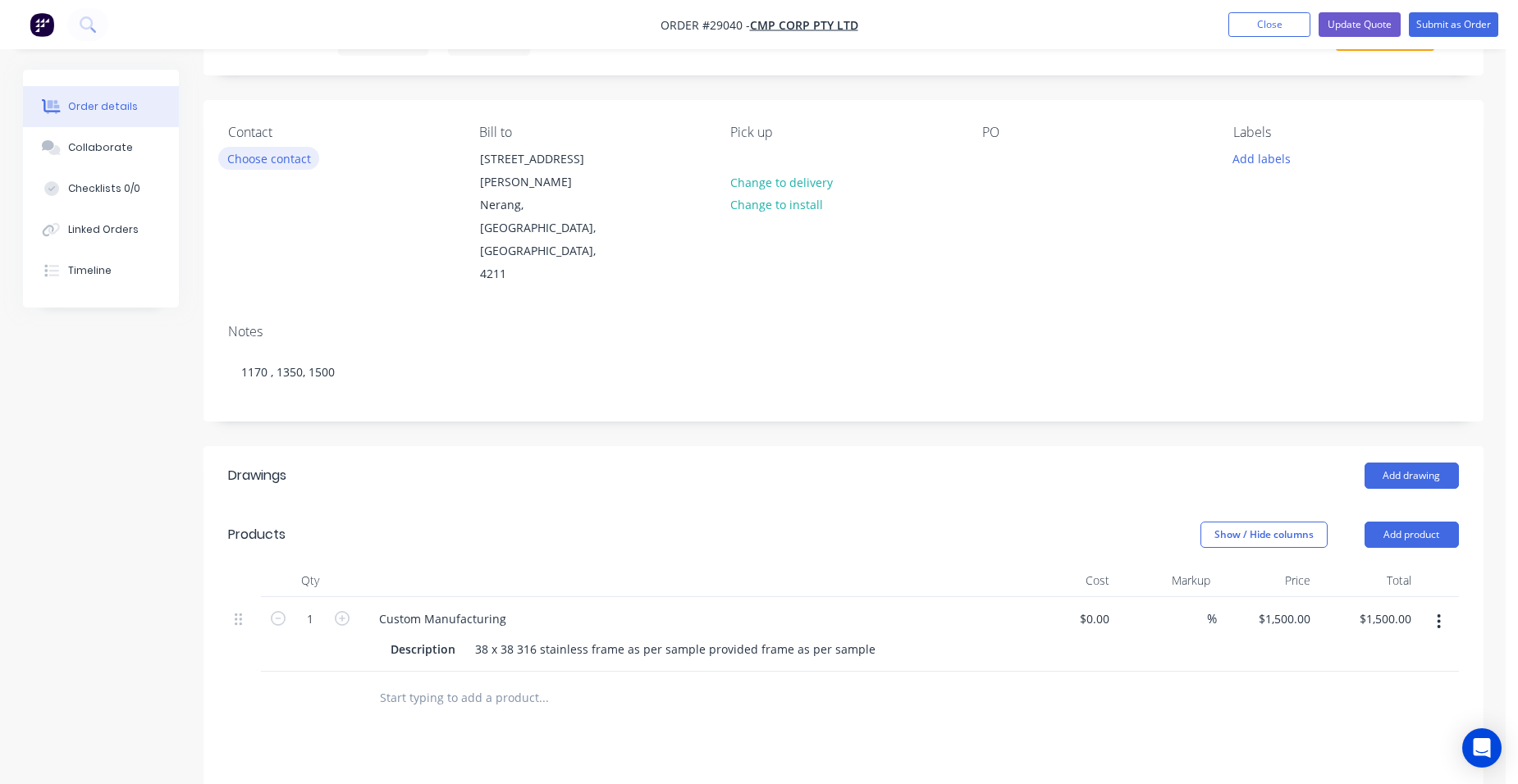
click at [299, 162] on button "Choose contact" at bounding box center [269, 157] width 101 height 22
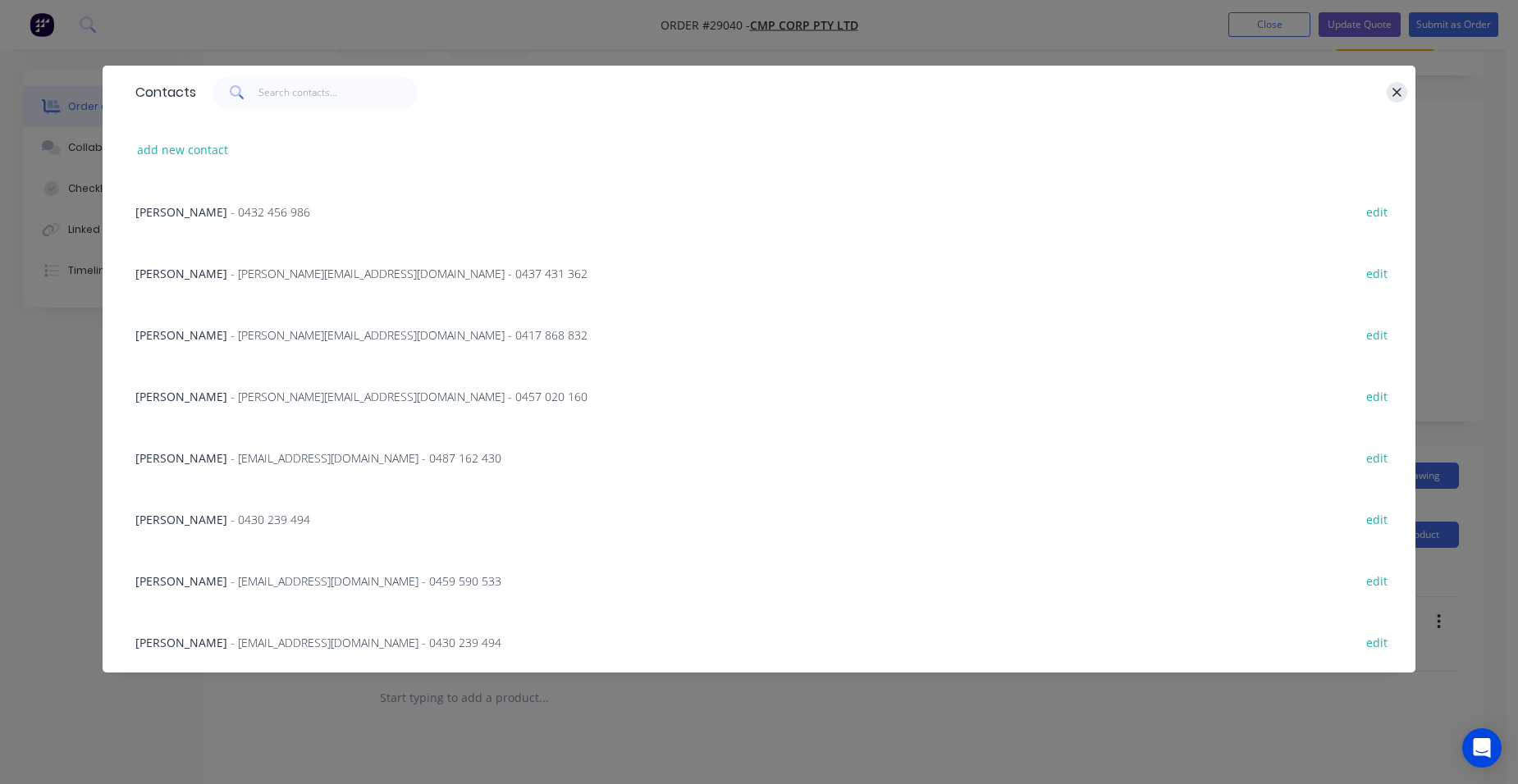
click at [1392, 96] on icon "button" at bounding box center [1397, 92] width 10 height 15
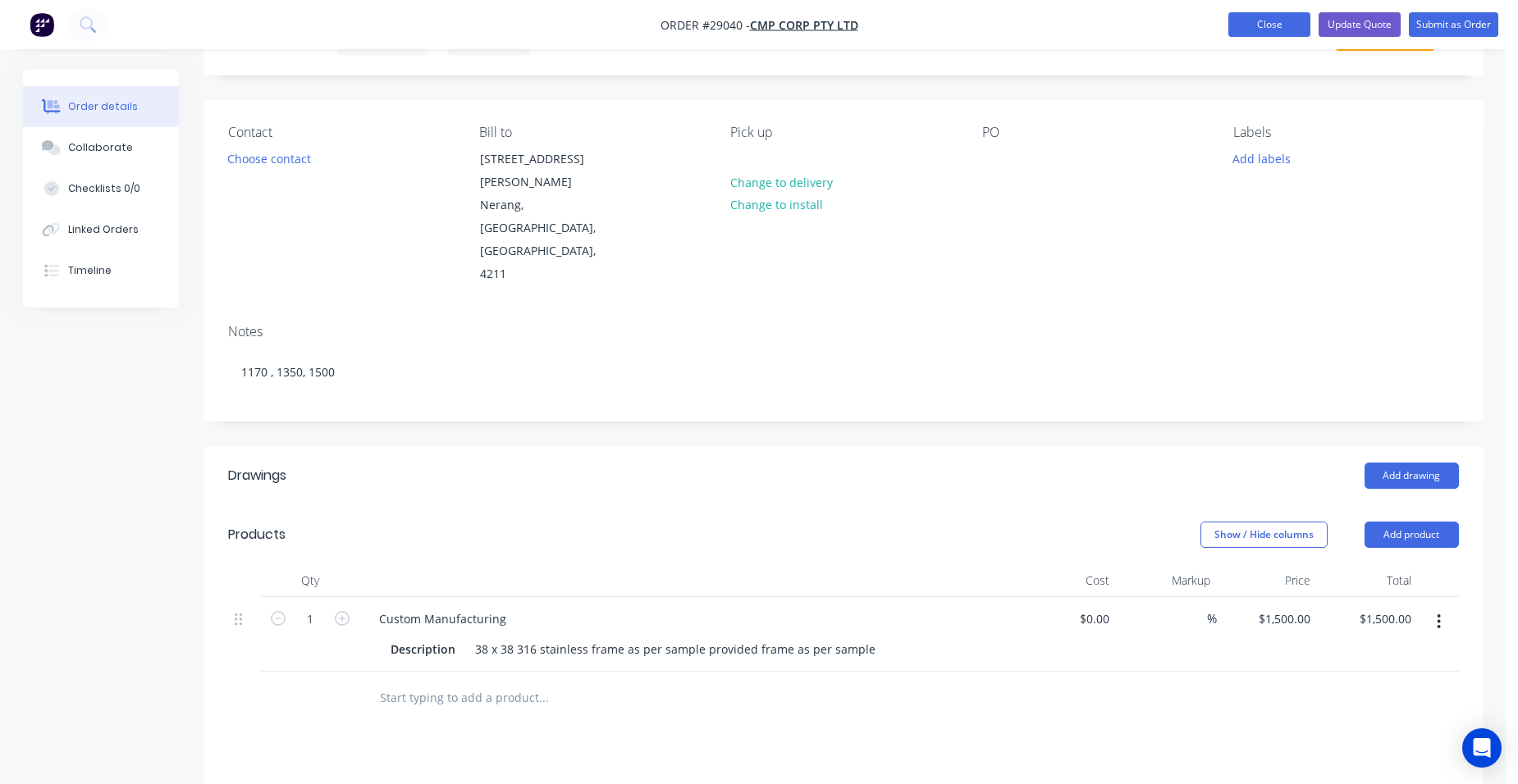
click at [1284, 29] on button "Close" at bounding box center [1269, 24] width 82 height 24
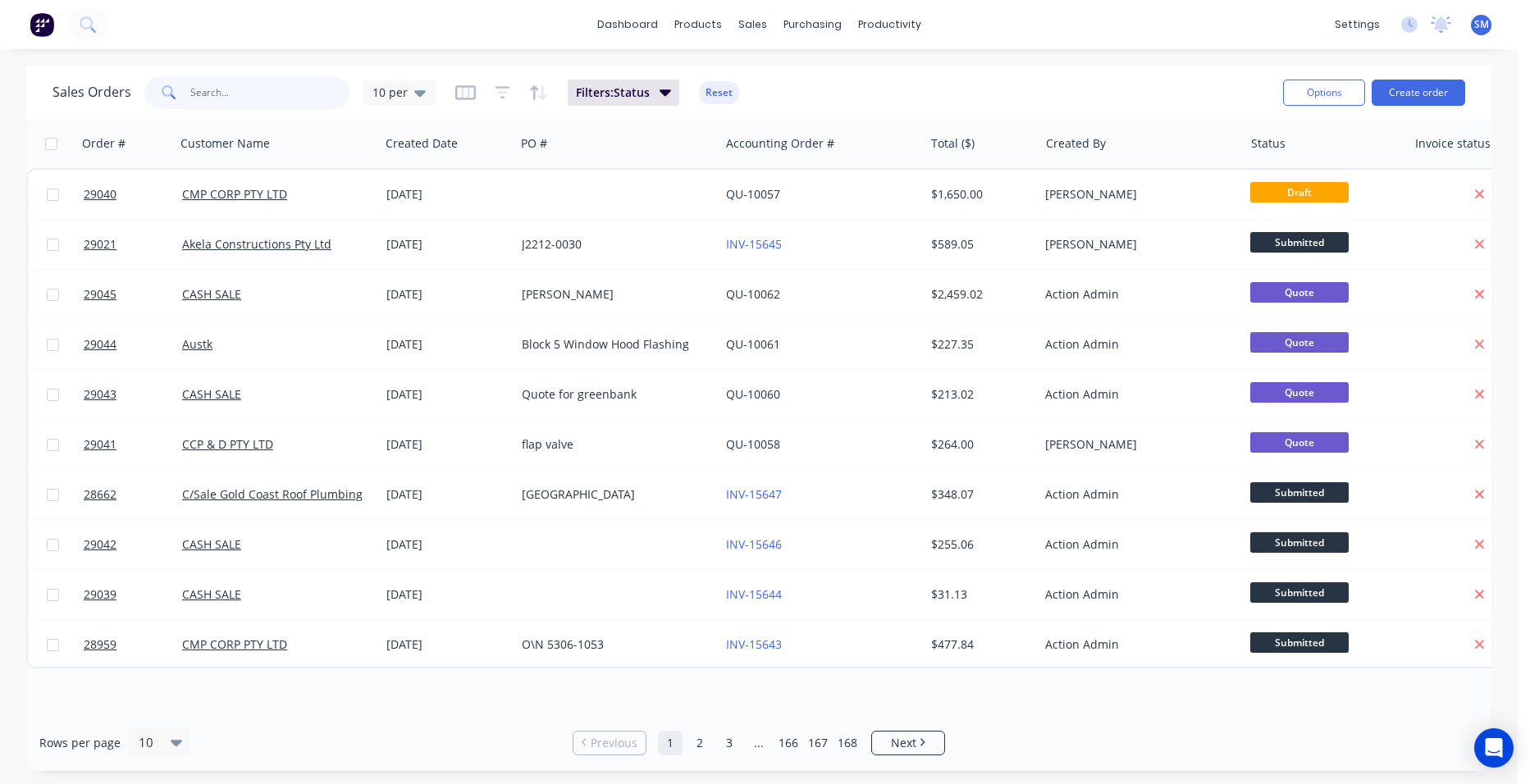
click at [272, 93] on input "text" at bounding box center [271, 93] width 160 height 33
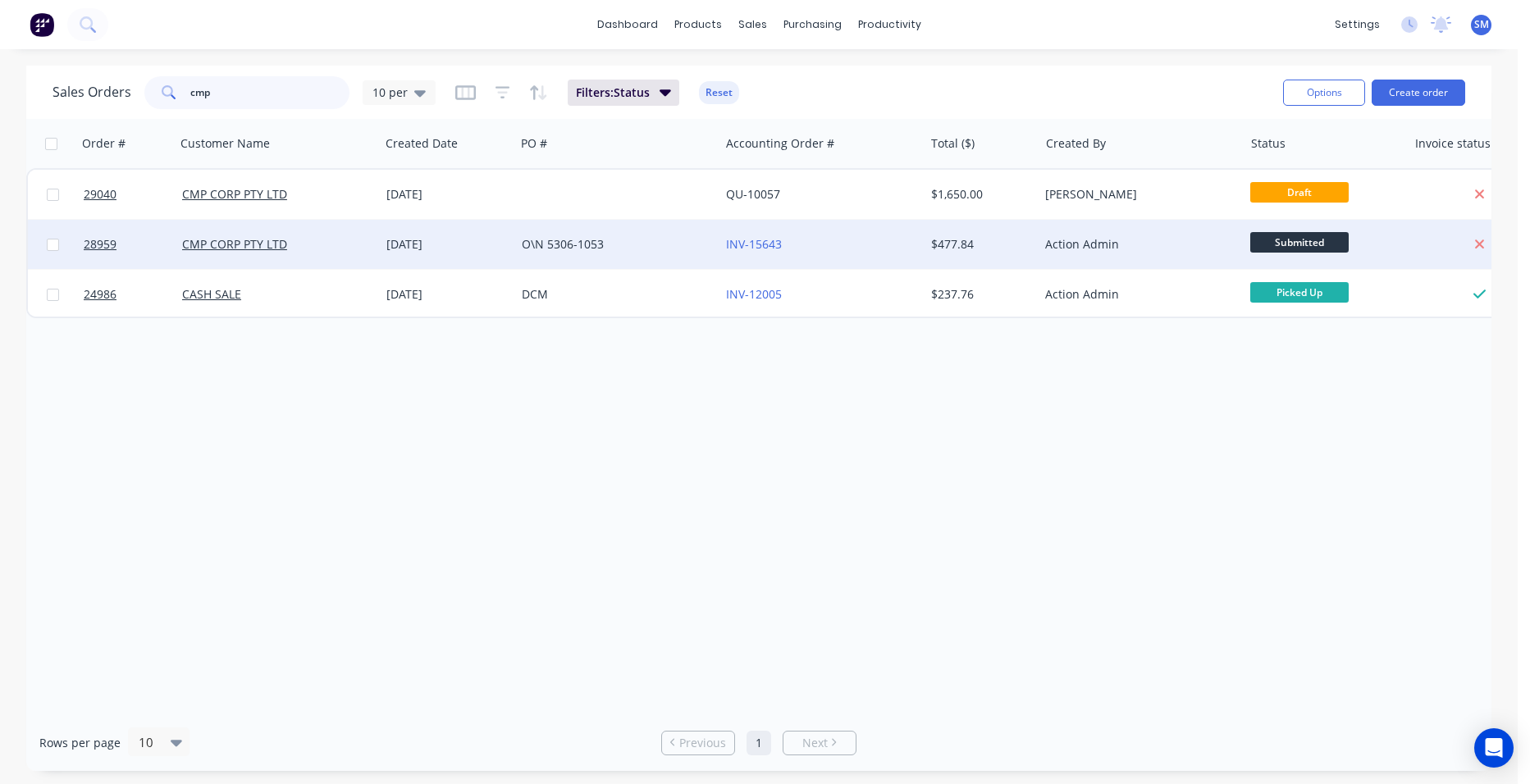
type input "cmp"
click at [638, 240] on div "O\N 5306-1053" at bounding box center [613, 244] width 182 height 17
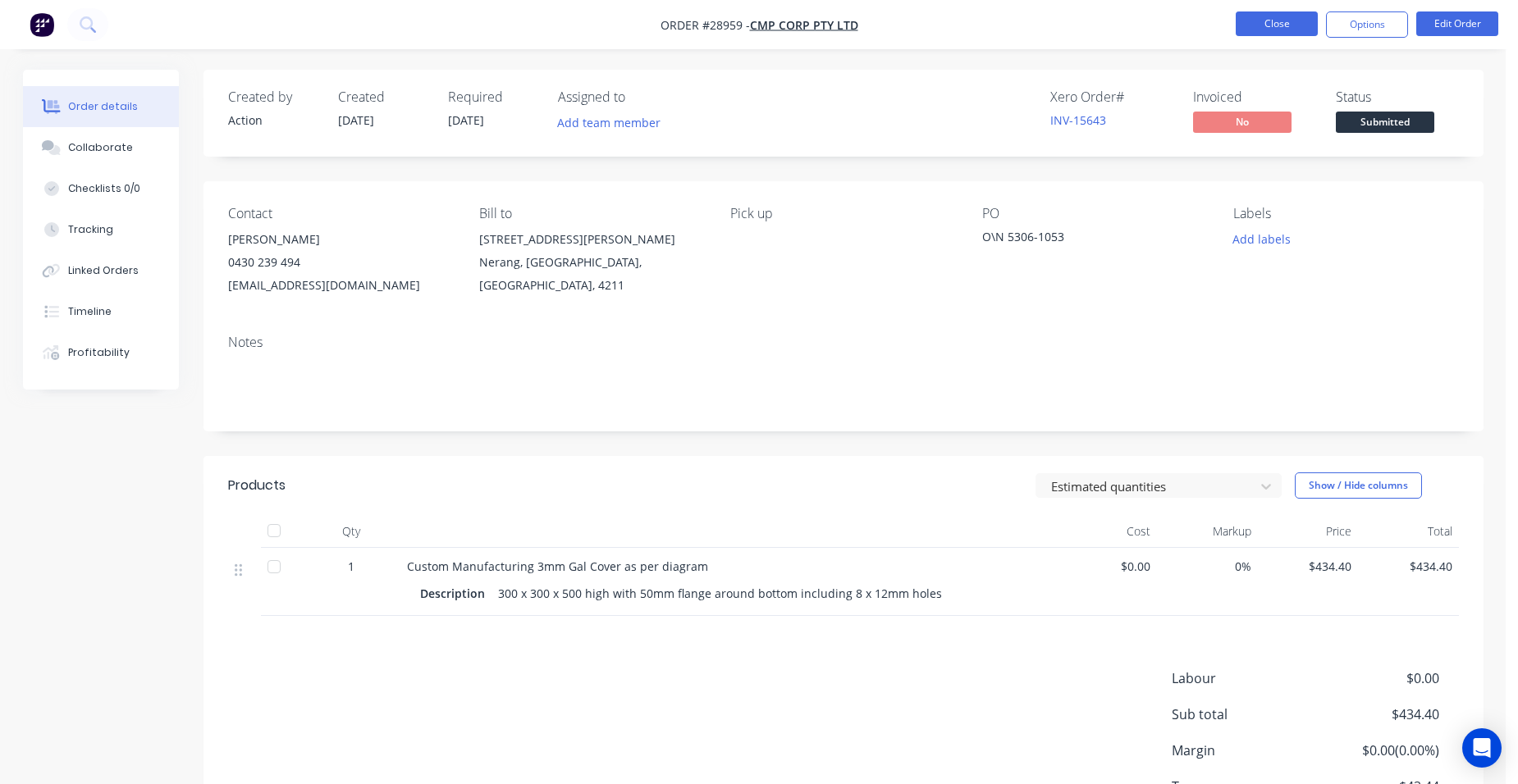
click at [1280, 29] on button "Close" at bounding box center [1277, 23] width 82 height 24
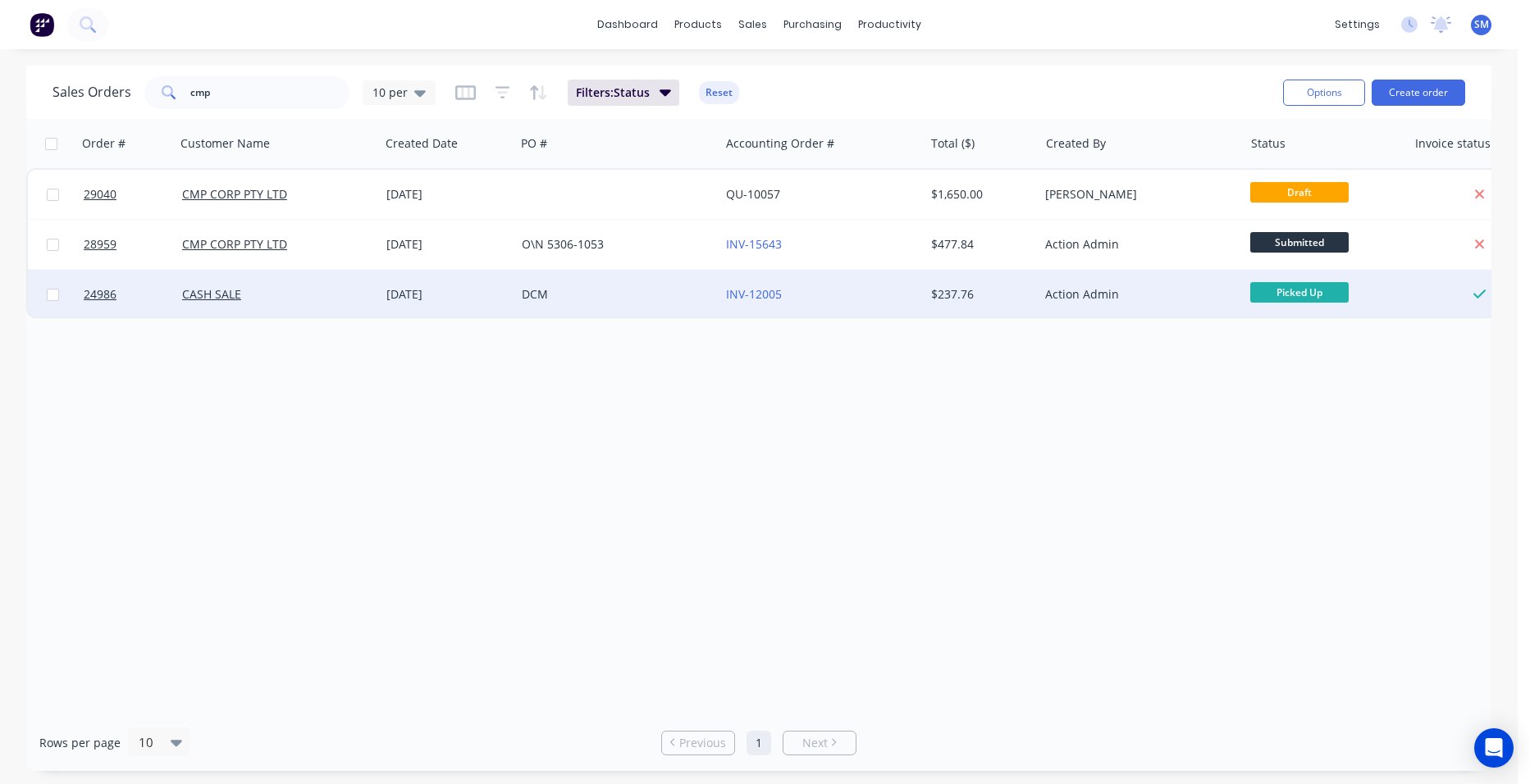
click at [684, 304] on div "DCM" at bounding box center [617, 294] width 205 height 50
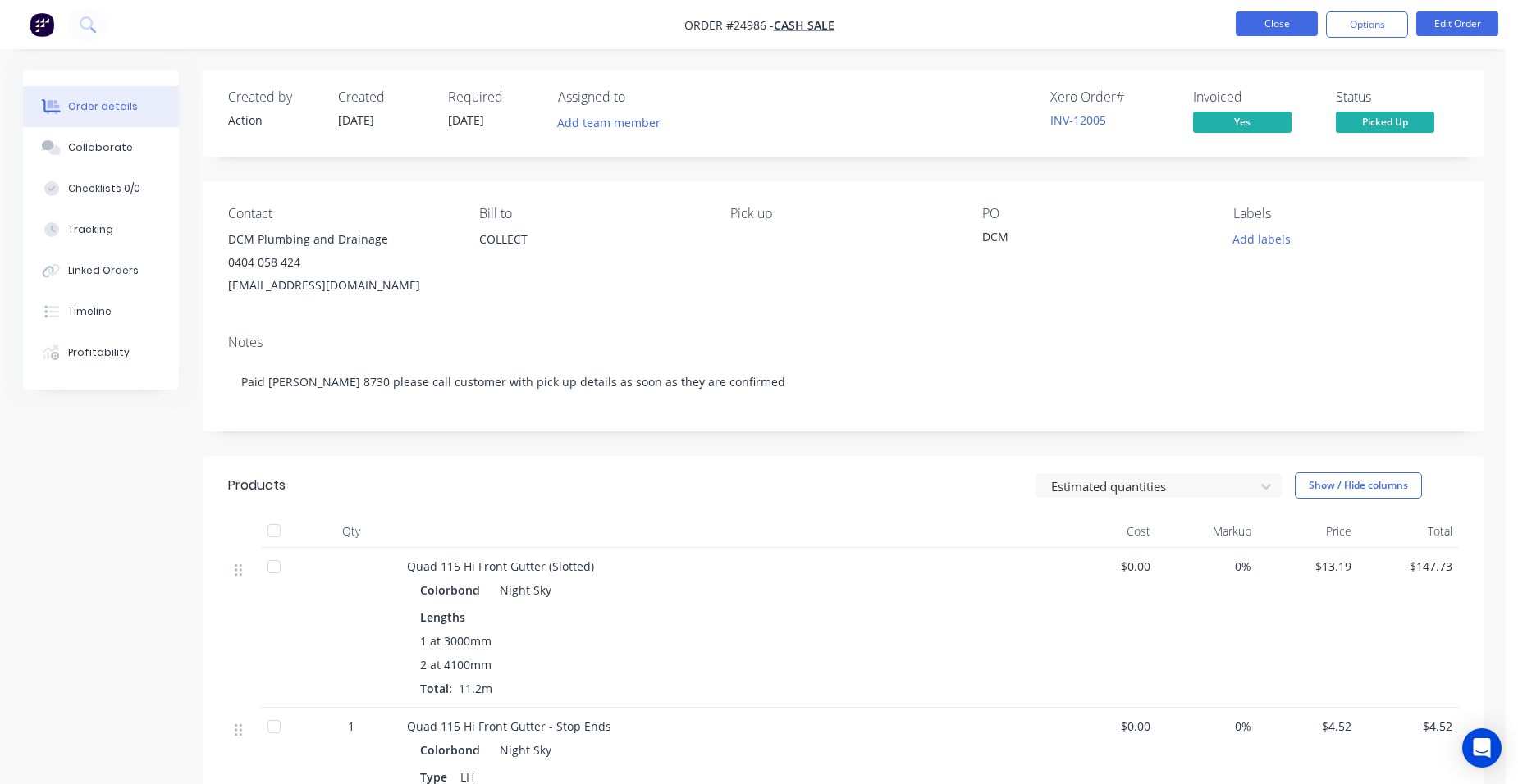
click at [1238, 20] on button "Close" at bounding box center [1277, 23] width 82 height 24
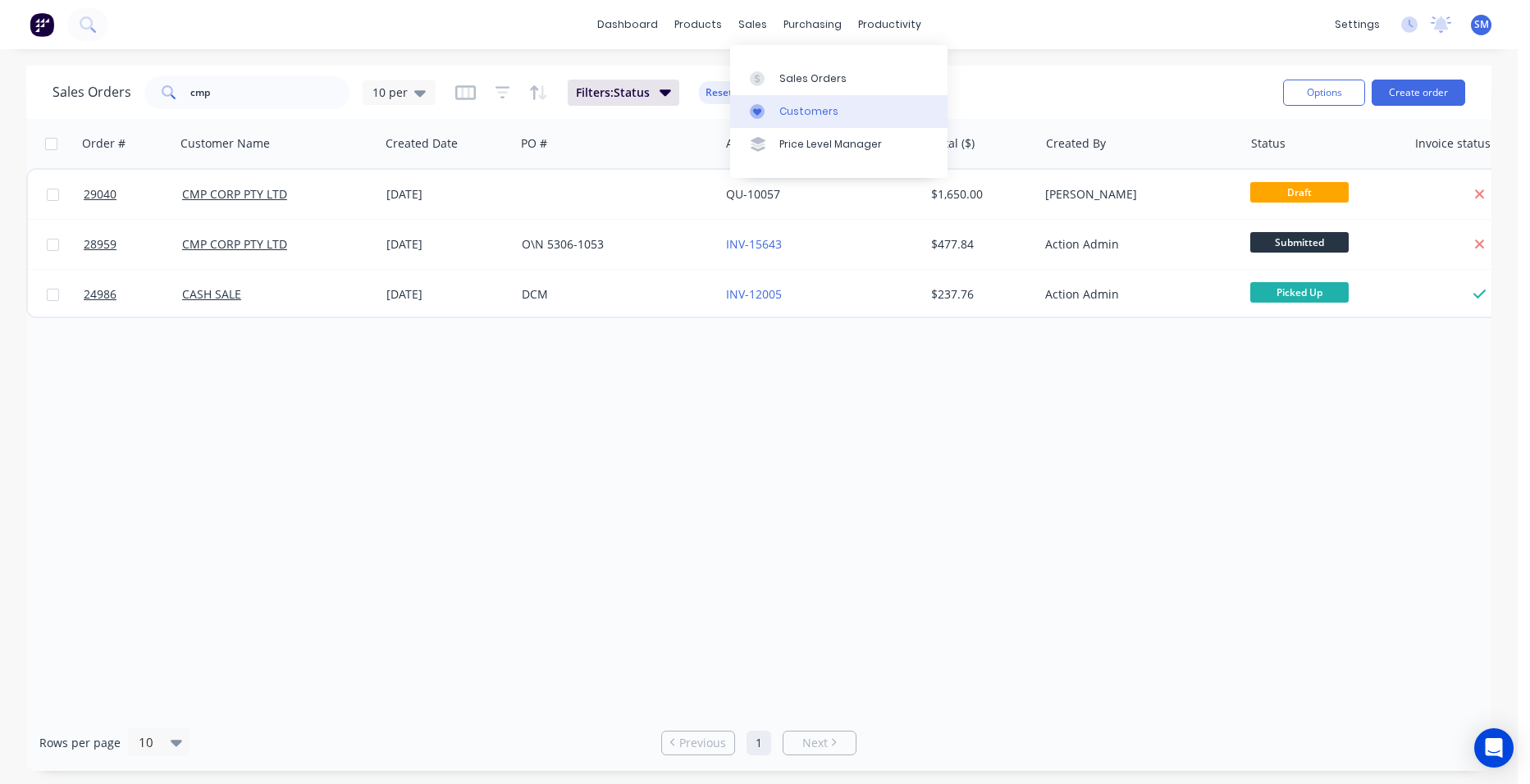
click at [789, 104] on div "Customers" at bounding box center [809, 111] width 59 height 15
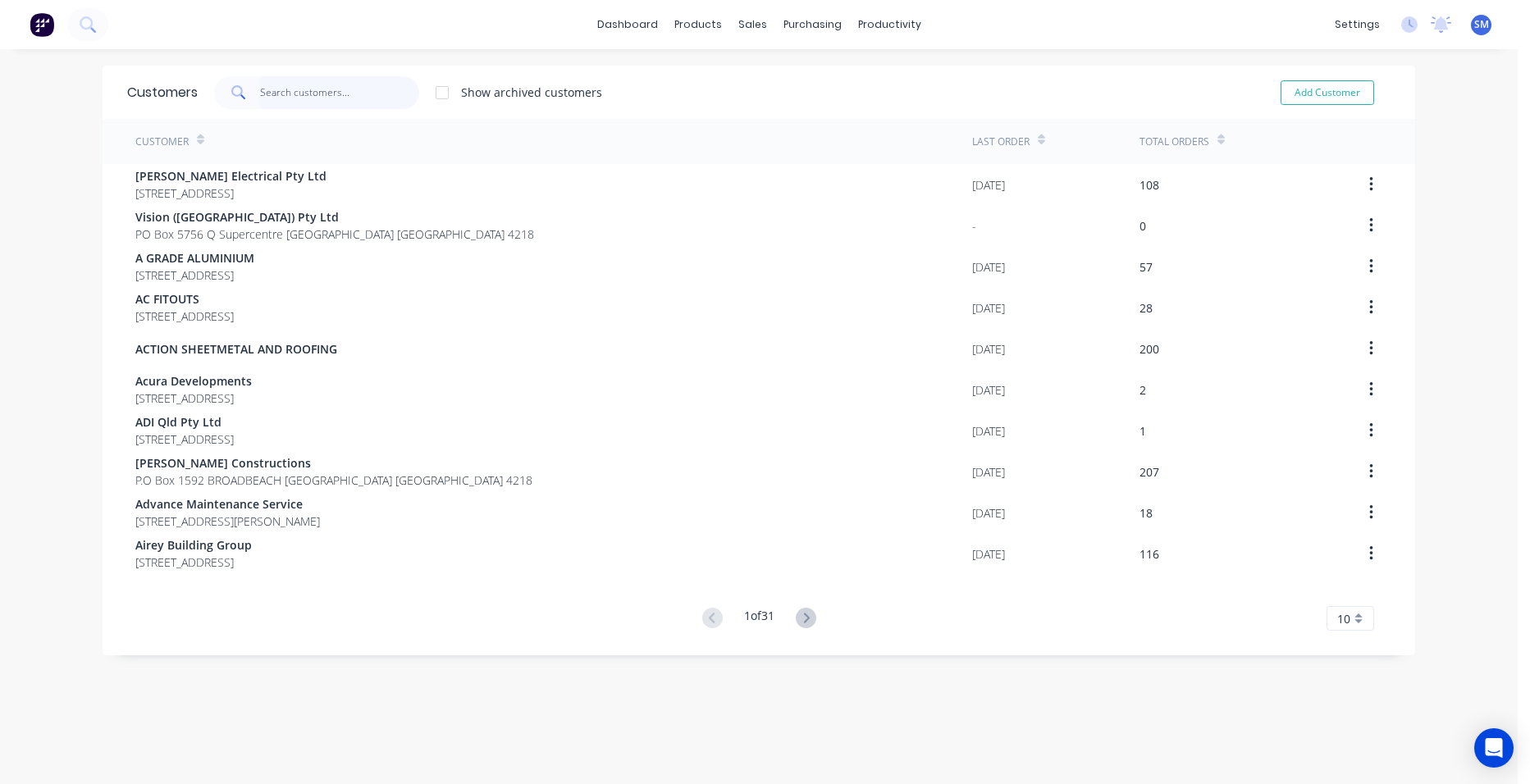
click at [324, 91] on input "text" at bounding box center [340, 93] width 160 height 33
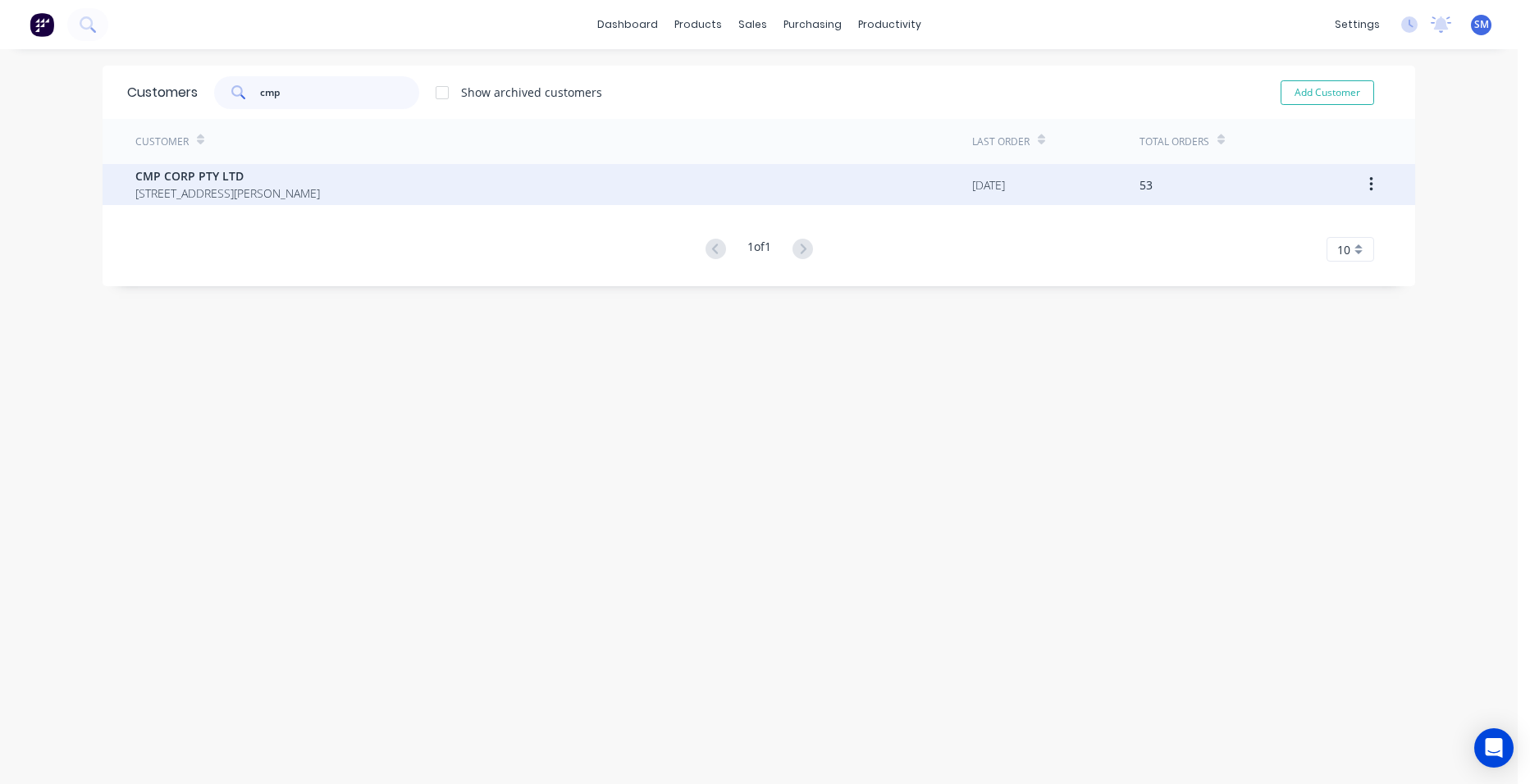
type input "cmp"
click at [154, 178] on span "CMP CORP PTY LTD" at bounding box center [228, 176] width 185 height 17
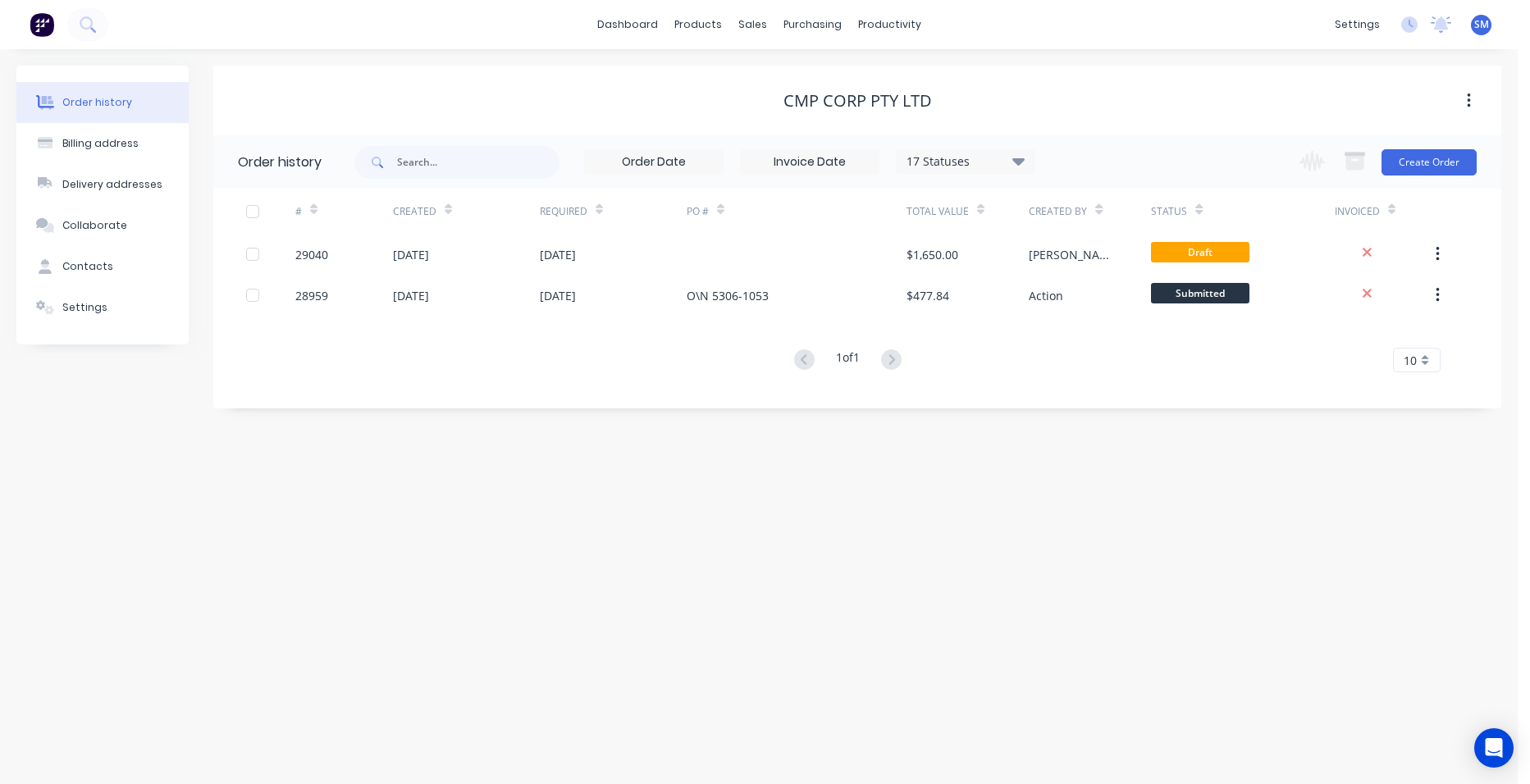
click at [991, 153] on div "17 Statuses" at bounding box center [965, 161] width 138 height 18
click at [1077, 351] on div "All" at bounding box center [999, 359] width 205 height 33
click at [1101, 351] on label at bounding box center [1101, 351] width 0 height 0
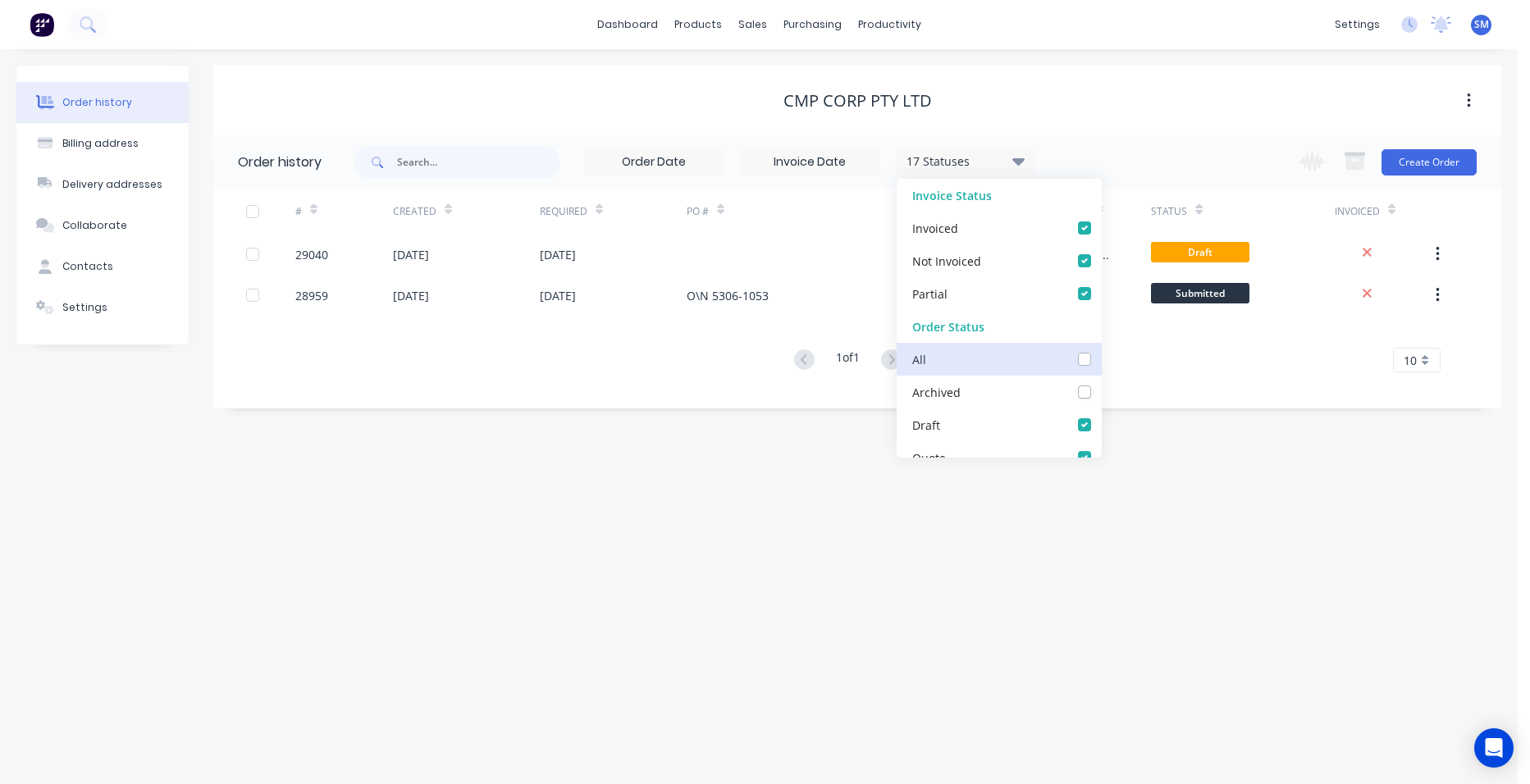
click at [1101, 361] on input "checkbox" at bounding box center [1107, 358] width 13 height 16
checkbox input "true"
click at [547, 479] on div "Order history Billing address Delivery addresses Collaborate Contacts Settings …" at bounding box center [759, 417] width 1518 height 735
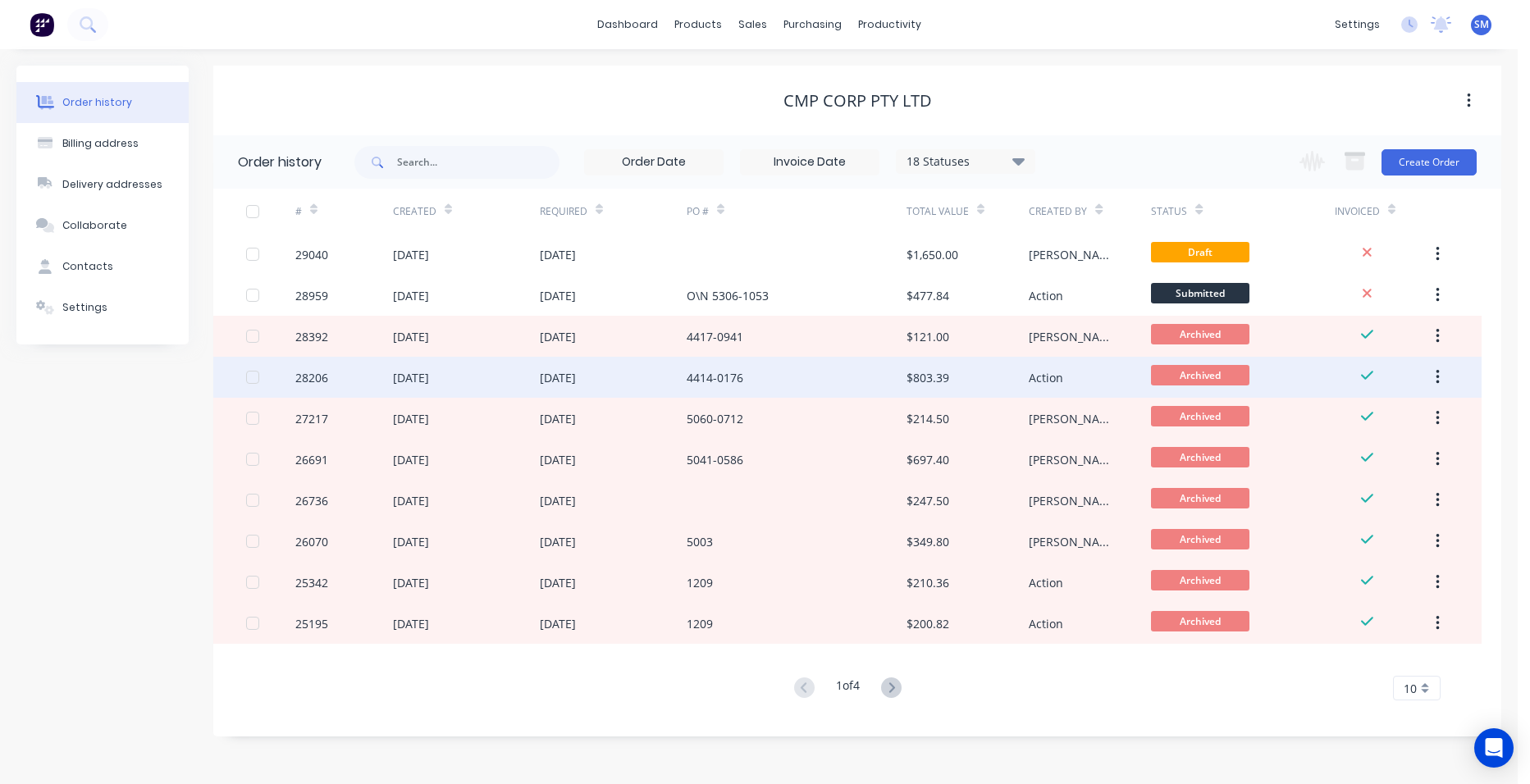
click at [815, 377] on div "4414-0176" at bounding box center [796, 377] width 220 height 41
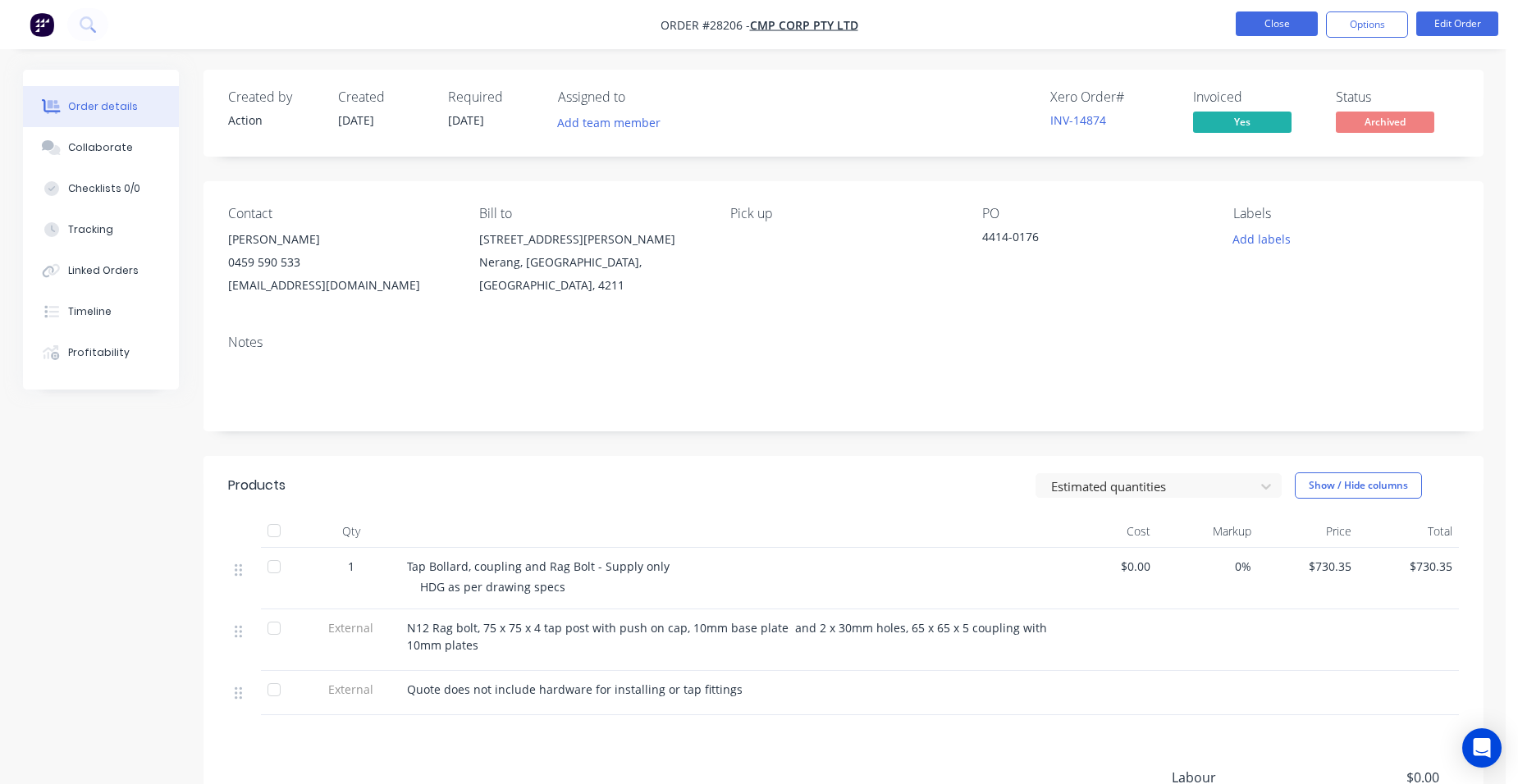
click at [1300, 22] on button "Close" at bounding box center [1277, 23] width 82 height 24
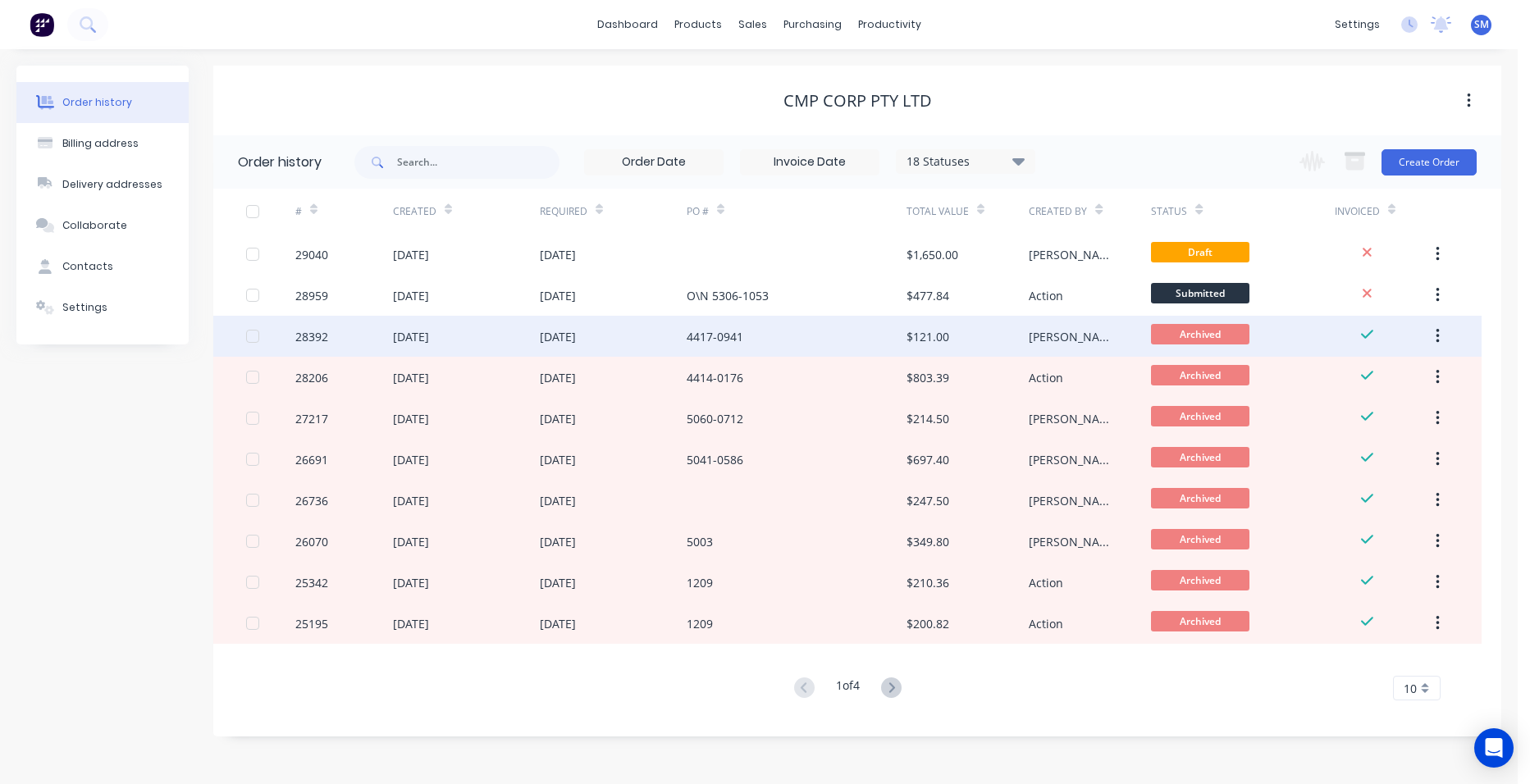
click at [824, 336] on div "4417-0941" at bounding box center [796, 336] width 220 height 41
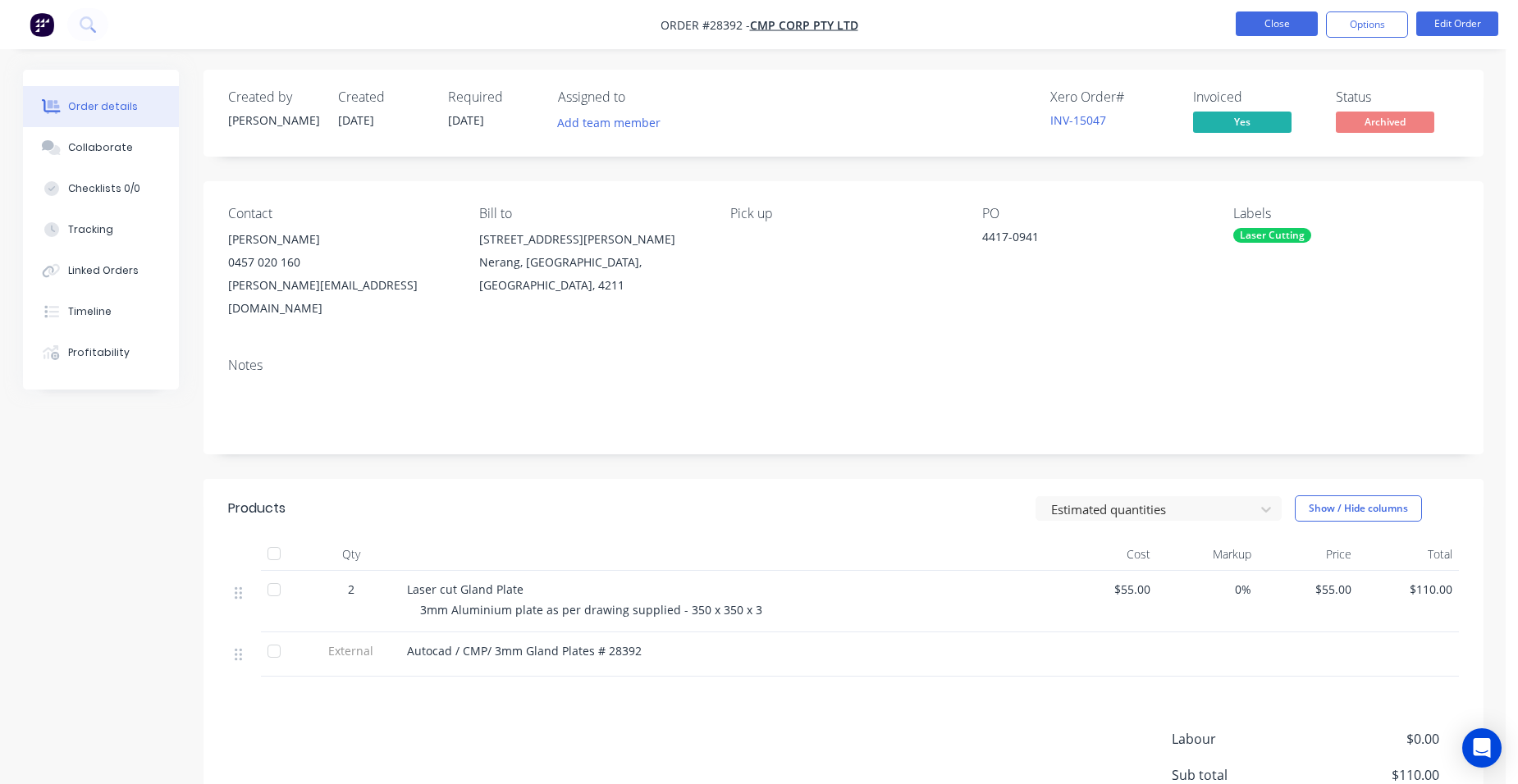
click at [1262, 27] on button "Close" at bounding box center [1277, 23] width 82 height 24
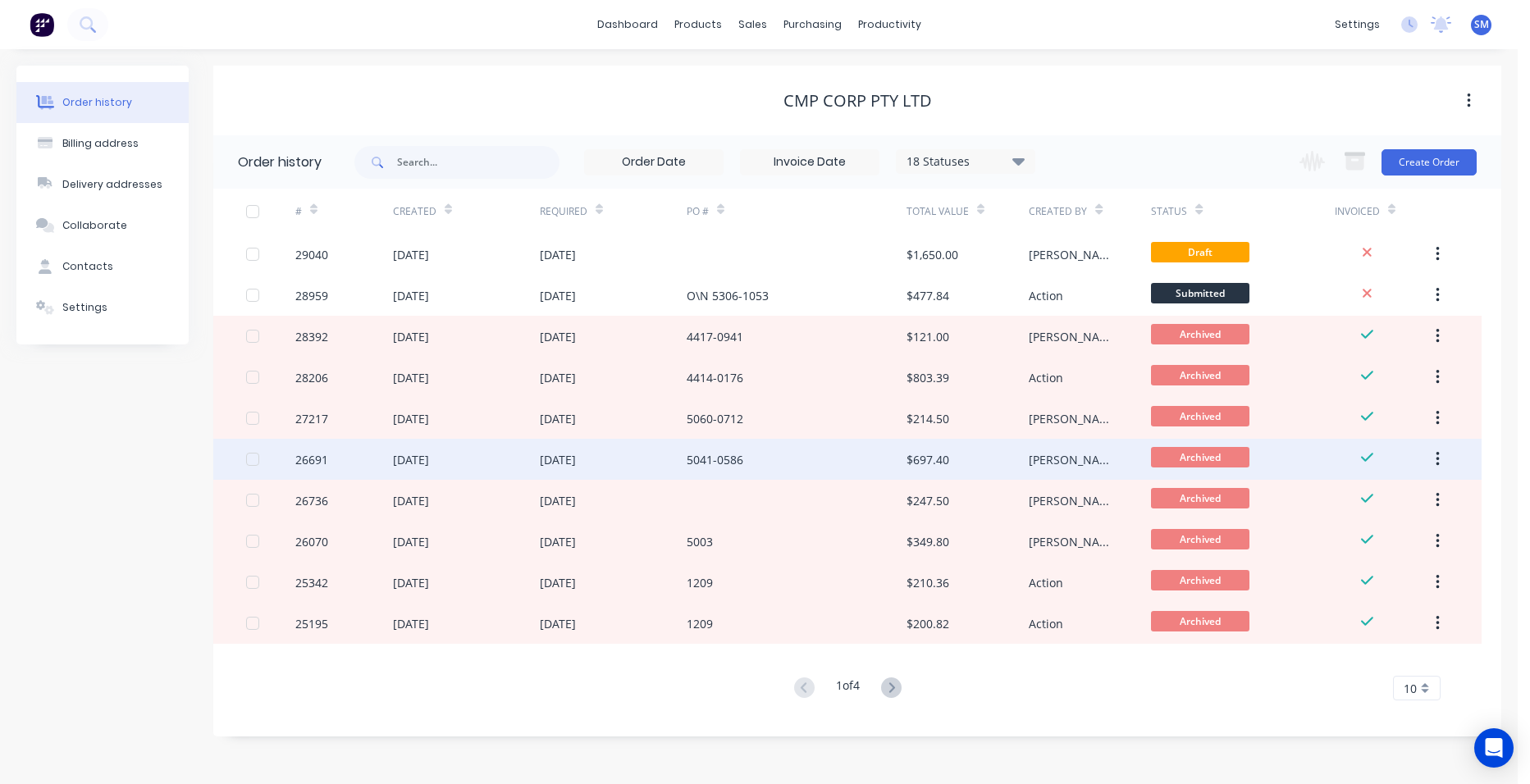
click at [825, 468] on div "5041-0586" at bounding box center [796, 459] width 220 height 41
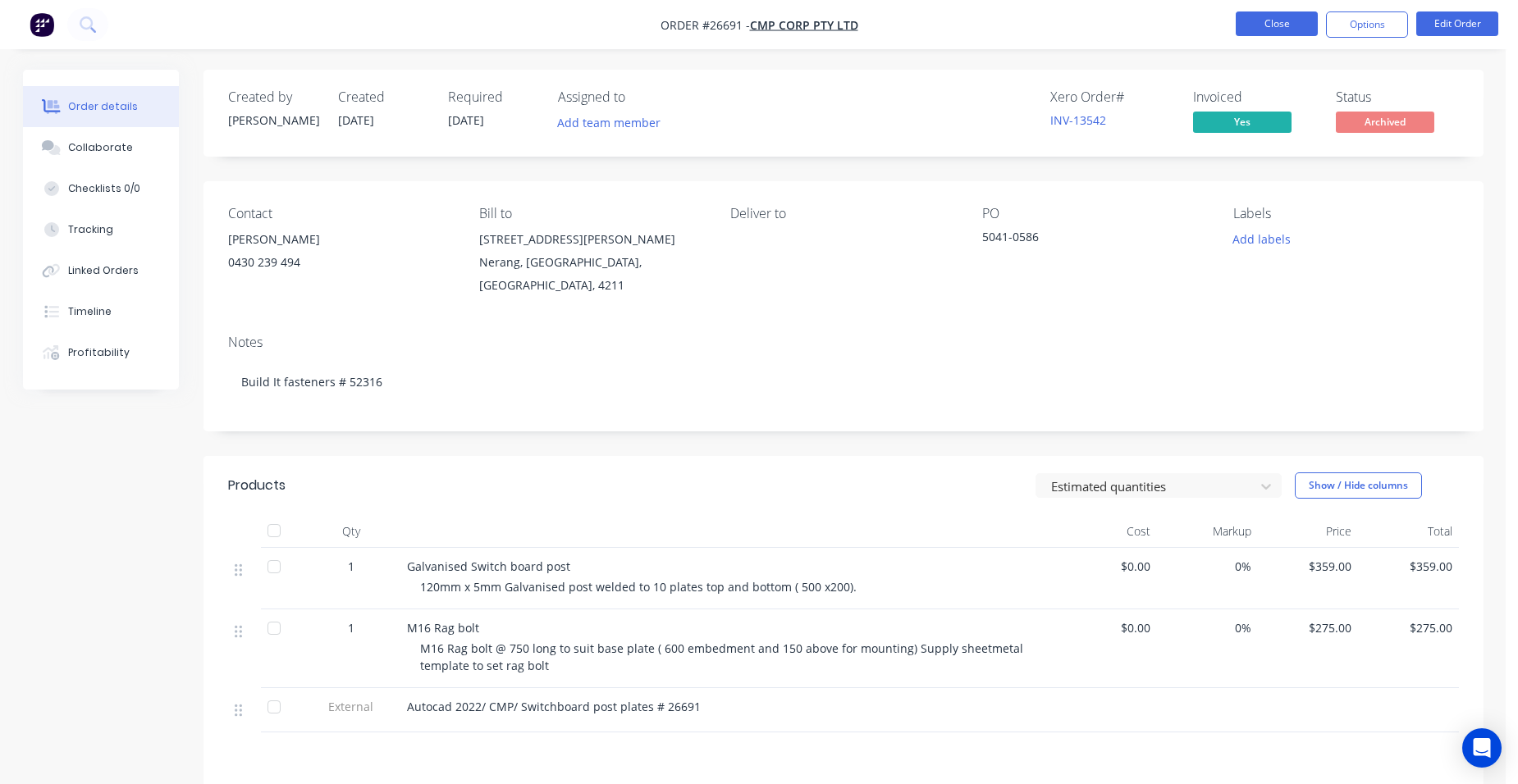
click at [1280, 21] on button "Close" at bounding box center [1277, 23] width 82 height 24
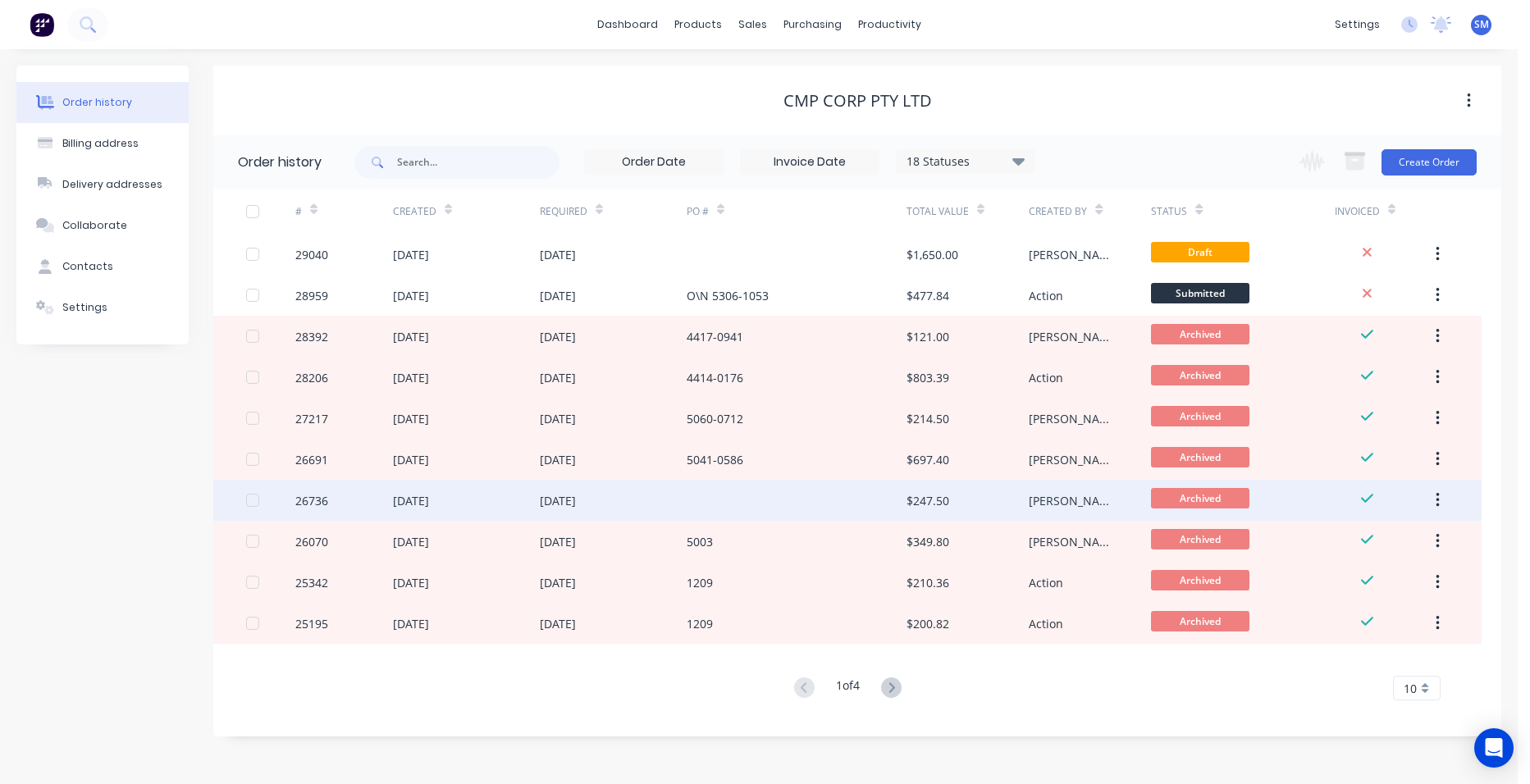
click at [839, 507] on div at bounding box center [796, 499] width 220 height 41
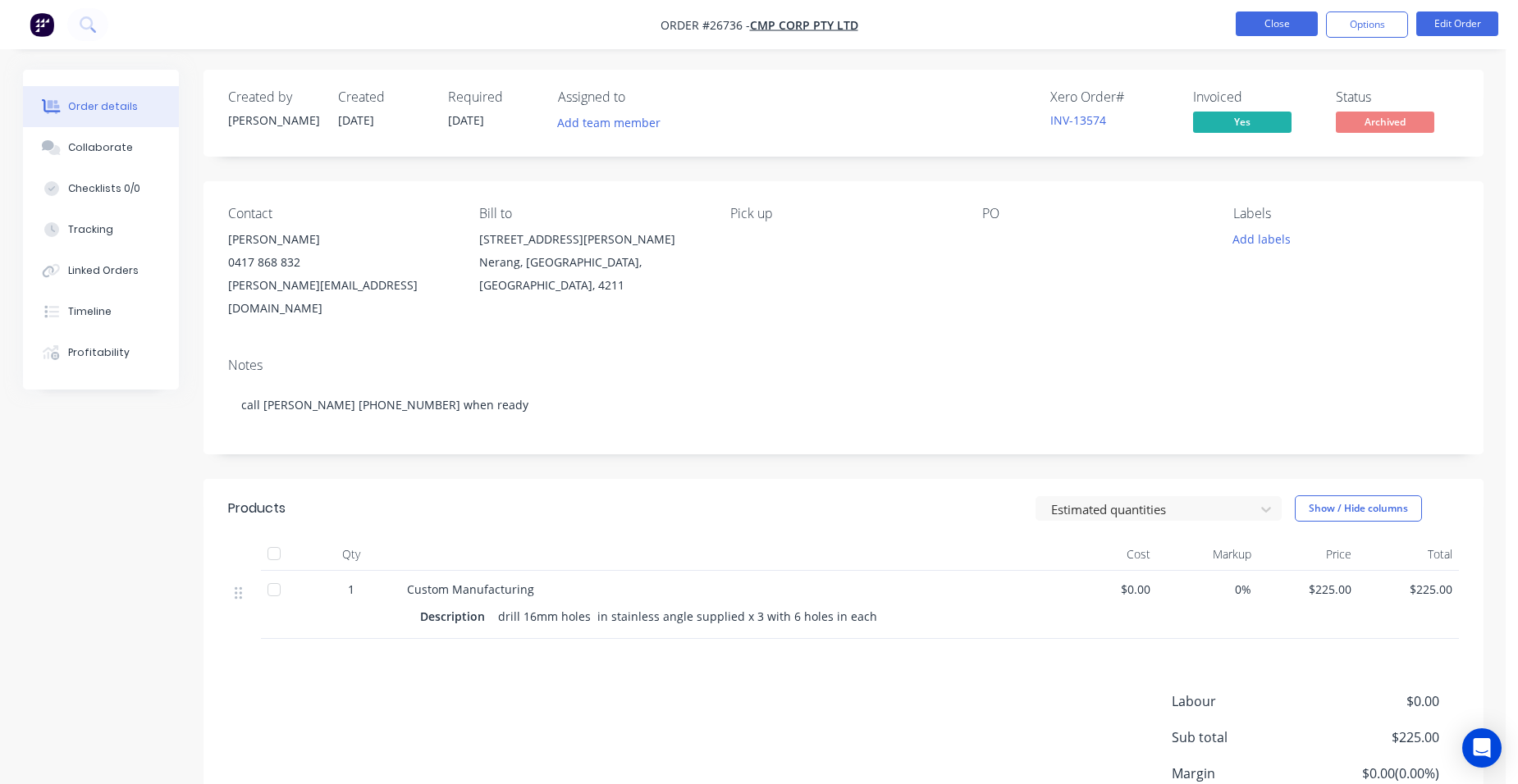
click at [1286, 23] on button "Close" at bounding box center [1277, 23] width 82 height 24
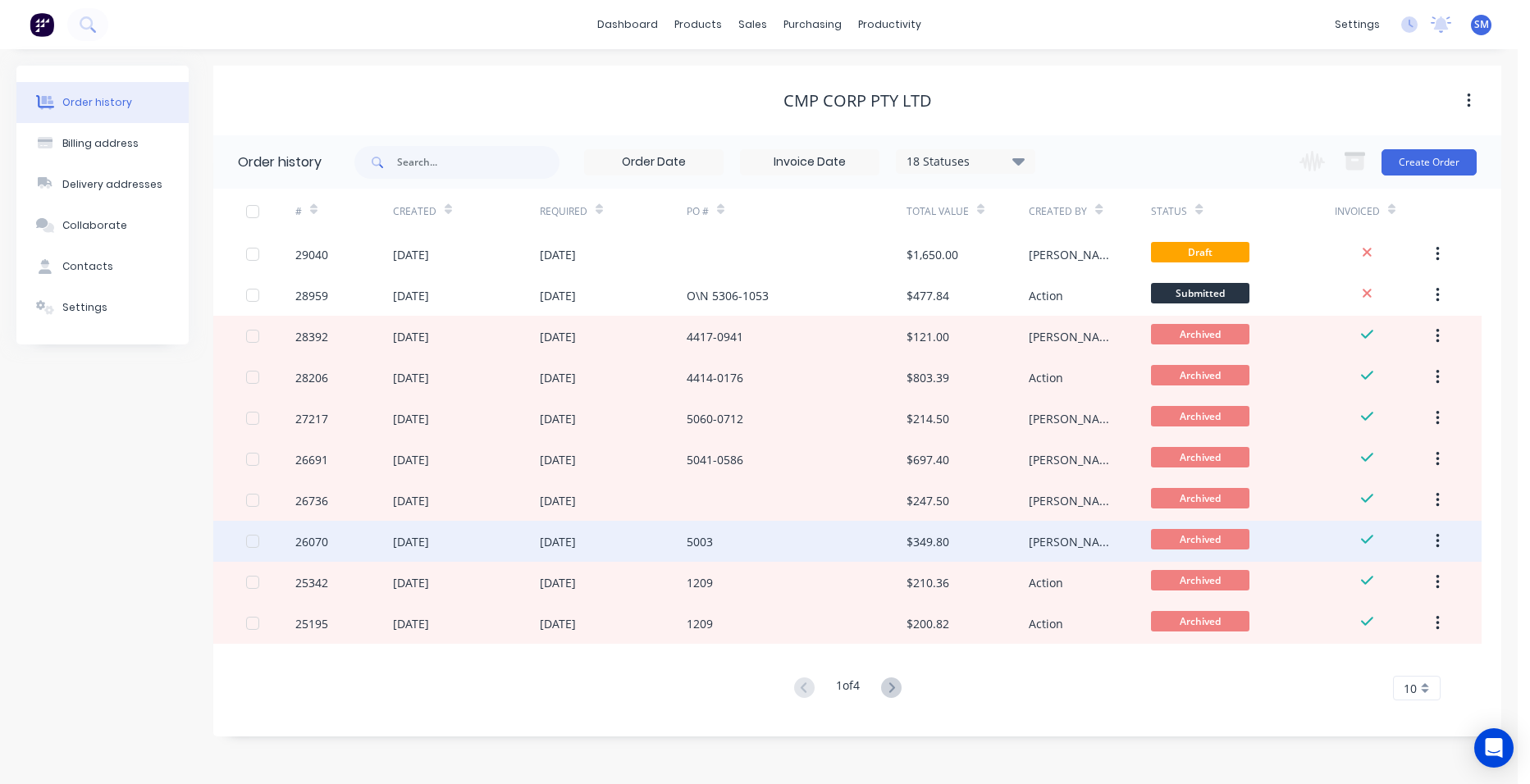
click at [811, 544] on div "5003" at bounding box center [796, 541] width 220 height 41
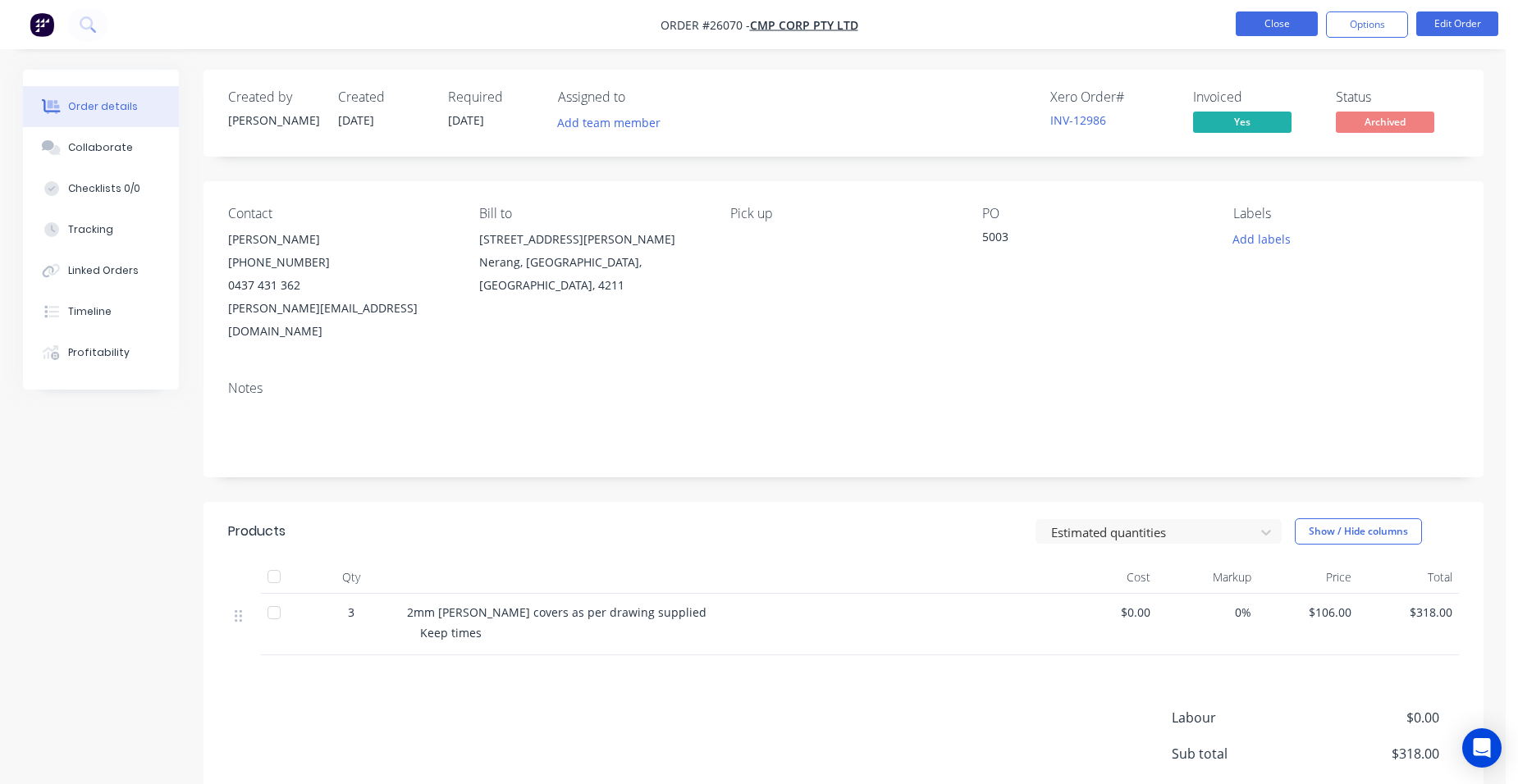
click at [1266, 22] on button "Close" at bounding box center [1277, 23] width 82 height 24
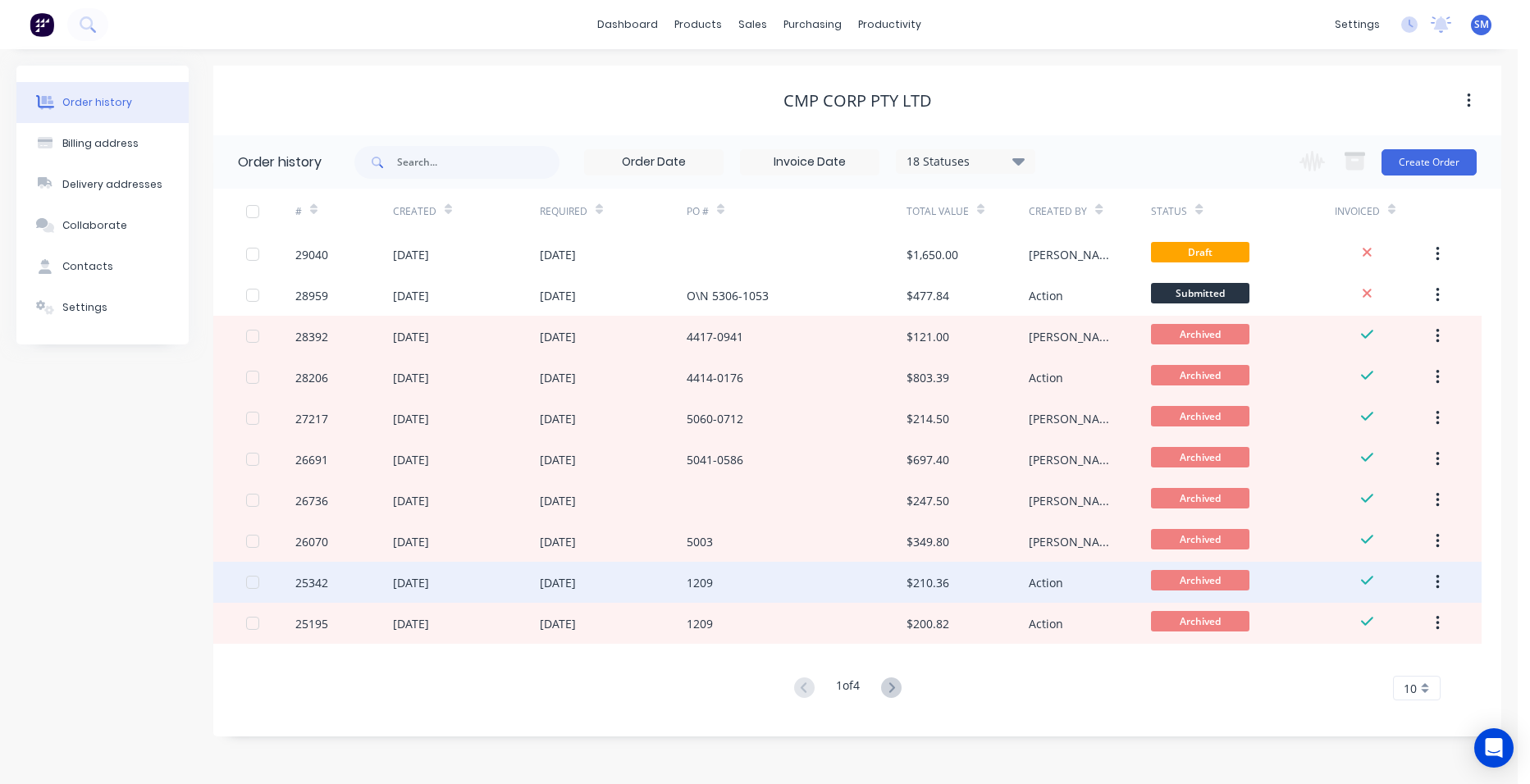
click at [796, 572] on div "1209" at bounding box center [796, 582] width 220 height 41
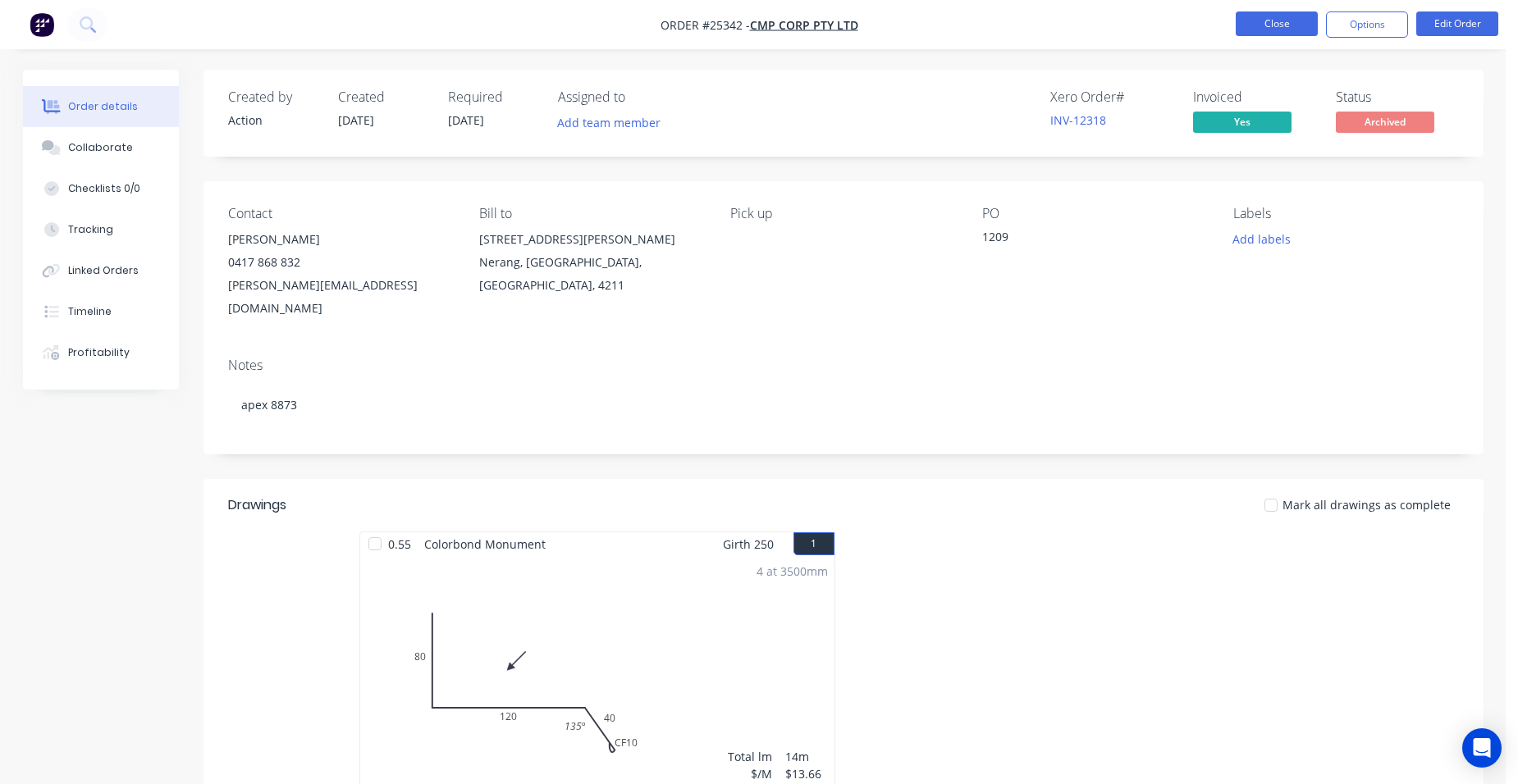
click at [1261, 18] on button "Close" at bounding box center [1277, 23] width 82 height 24
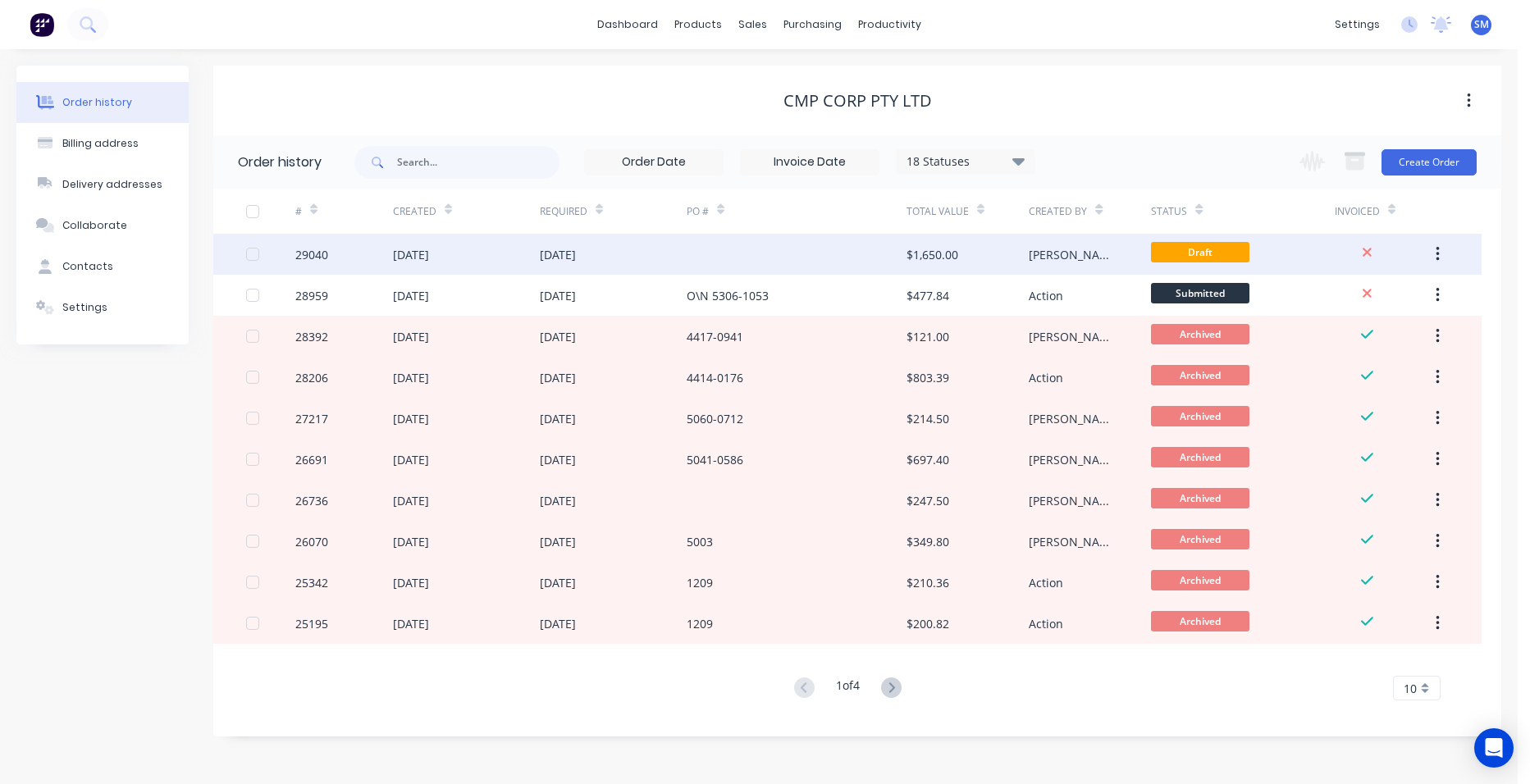
click at [727, 249] on div at bounding box center [796, 254] width 220 height 41
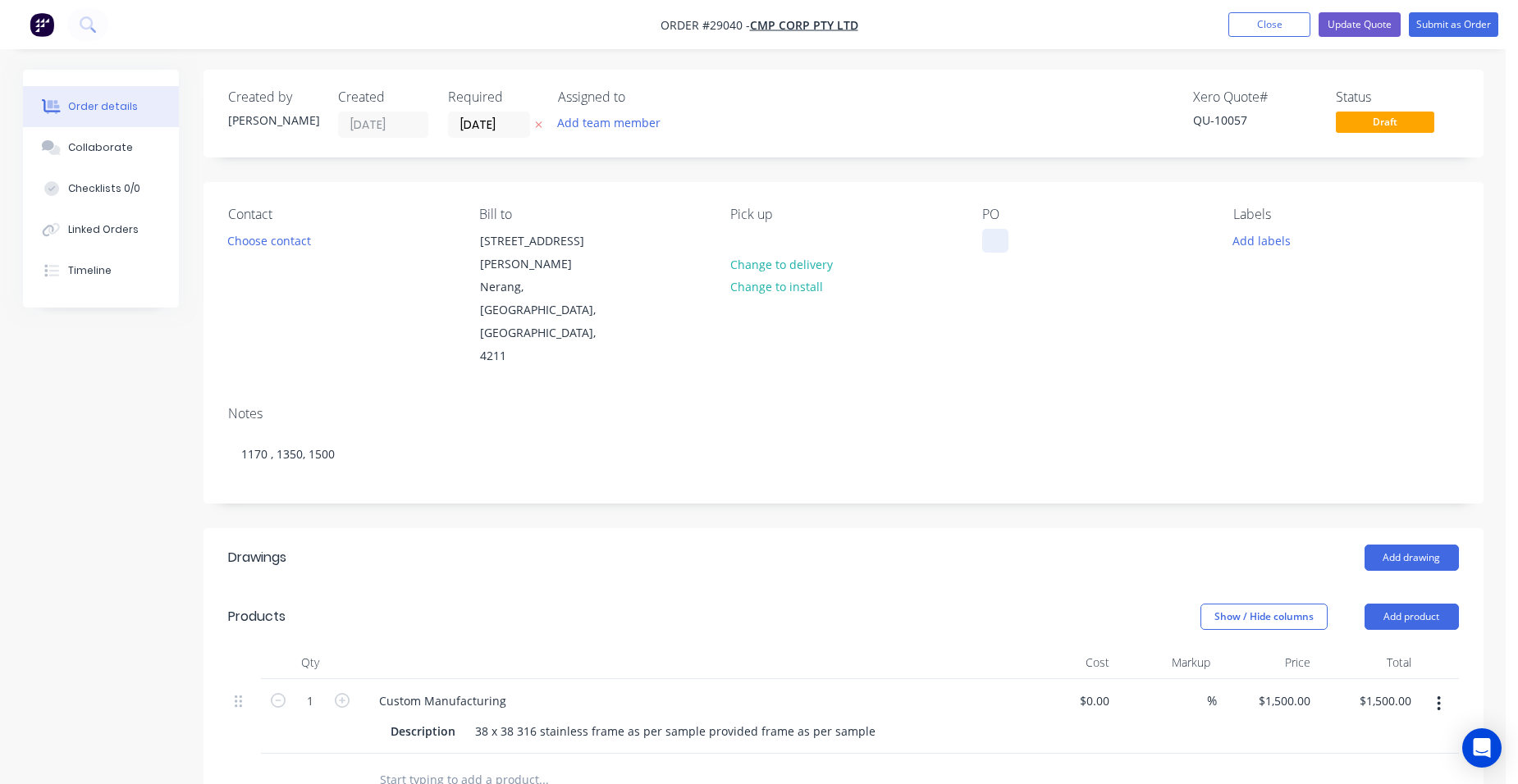
click at [1003, 240] on div at bounding box center [995, 240] width 26 height 23
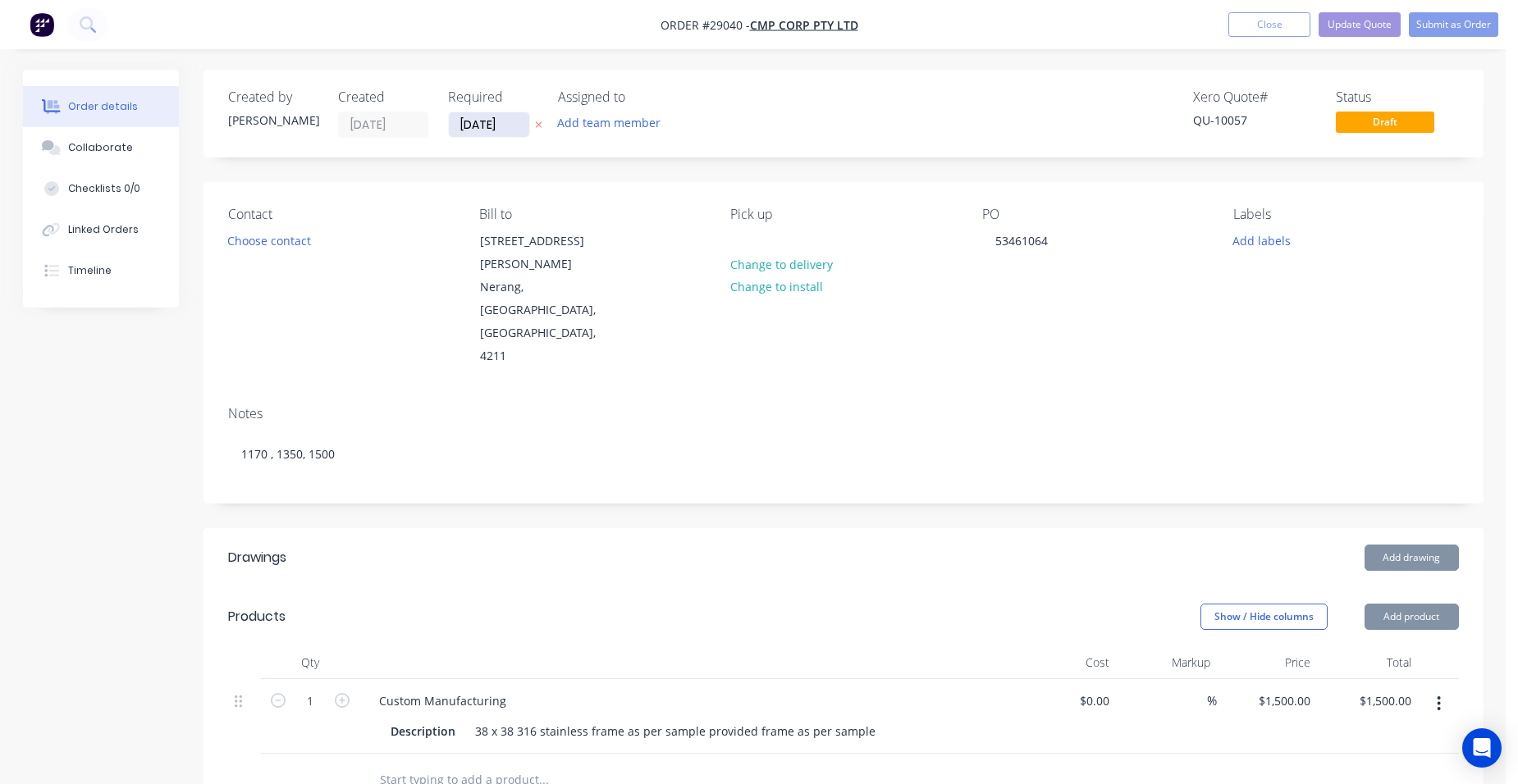
click at [495, 122] on input "[DATE]" at bounding box center [489, 124] width 80 height 24
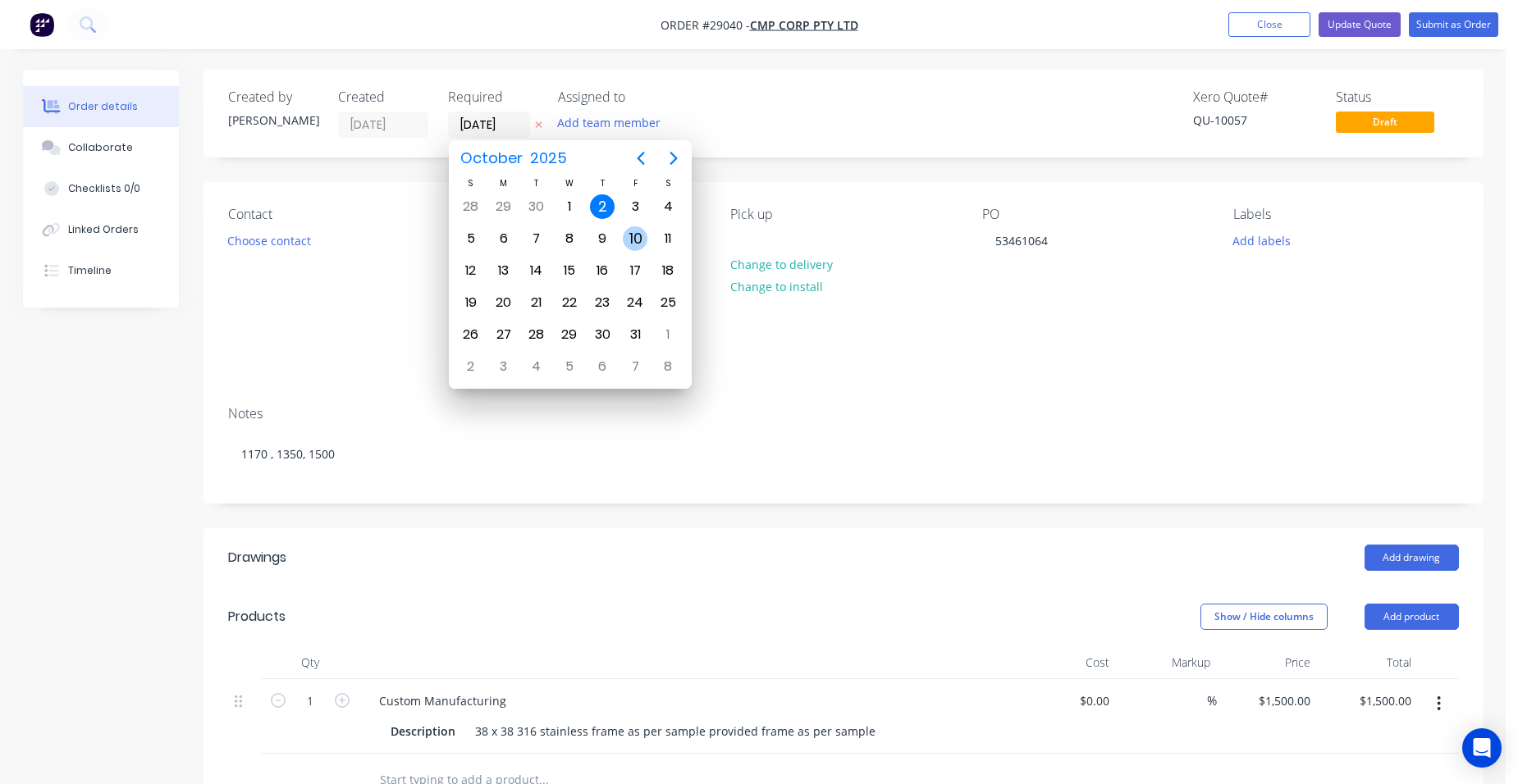
click at [621, 233] on div "10" at bounding box center [635, 238] width 33 height 31
type input "[DATE]"
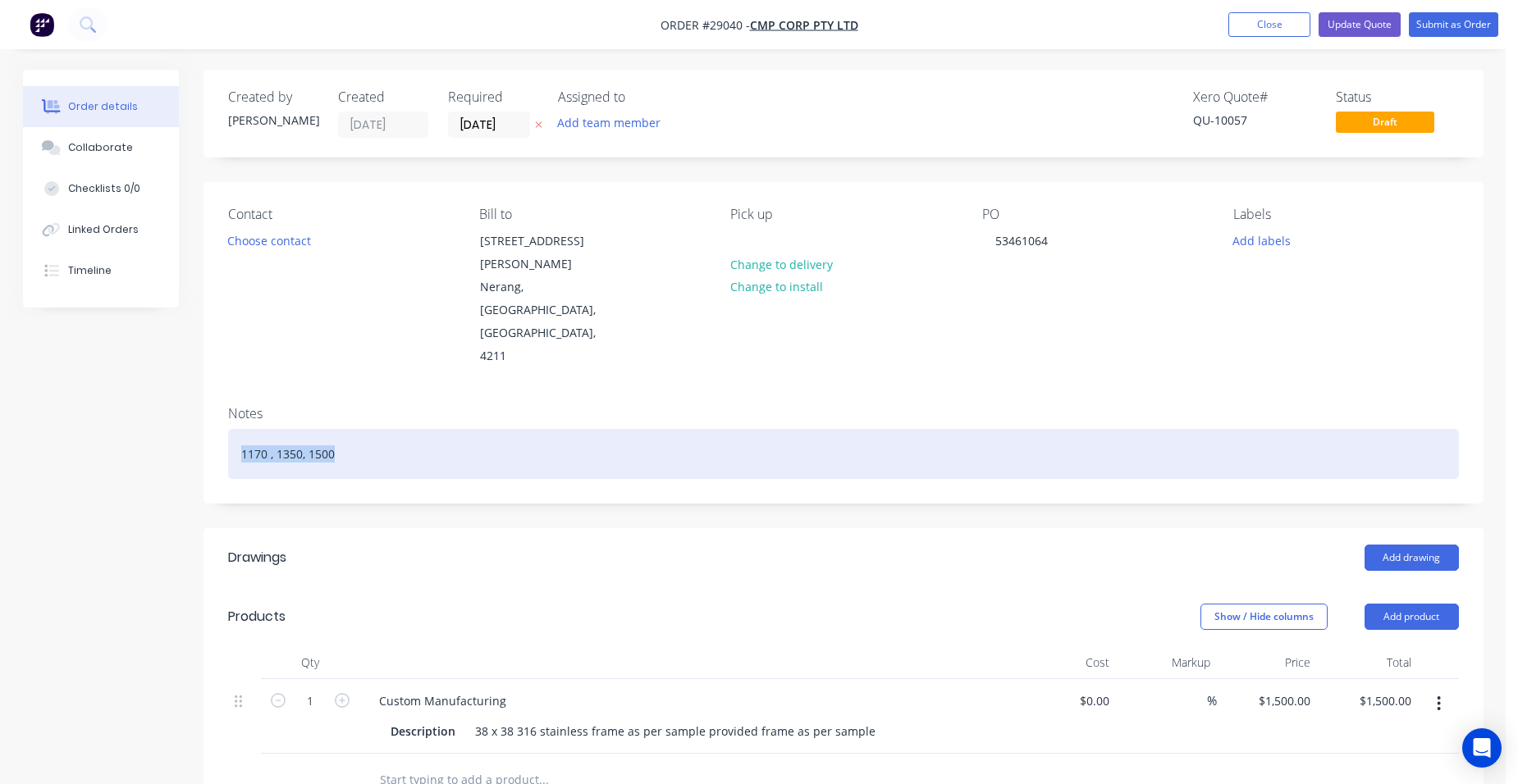
drag, startPoint x: 377, startPoint y: 393, endPoint x: 163, endPoint y: 362, distance: 216.2
click at [179, 378] on div "Created by [PERSON_NAME] Created [DATE] Required [DATE] Assigned to Add team me…" at bounding box center [753, 647] width 1461 height 1156
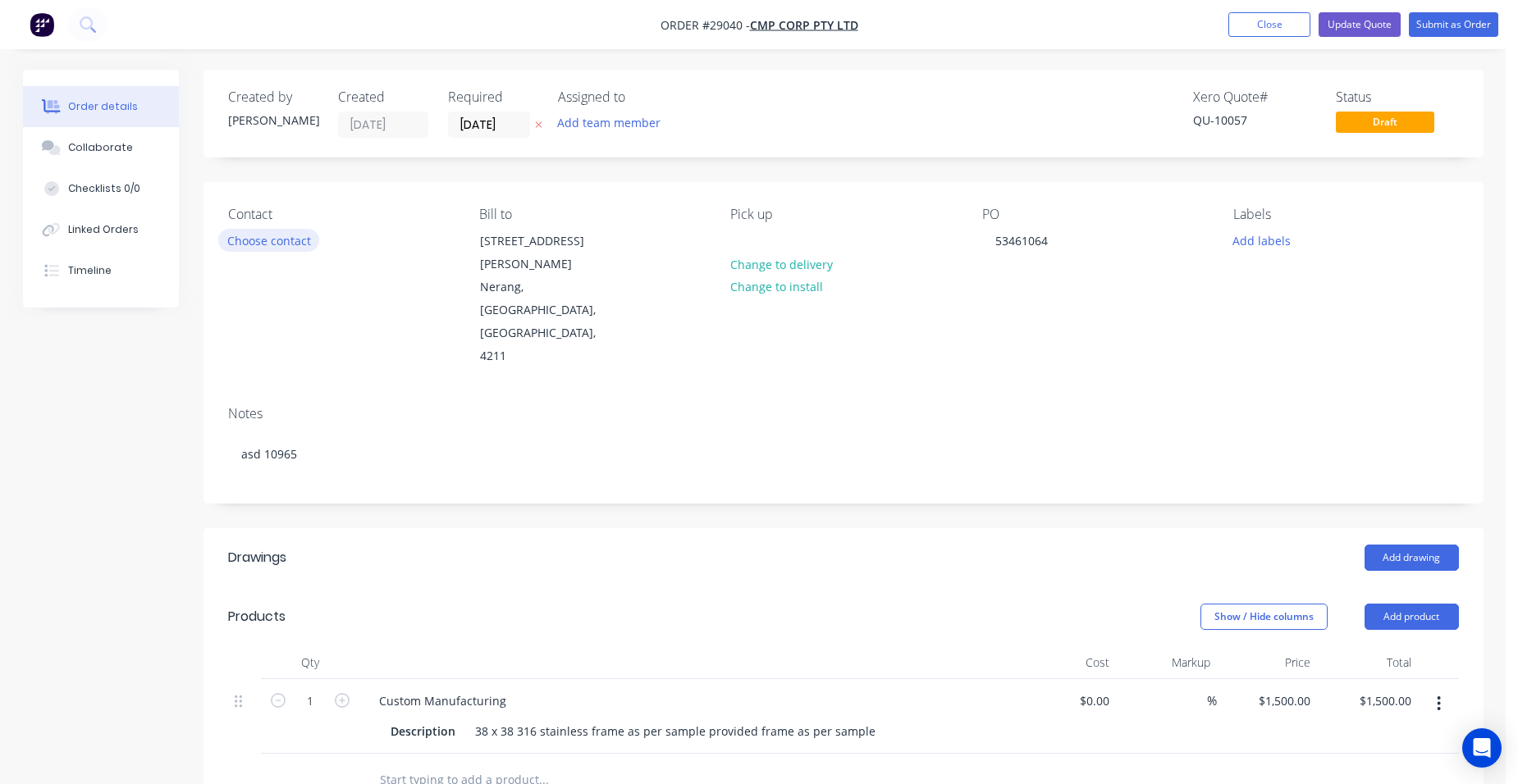
click at [285, 247] on button "Choose contact" at bounding box center [269, 239] width 101 height 22
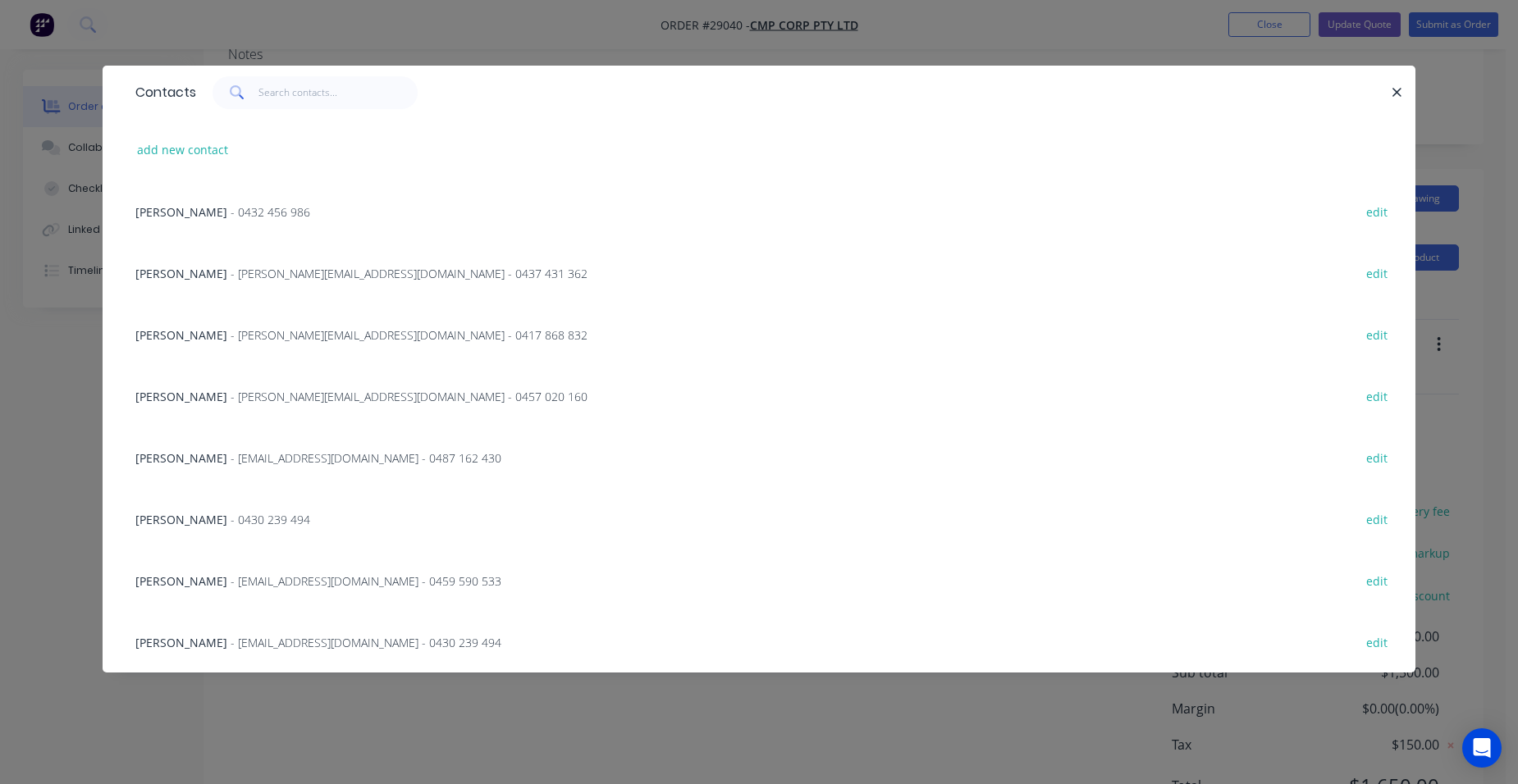
scroll to position [372, 0]
click at [231, 643] on span "- [EMAIL_ADDRESS][DOMAIN_NAME] - 0430 239 494" at bounding box center [366, 643] width 271 height 16
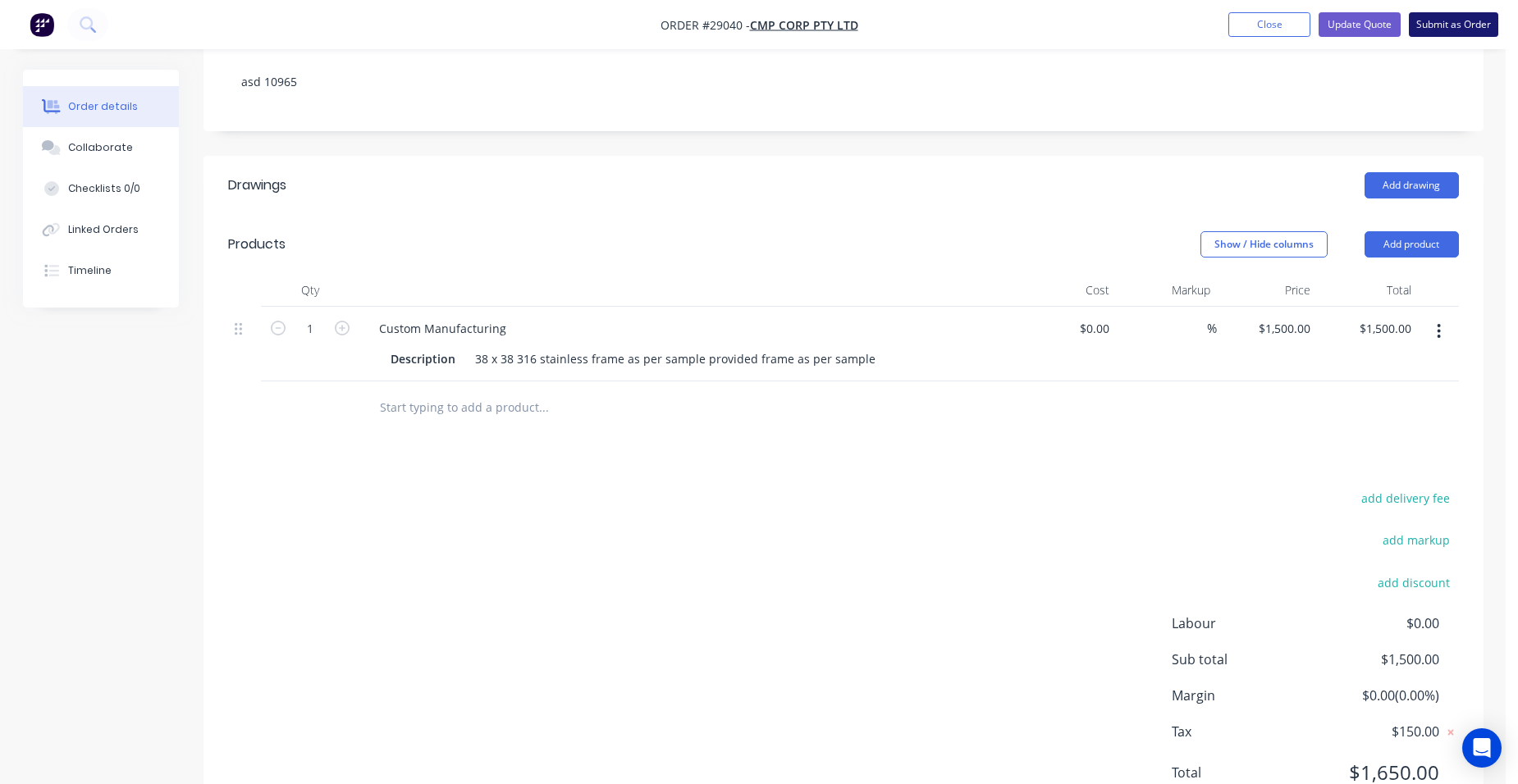
click at [1447, 20] on button "Submit as Order" at bounding box center [1454, 24] width 90 height 24
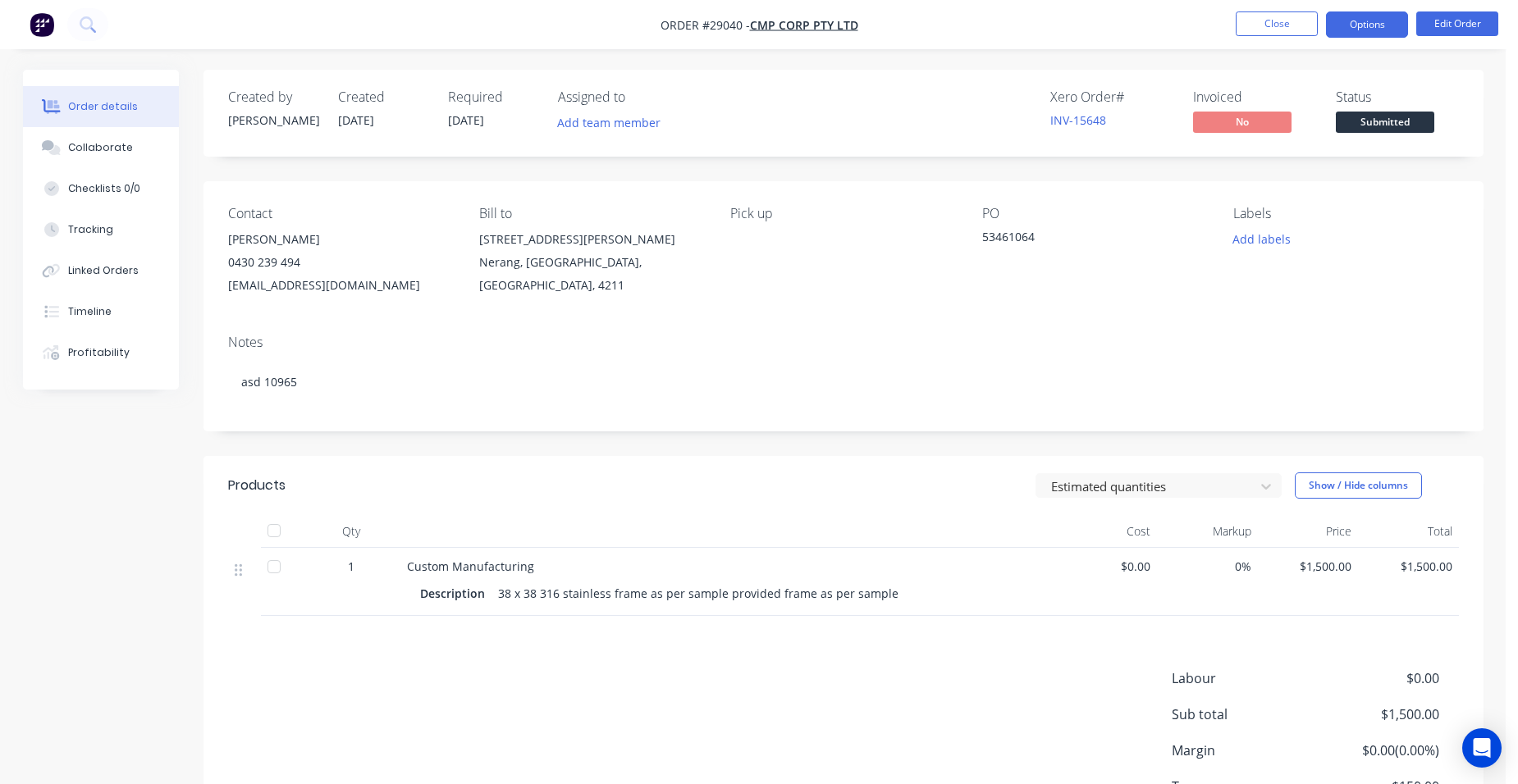
click at [1374, 30] on button "Options" at bounding box center [1367, 24] width 82 height 26
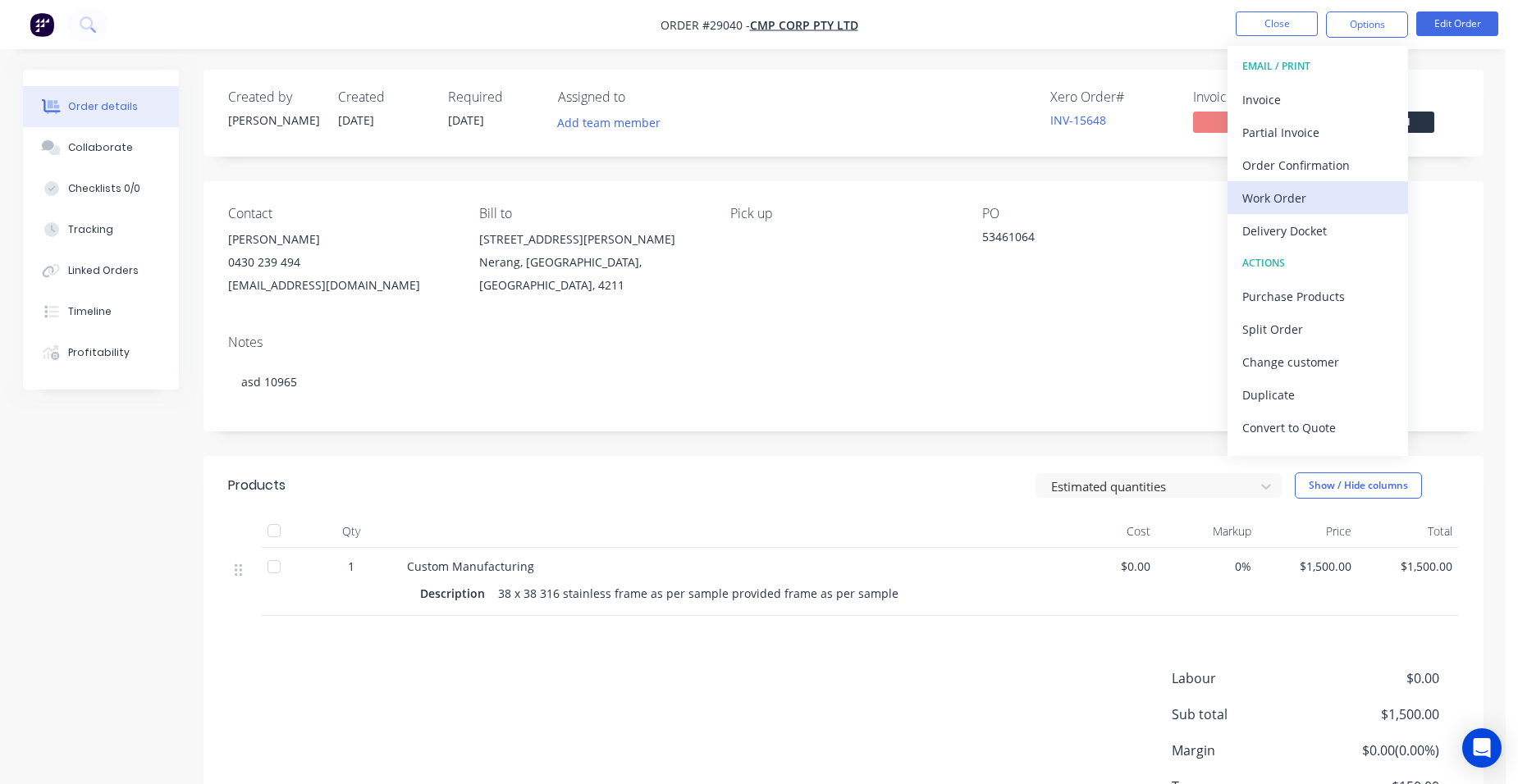
click at [1320, 199] on div "Work Order" at bounding box center [1317, 198] width 151 height 23
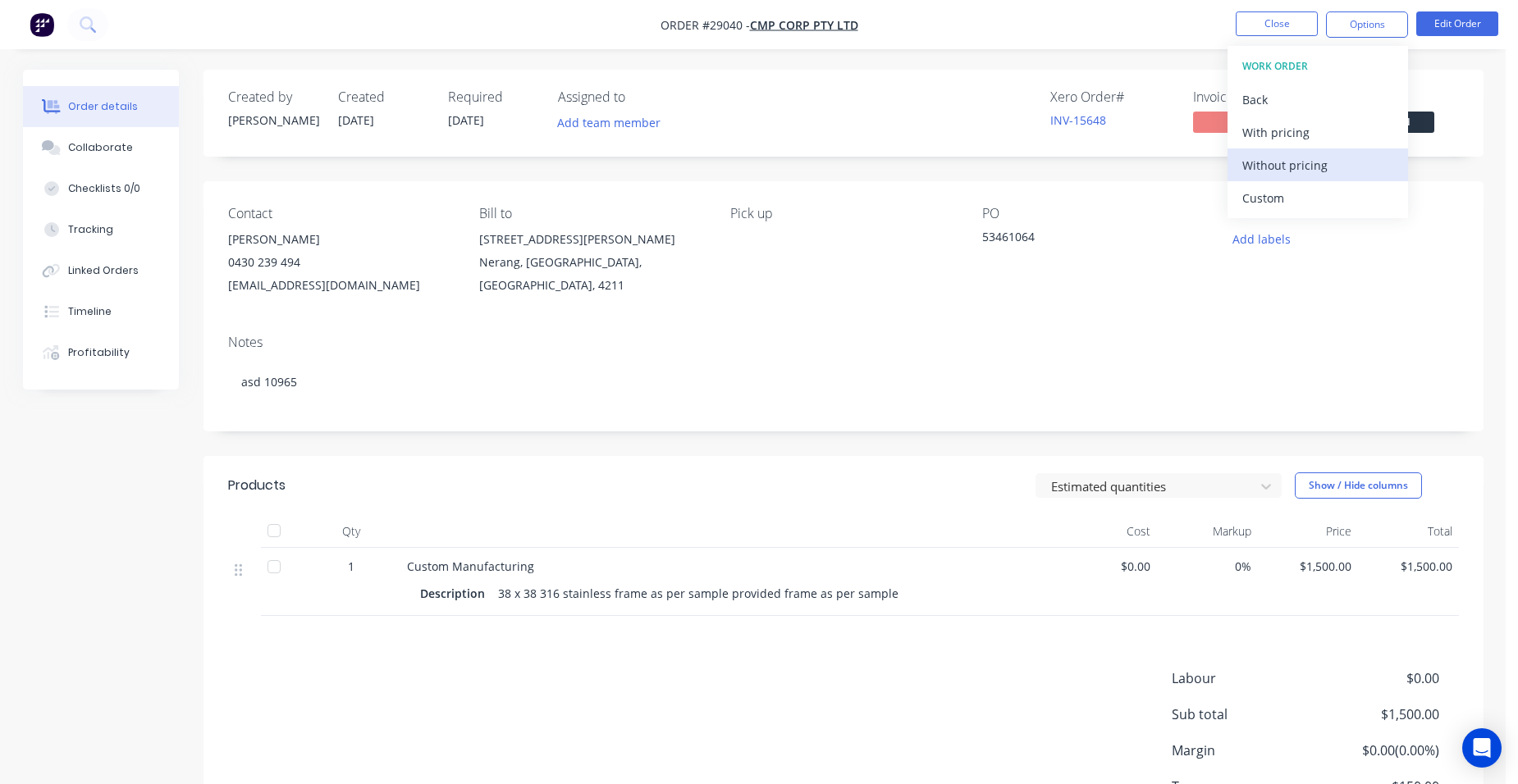
click at [1331, 171] on div "Without pricing" at bounding box center [1317, 164] width 151 height 23
